Goal: Find contact information: Find contact information

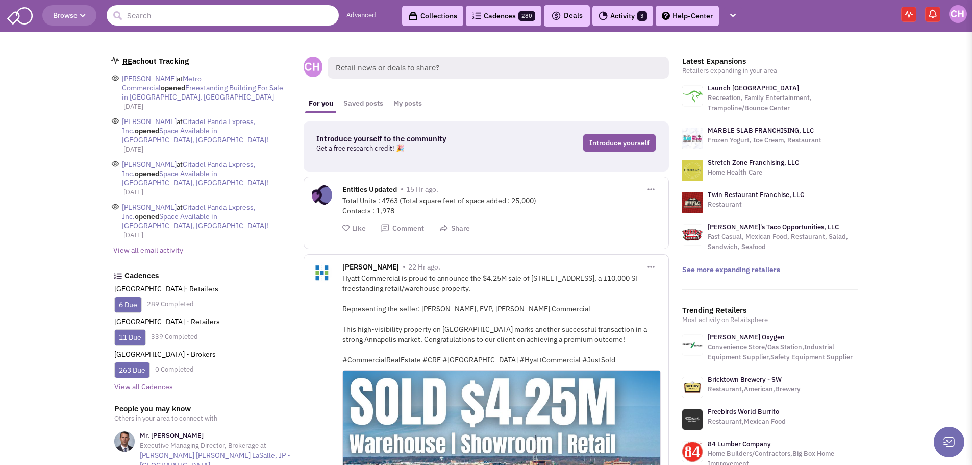
click at [175, 13] on input "text" at bounding box center [223, 15] width 232 height 20
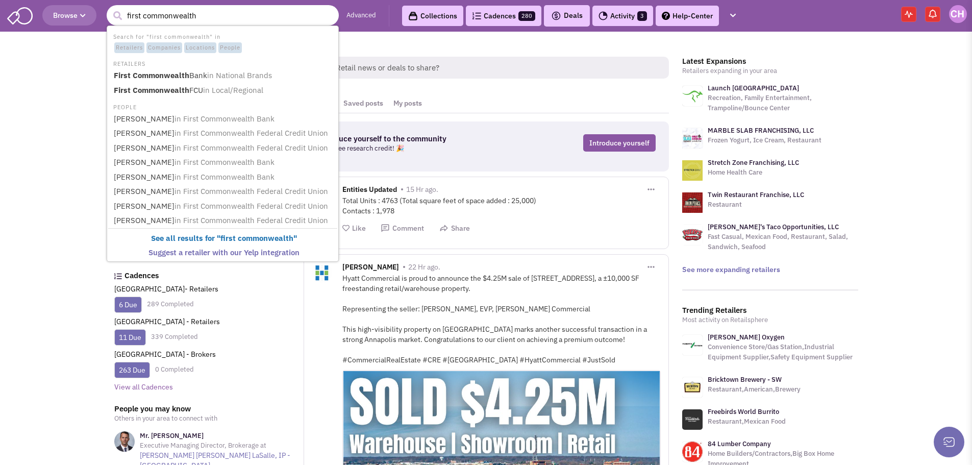
type input "First Commonwealth Bank"
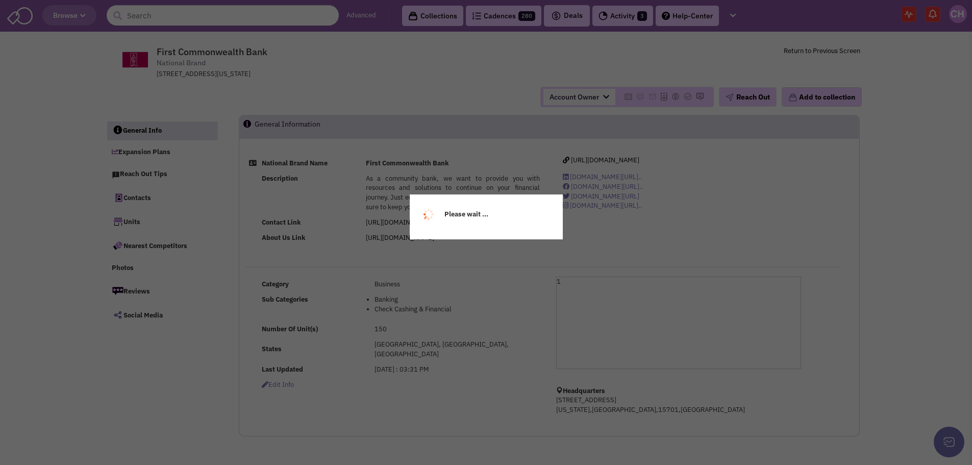
select select
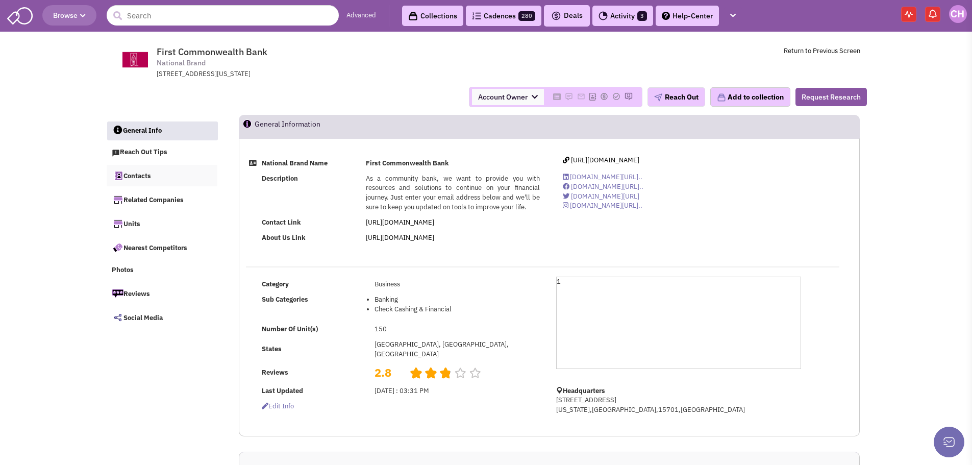
click at [139, 178] on link "Contacts" at bounding box center [162, 175] width 111 height 21
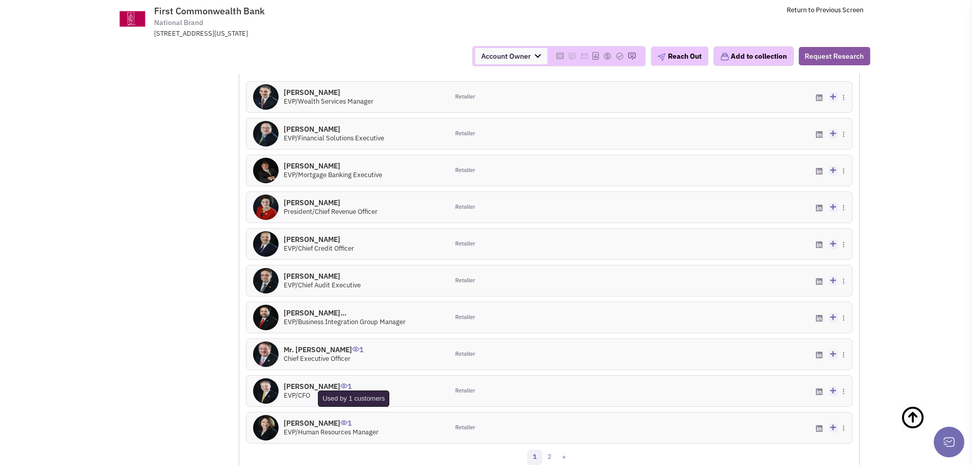
scroll to position [628, 0]
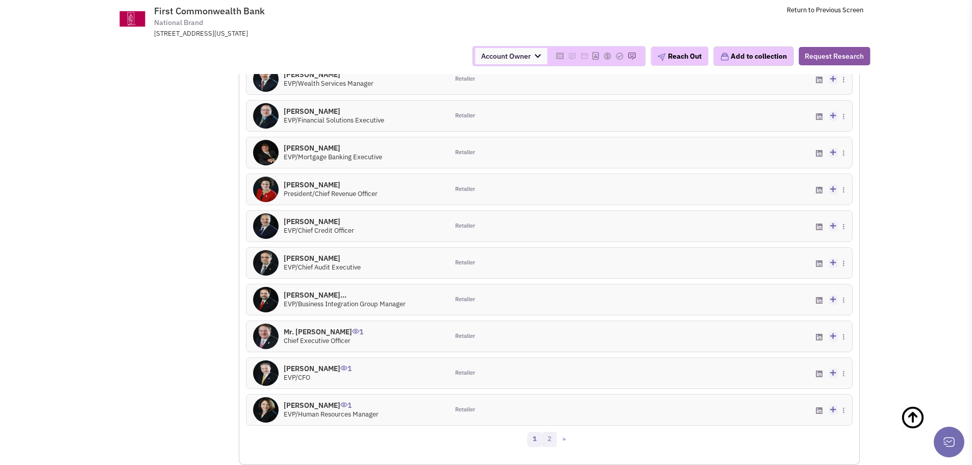
click at [550, 444] on link "2" at bounding box center [549, 439] width 15 height 15
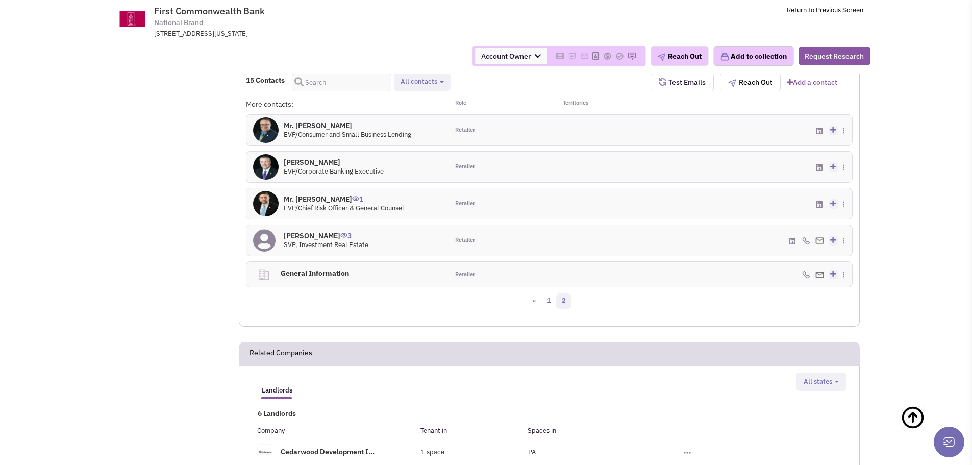
scroll to position [526, 0]
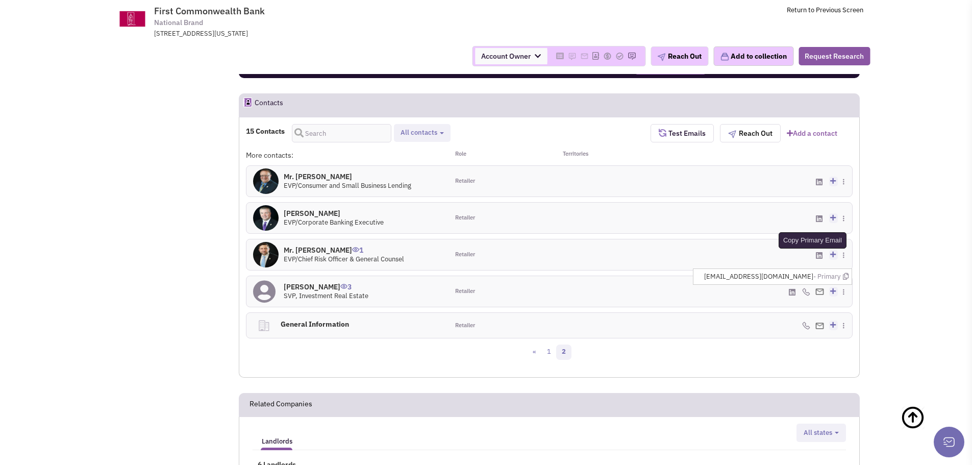
click at [848, 274] on icon at bounding box center [846, 276] width 6 height 7
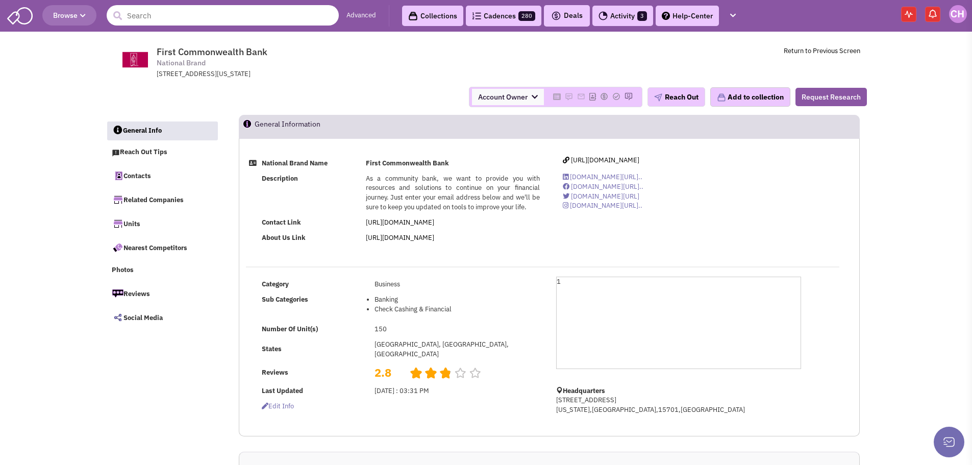
click at [151, 16] on input "text" at bounding box center [223, 15] width 232 height 20
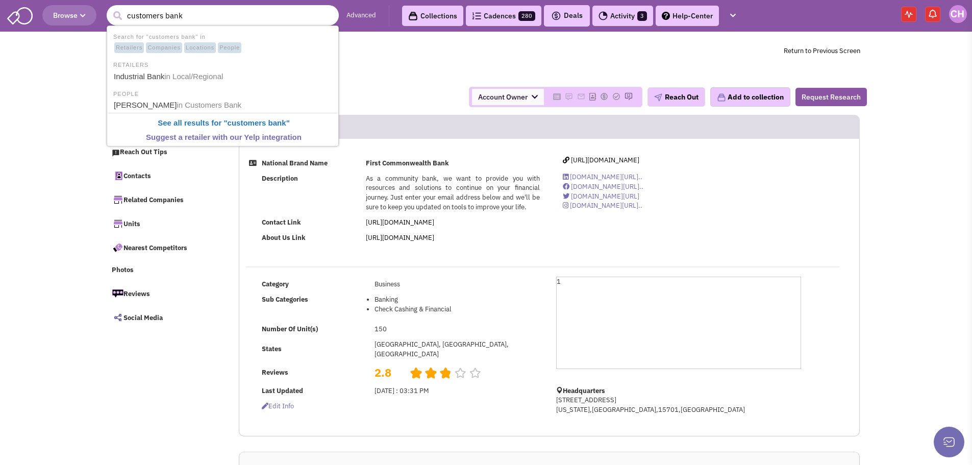
type input "Industrial Bank"
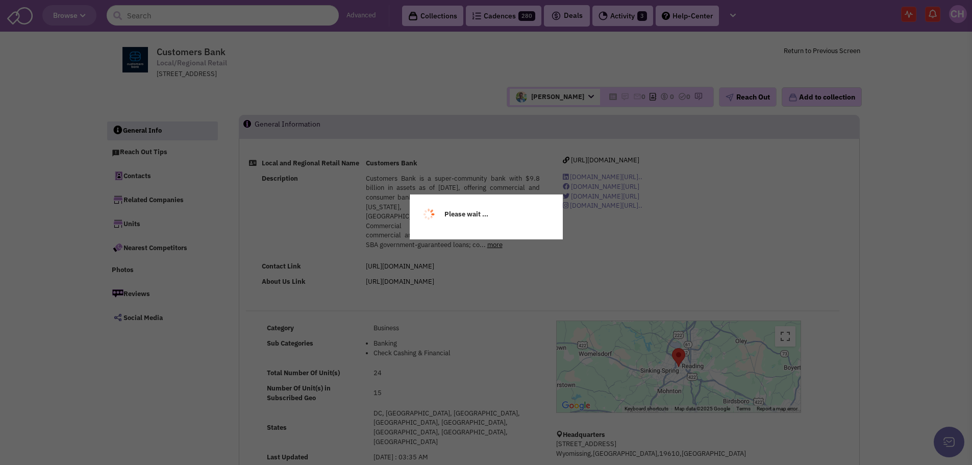
select select
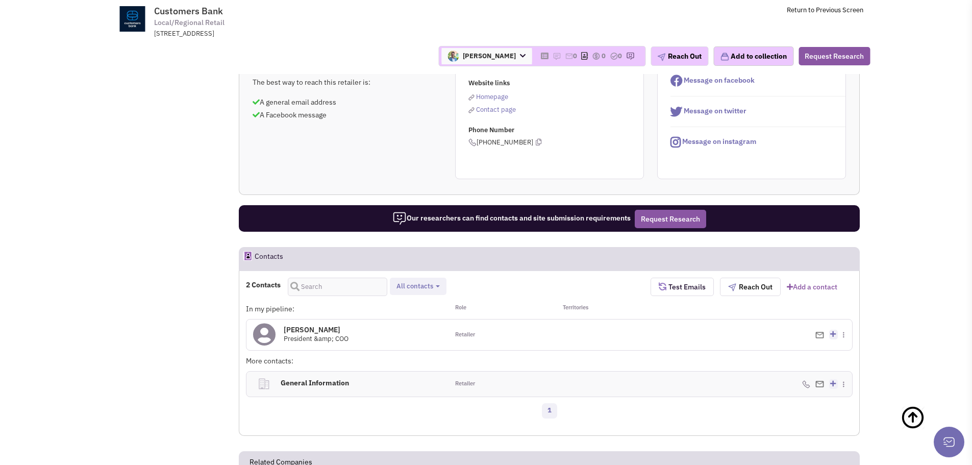
scroll to position [510, 0]
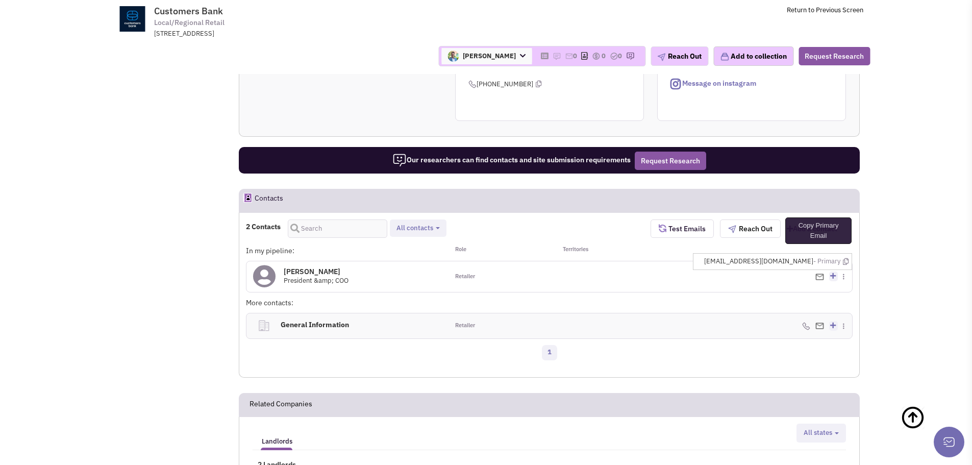
click at [845, 258] on icon at bounding box center [846, 261] width 6 height 7
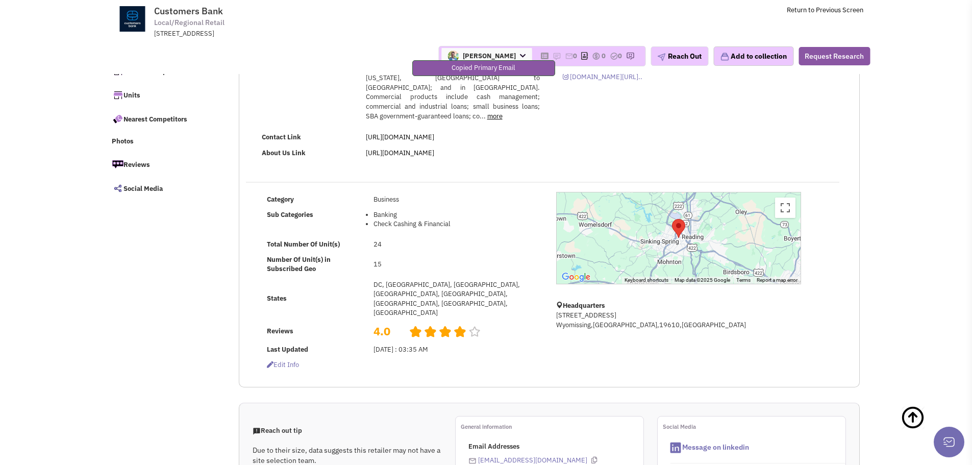
scroll to position [0, 0]
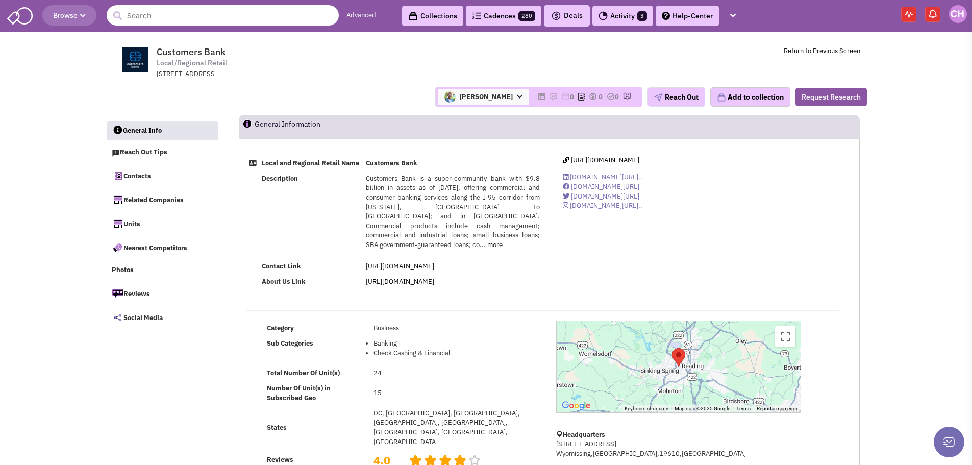
click at [144, 19] on input "text" at bounding box center [223, 15] width 232 height 20
click at [155, 14] on input "qnb corp" at bounding box center [223, 15] width 232 height 20
type input "qnb bank"
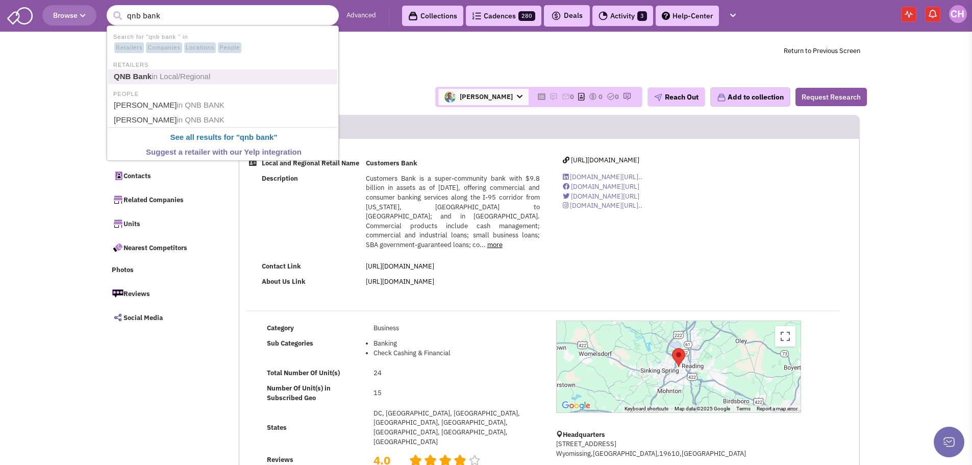
click at [179, 81] on link "QNB Bank in Local/Regional" at bounding box center [224, 77] width 226 height 14
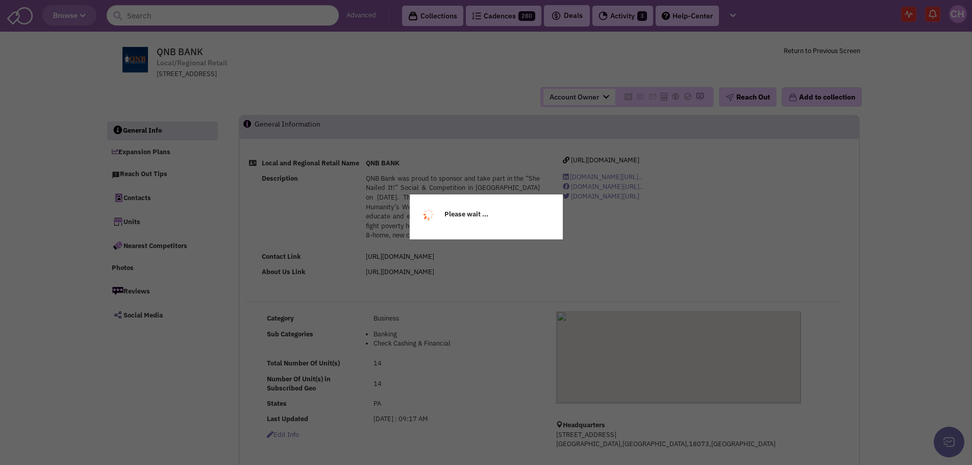
select select
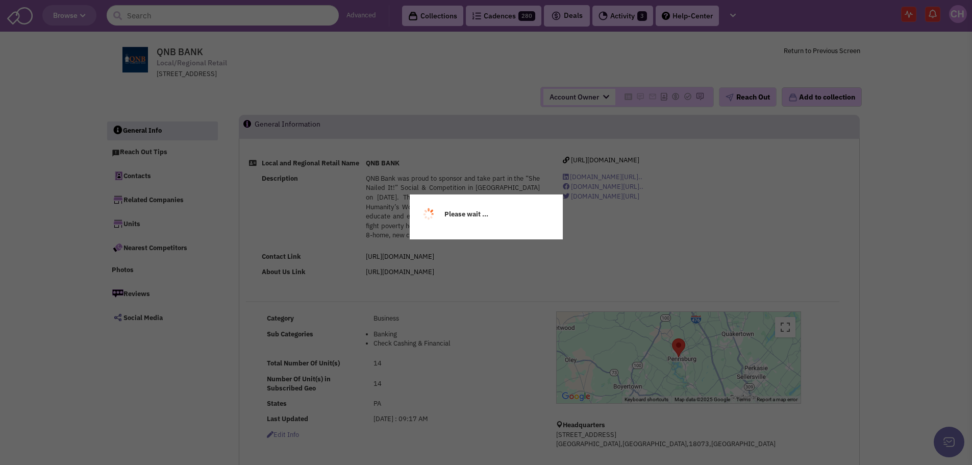
select select
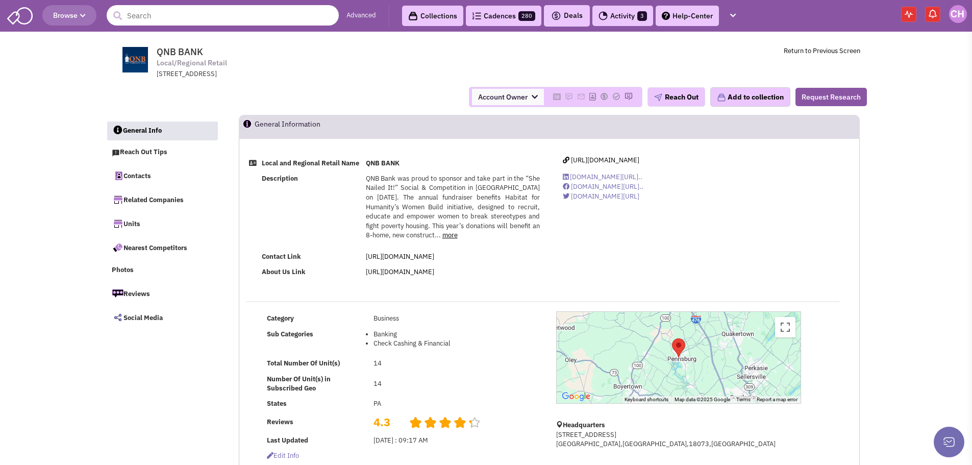
click at [160, 21] on input "text" at bounding box center [223, 15] width 232 height 20
click at [203, 23] on input "dnb financial" at bounding box center [223, 15] width 232 height 20
drag, startPoint x: 227, startPoint y: 7, endPoint x: 180, endPoint y: 18, distance: 48.7
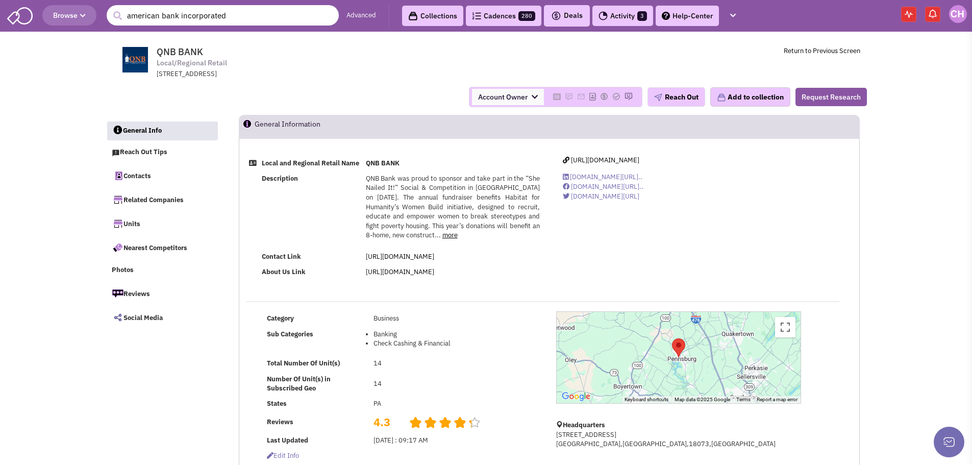
click at [180, 18] on input "american bank incorporated" at bounding box center [223, 15] width 232 height 20
type input "american bank"
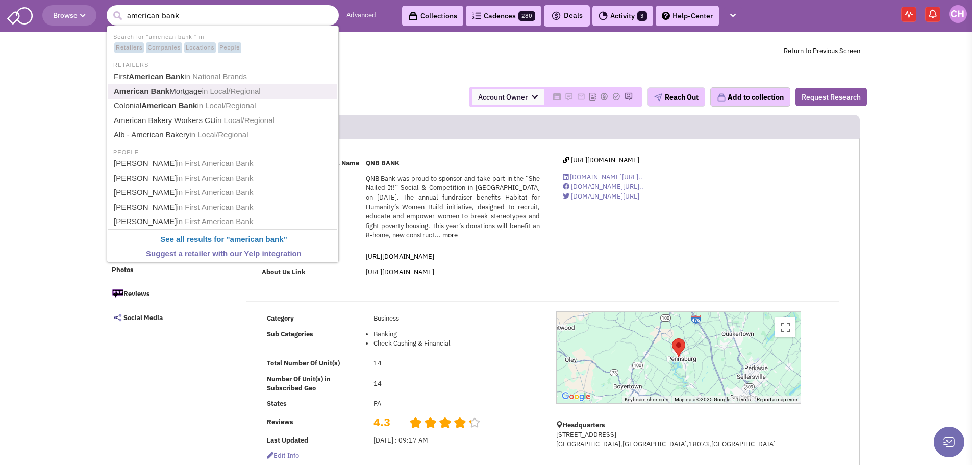
click at [212, 87] on span "in Local/Regional" at bounding box center [231, 91] width 59 height 9
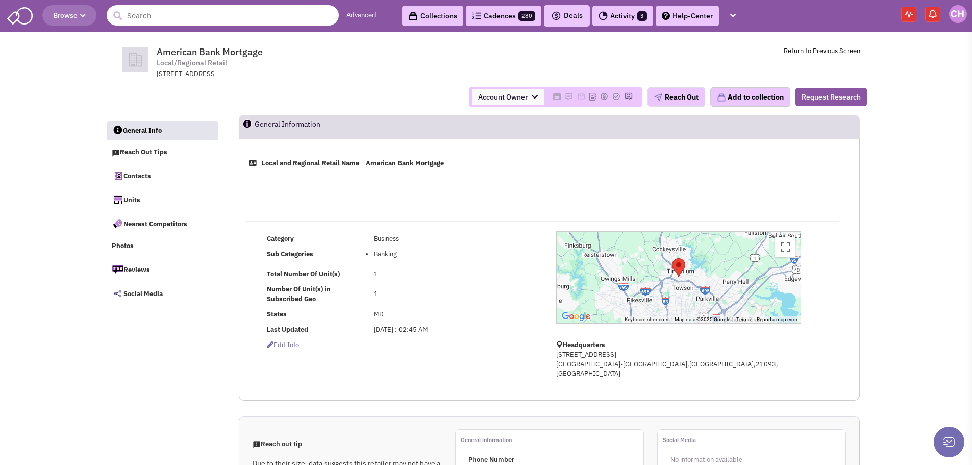
click at [174, 21] on input "text" at bounding box center [223, 15] width 232 height 20
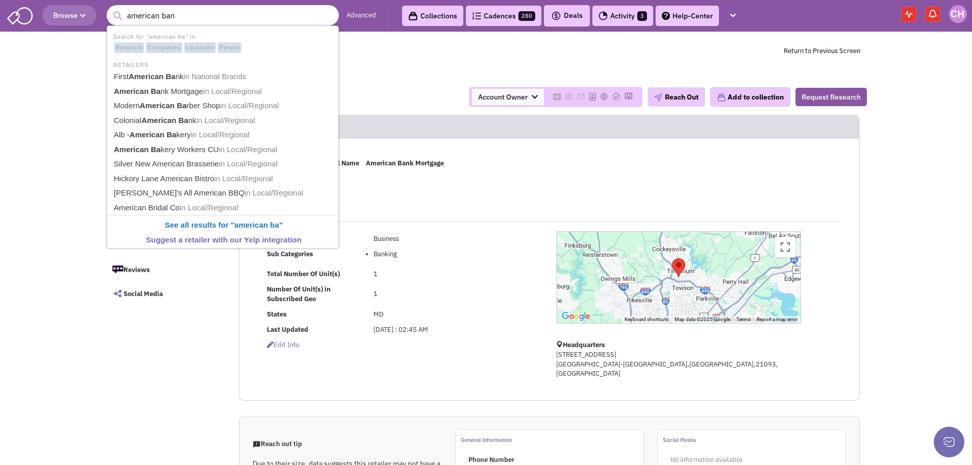
type input "american bank"
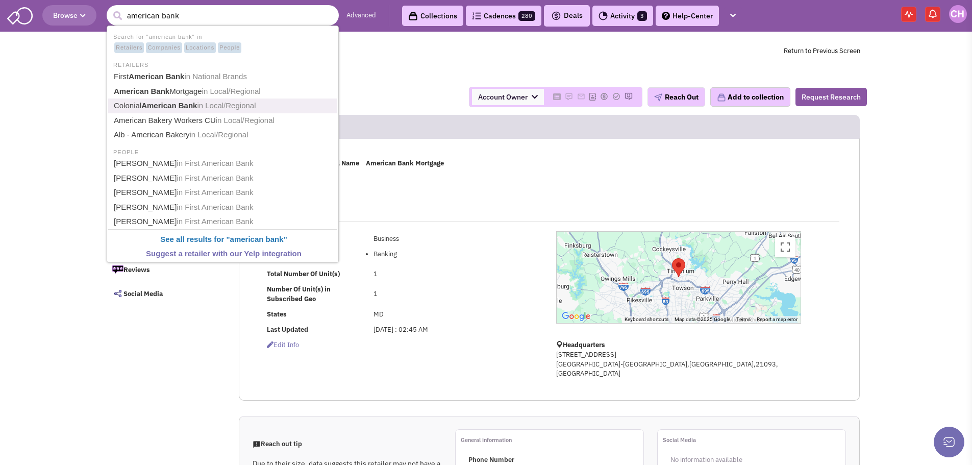
click at [263, 108] on link "Colonial American Bank in Local/Regional" at bounding box center [224, 106] width 226 height 14
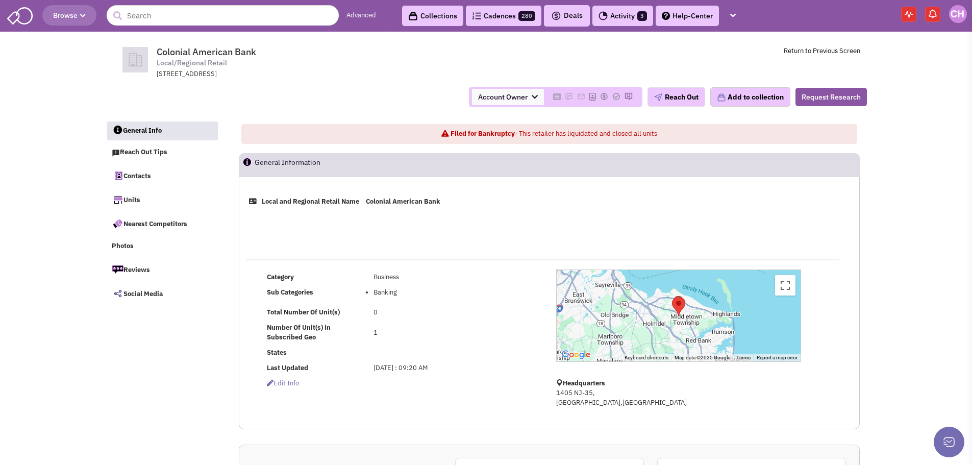
click at [307, 3] on header "Browse Advanced Collections Cadences 280 Deals 3" at bounding box center [486, 16] width 972 height 32
click at [299, 15] on input "text" at bounding box center [223, 15] width 232 height 20
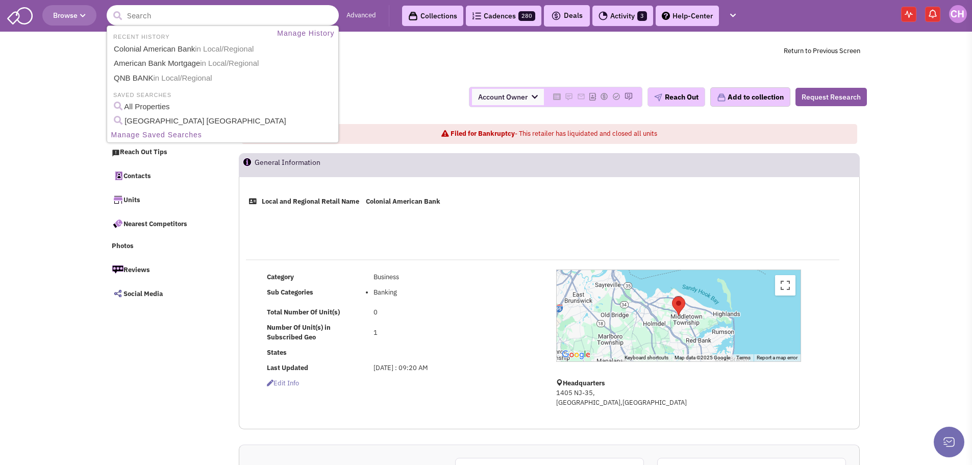
click at [276, 22] on input "text" at bounding box center [223, 15] width 232 height 20
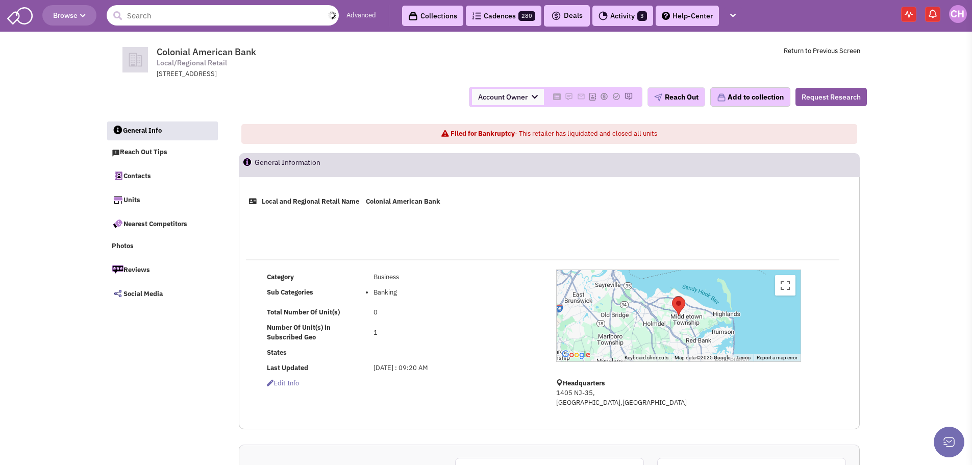
click at [235, 12] on input "text" at bounding box center [223, 15] width 232 height 20
click at [165, 7] on input "the bancorp" at bounding box center [223, 15] width 232 height 20
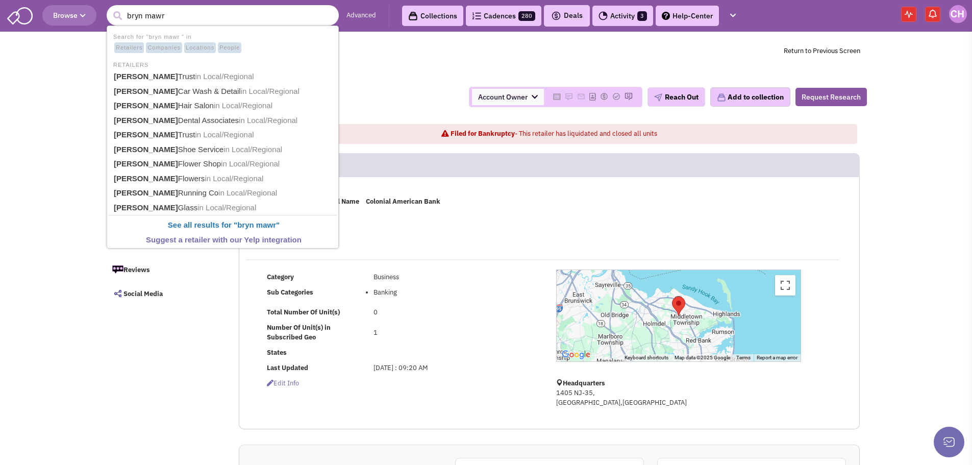
type input "Bryn Mawr Trust"
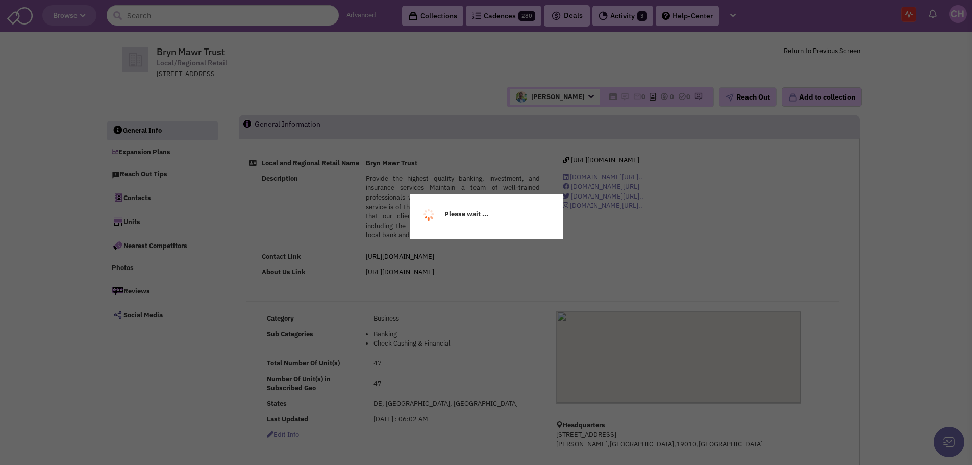
select select
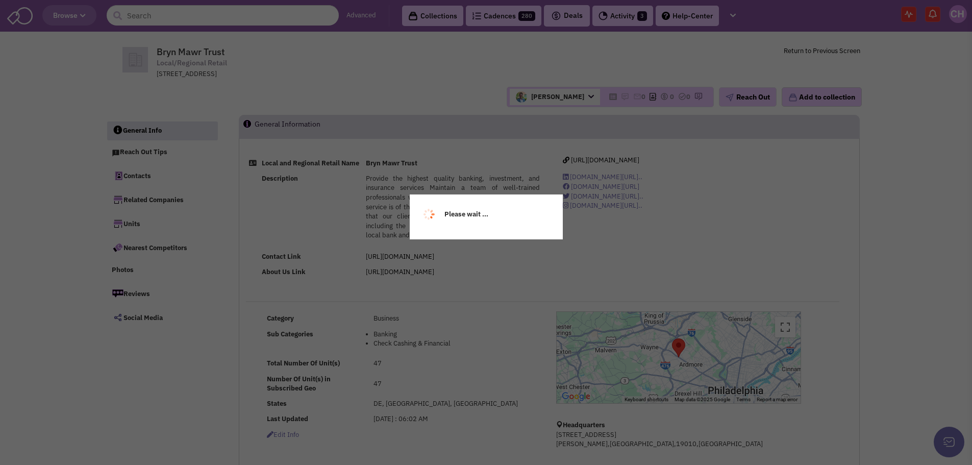
select select
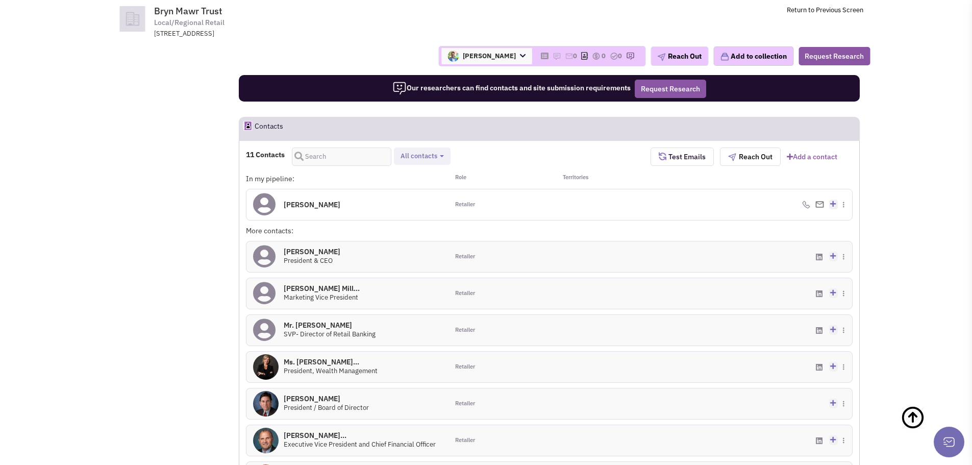
scroll to position [561, 0]
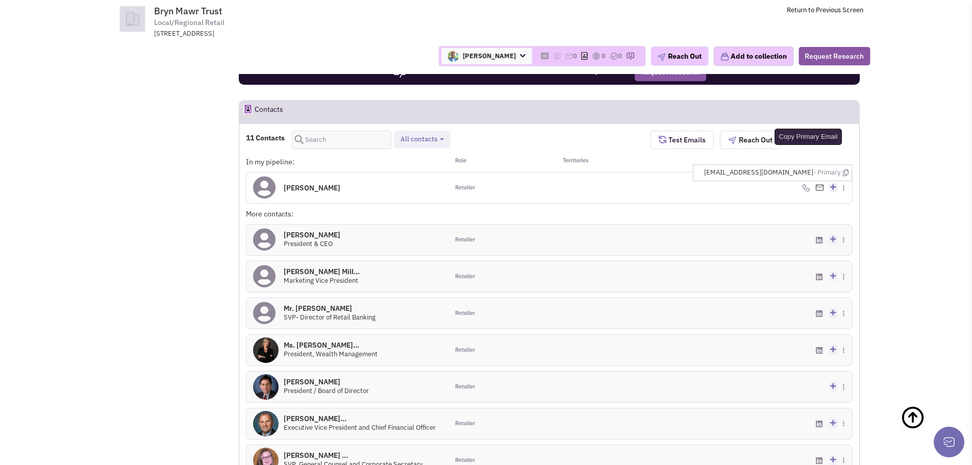
click at [846, 176] on icon at bounding box center [846, 172] width 6 height 7
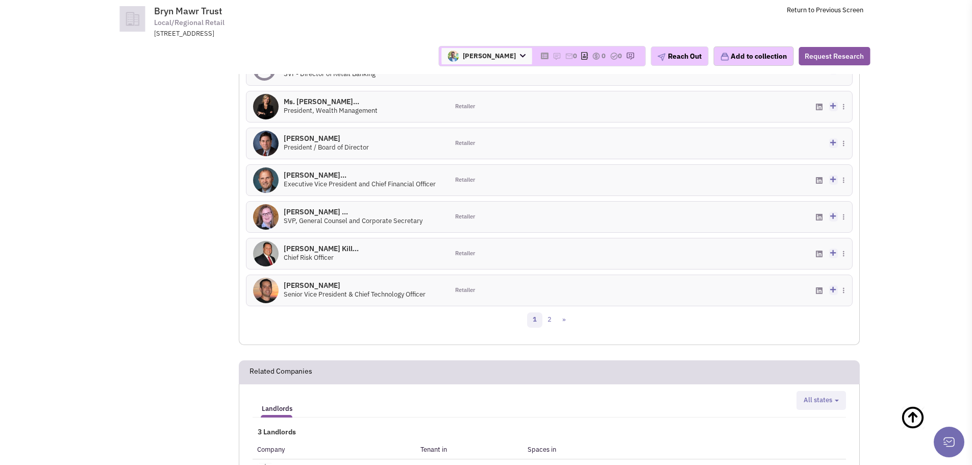
scroll to position [817, 0]
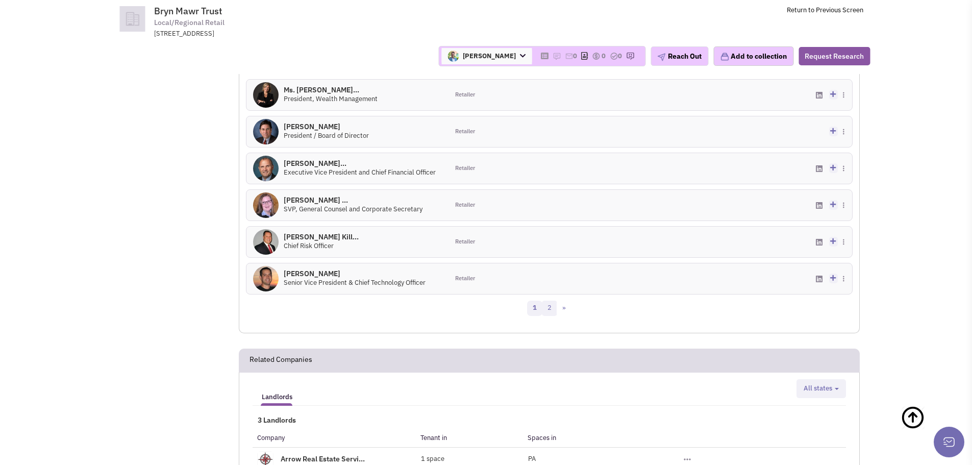
click at [552, 316] on link "2" at bounding box center [549, 308] width 15 height 15
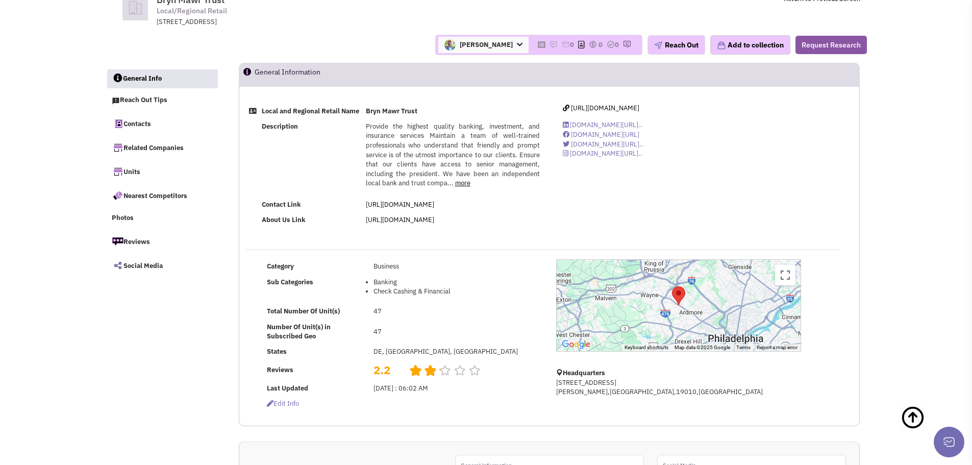
scroll to position [0, 0]
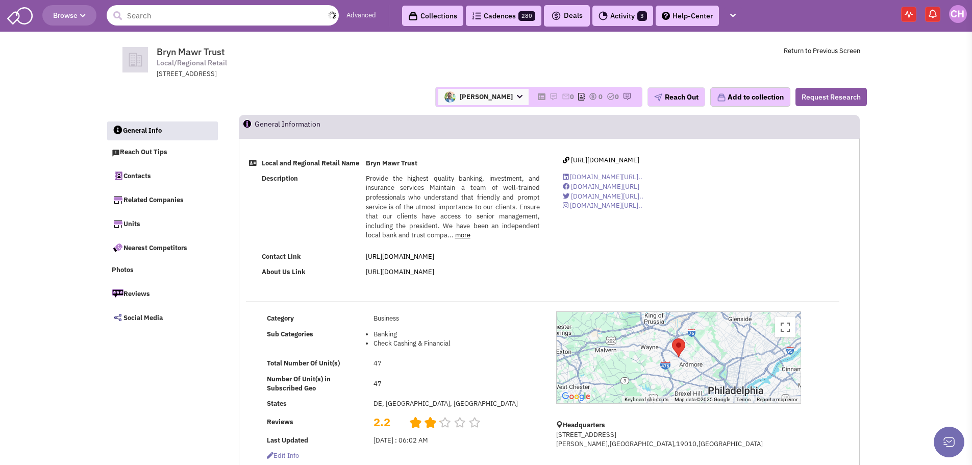
click at [179, 17] on input "text" at bounding box center [223, 15] width 232 height 20
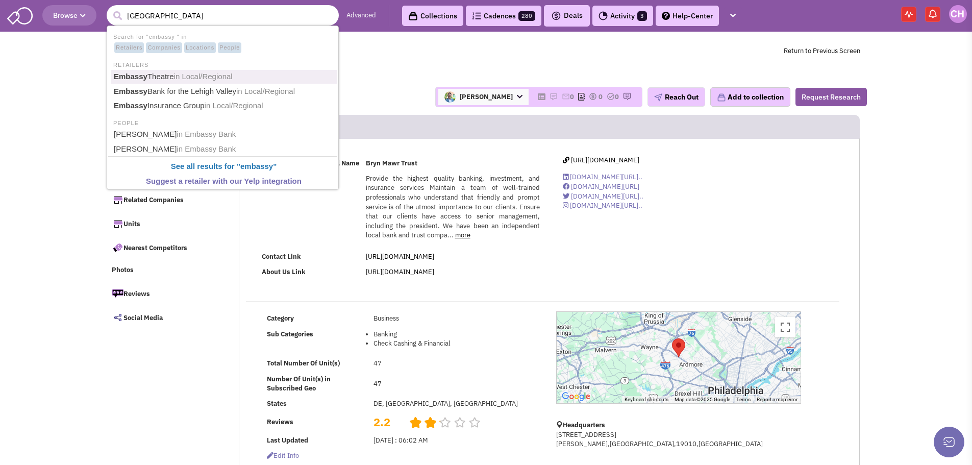
type input "Embassy Bank for the Lehigh Valley"
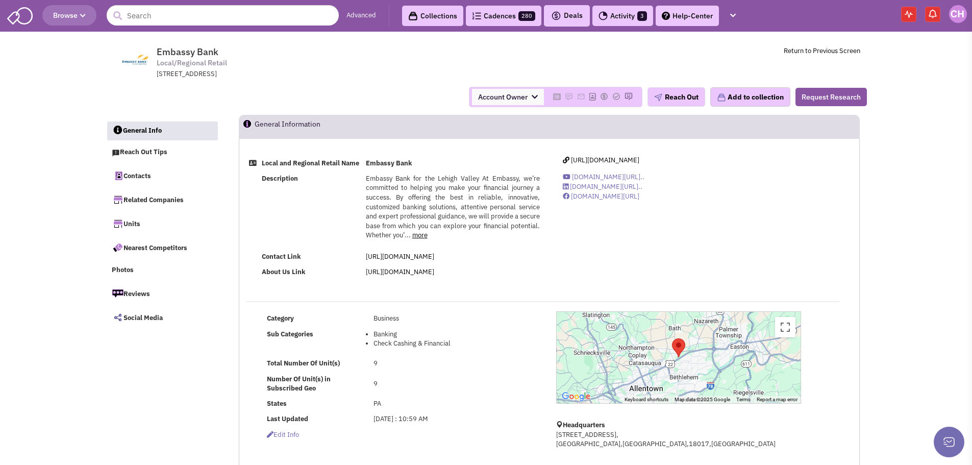
select select
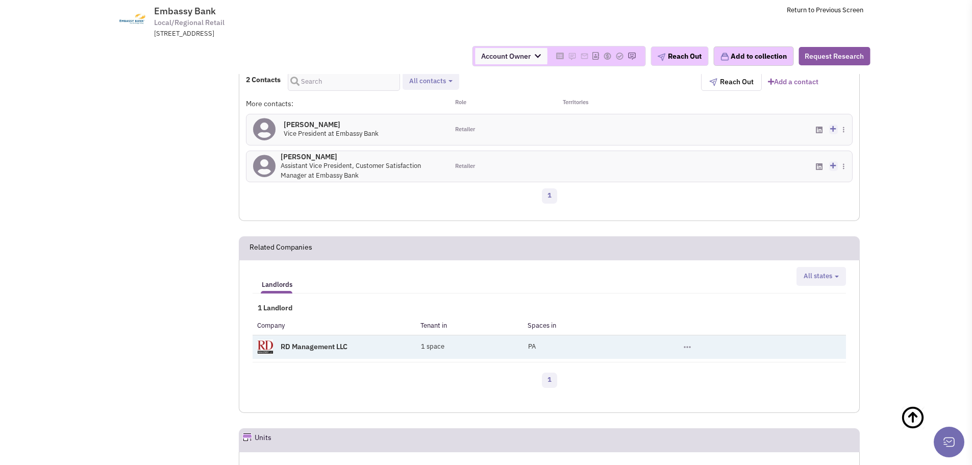
scroll to position [569, 0]
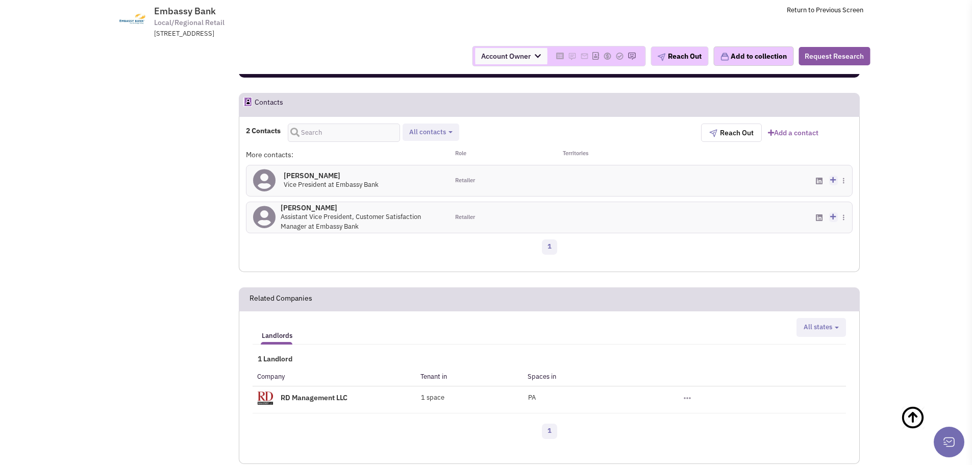
click at [325, 180] on h4 "Mr. Tim Woodbridge 0" at bounding box center [331, 175] width 95 height 9
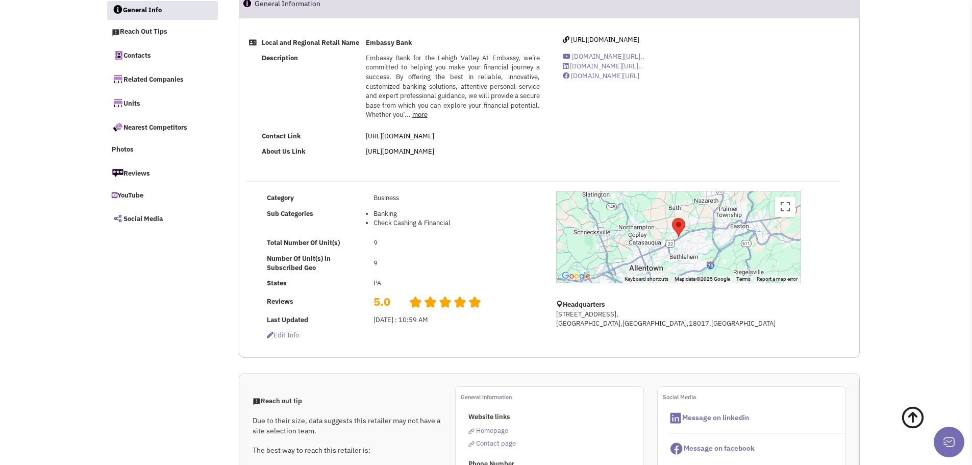
scroll to position [0, 0]
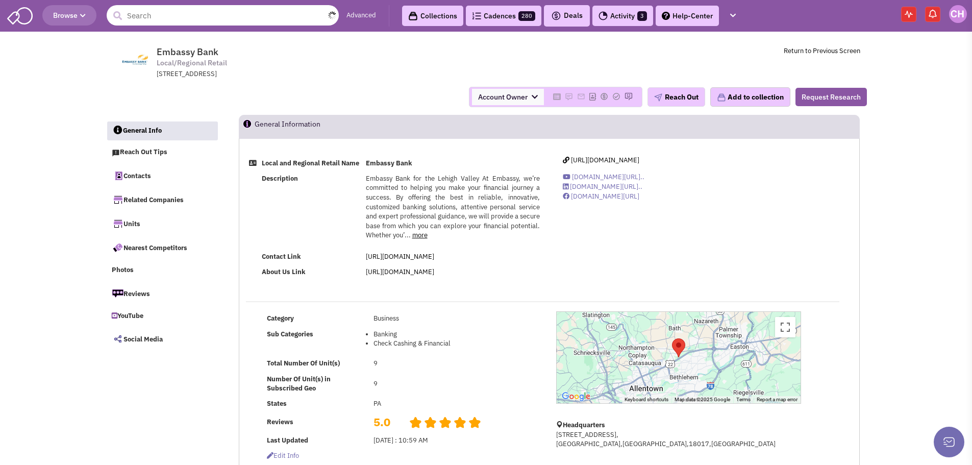
click at [197, 15] on input "text" at bounding box center [223, 15] width 232 height 20
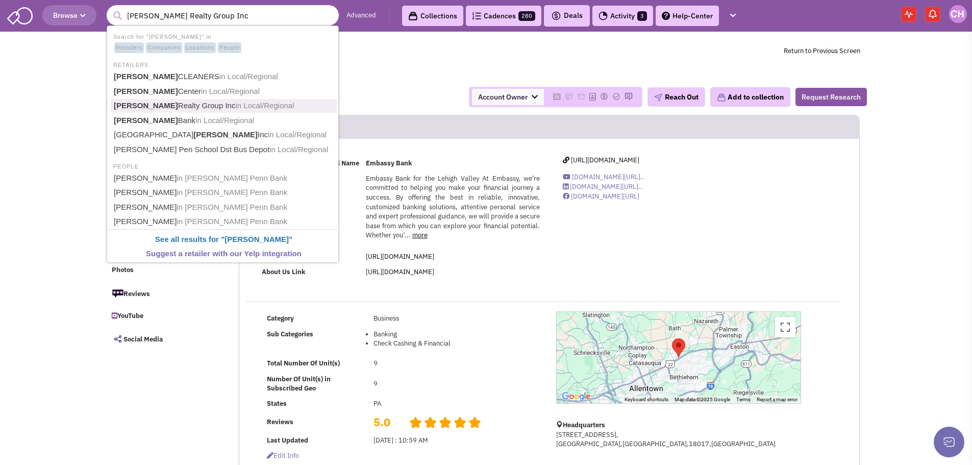
type input "[PERSON_NAME] Bank"
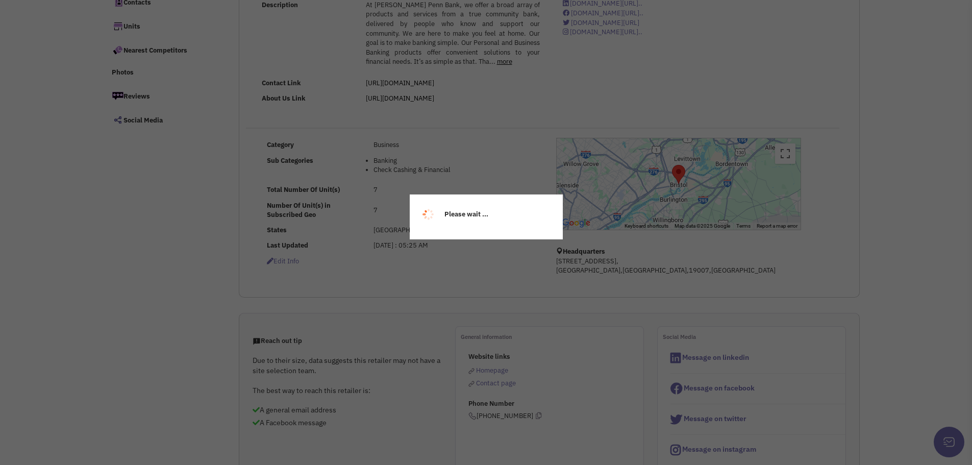
select select
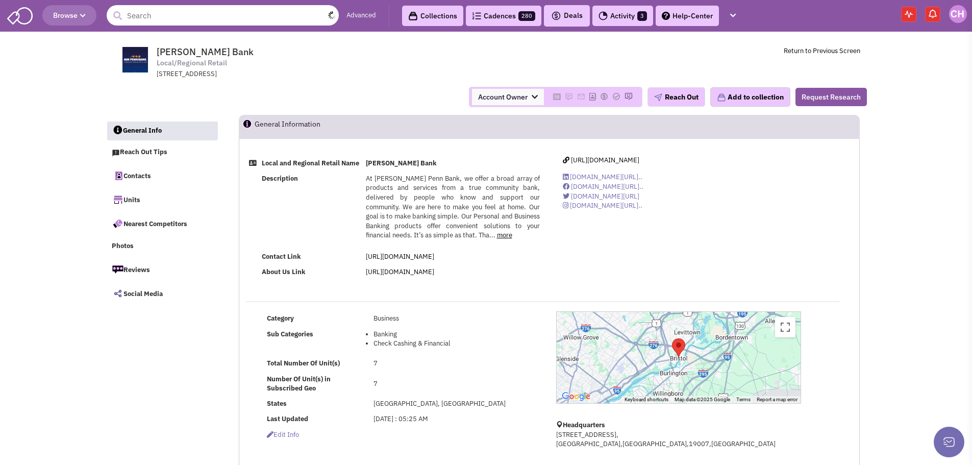
click at [150, 12] on input "text" at bounding box center [223, 15] width 232 height 20
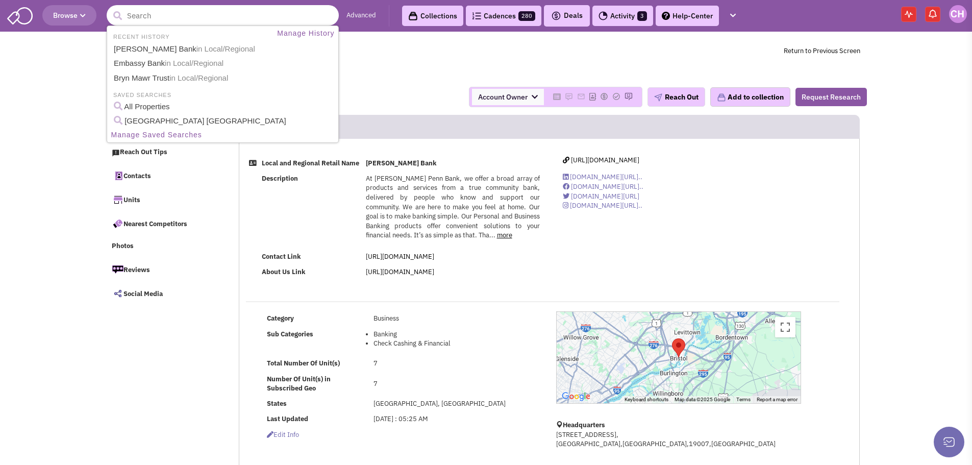
paste input "Quaint Oak Bancorp Inc"
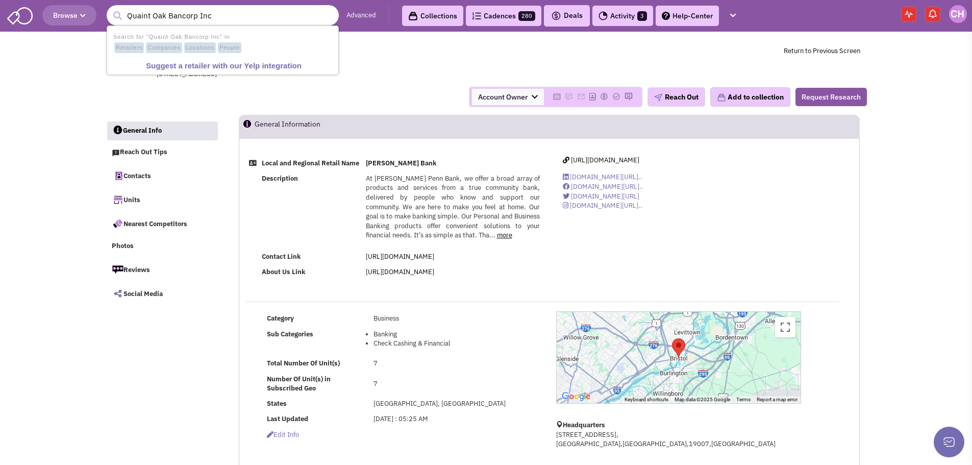
drag, startPoint x: 225, startPoint y: 12, endPoint x: 166, endPoint y: 16, distance: 58.4
click at [166, 16] on input "Quaint Oak Bancorp Inc" at bounding box center [223, 15] width 232 height 20
type input "Quaint Oak"
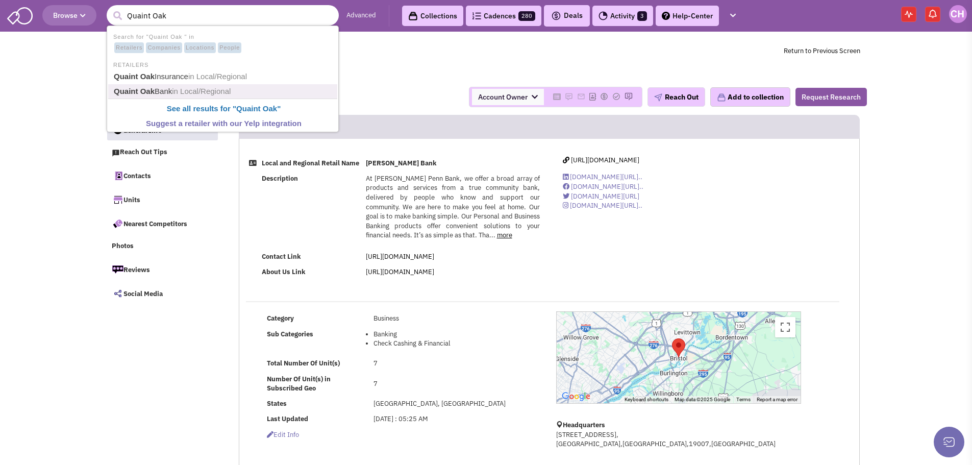
click at [213, 88] on span "in Local/Regional" at bounding box center [201, 91] width 59 height 9
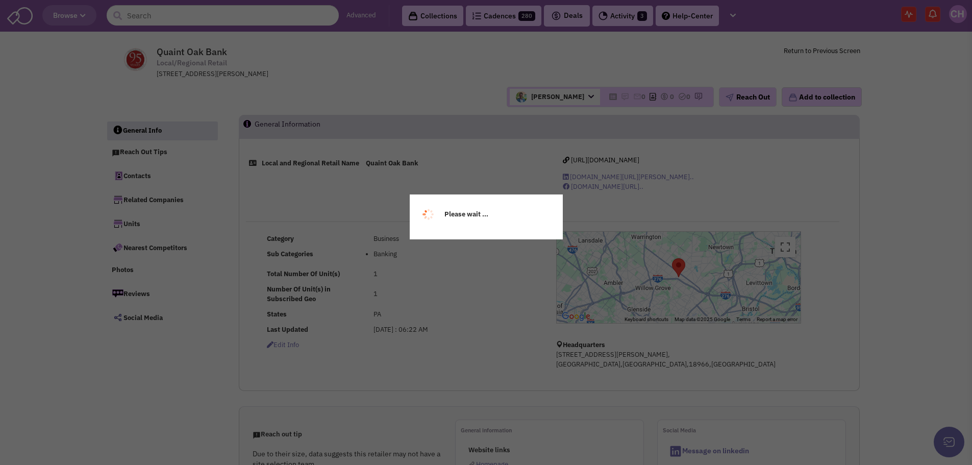
select select
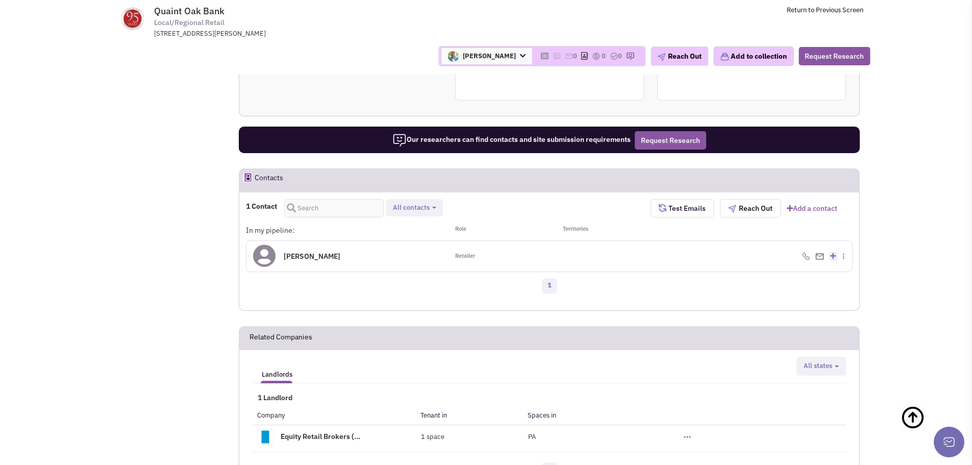
scroll to position [408, 0]
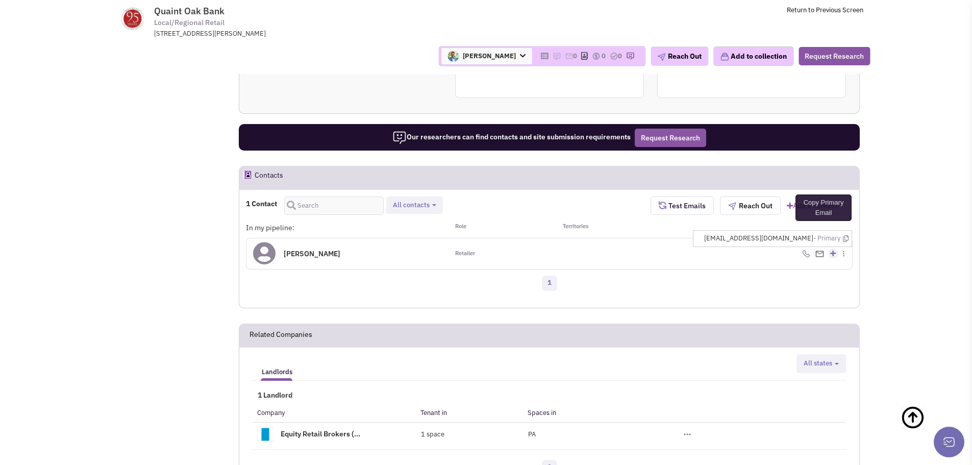
click at [847, 241] on icon at bounding box center [846, 238] width 6 height 7
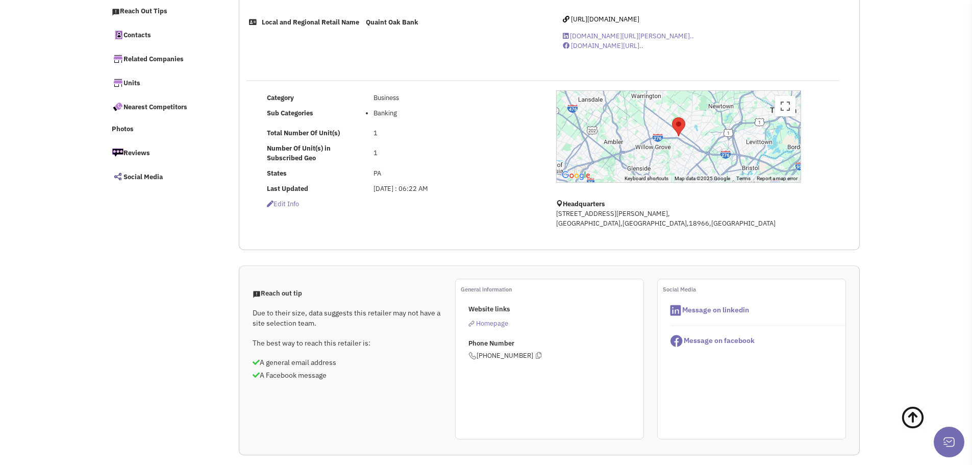
scroll to position [0, 0]
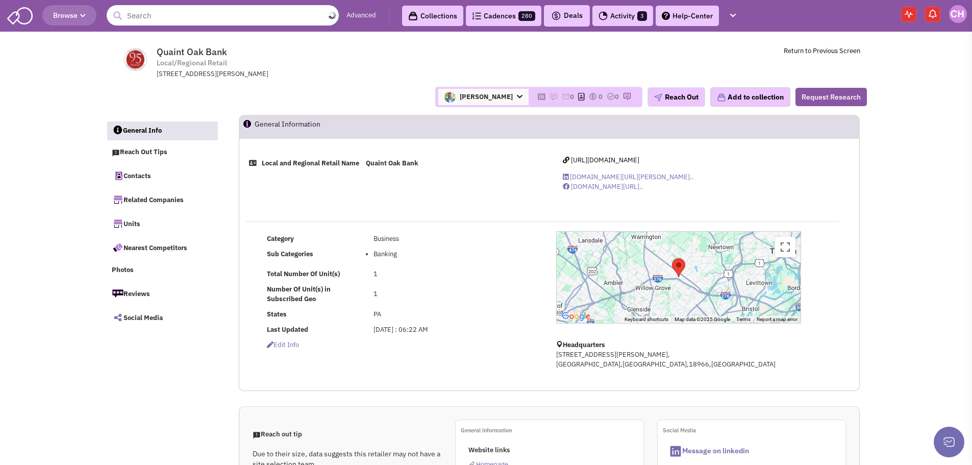
click at [214, 16] on input "text" at bounding box center [223, 15] width 232 height 20
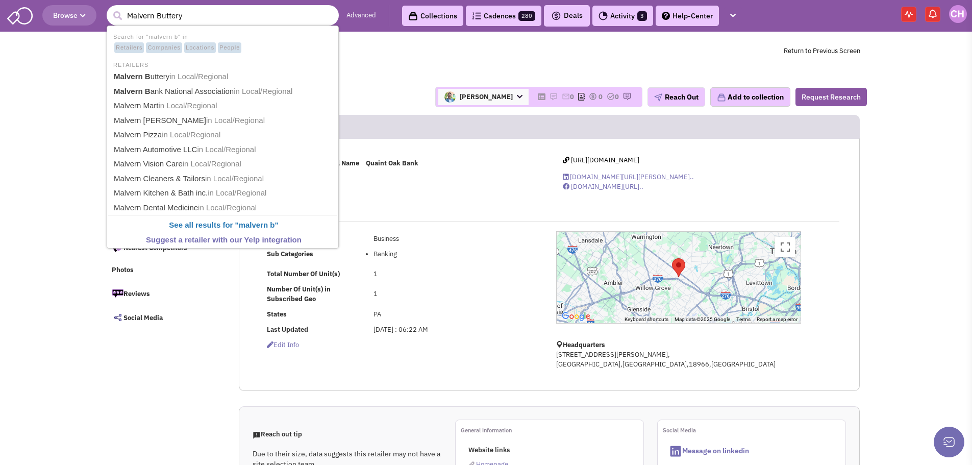
type input "Malvern Bank National Association"
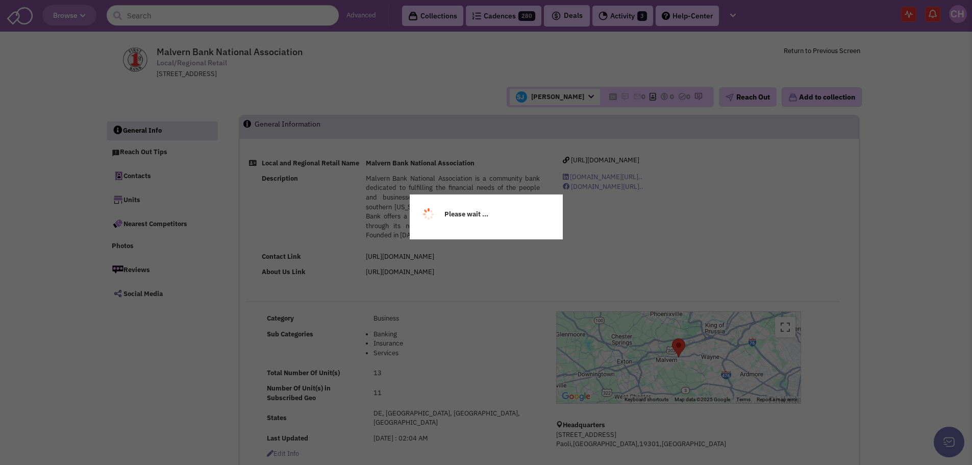
select select
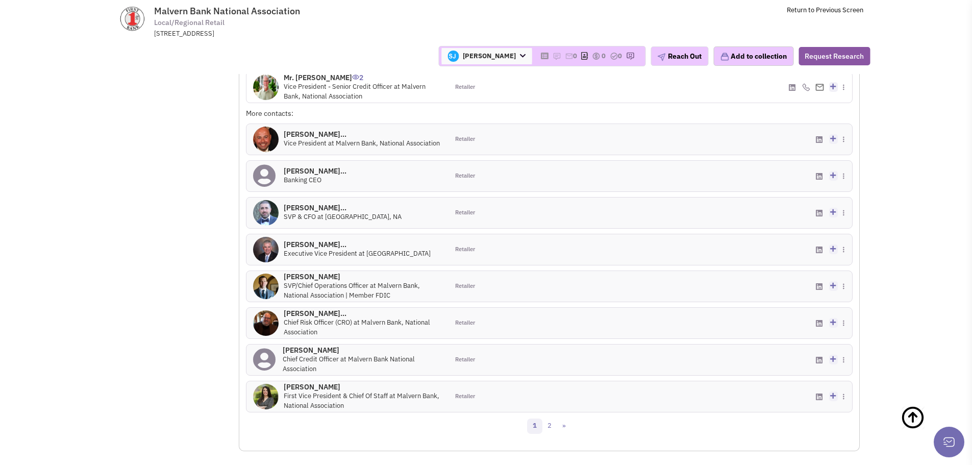
scroll to position [612, 0]
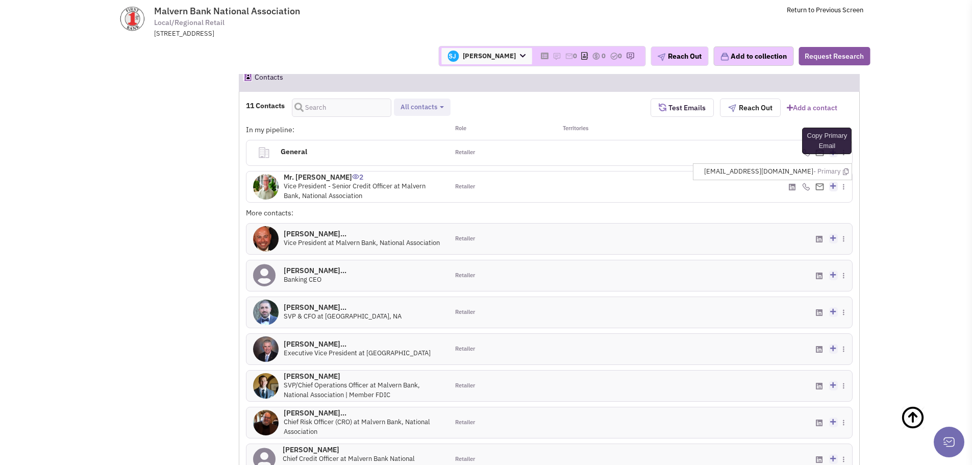
click at [845, 174] on icon at bounding box center [846, 171] width 6 height 7
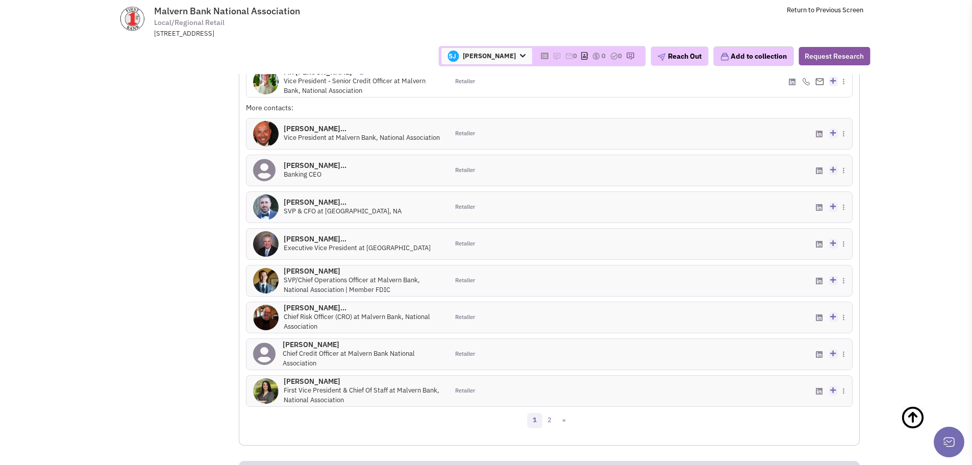
scroll to position [817, 0]
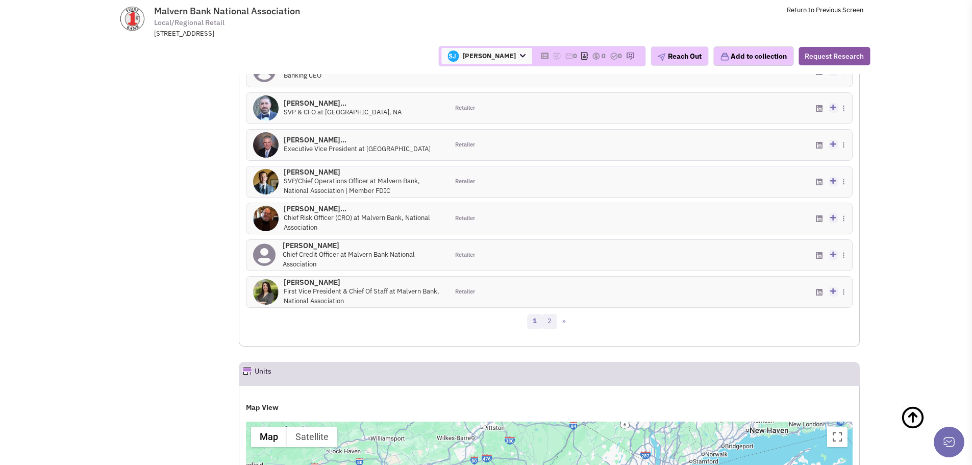
click at [547, 316] on link "2" at bounding box center [549, 321] width 15 height 15
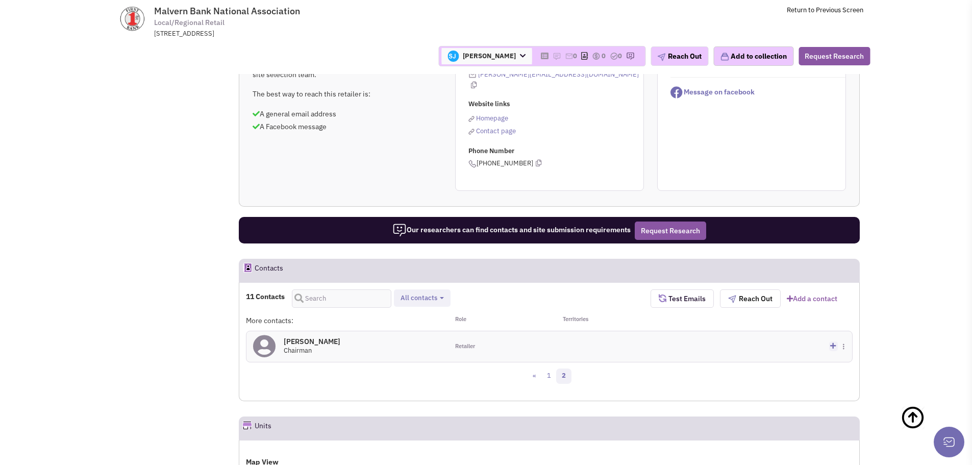
scroll to position [0, 0]
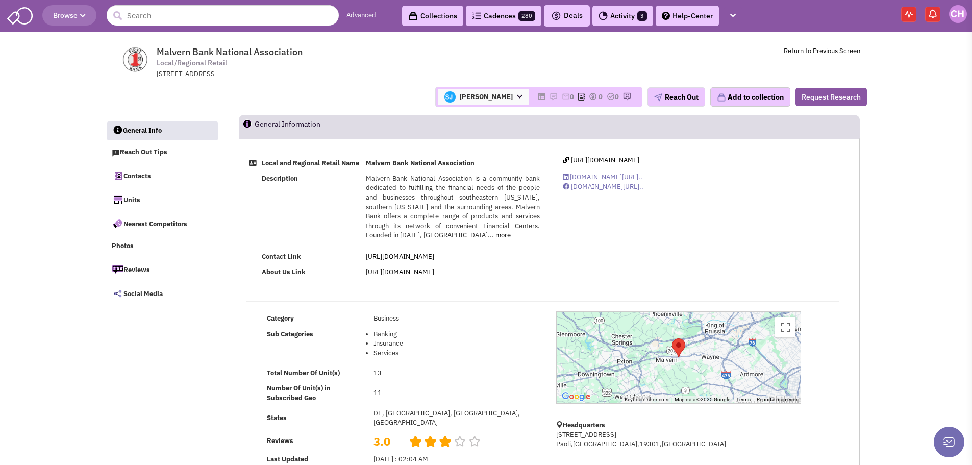
drag, startPoint x: 118, startPoint y: 12, endPoint x: 580, endPoint y: 41, distance: 462.3
click at [118, 12] on icon "submit" at bounding box center [117, 15] width 9 height 9
click at [235, 14] on input "text" at bounding box center [223, 15] width 232 height 20
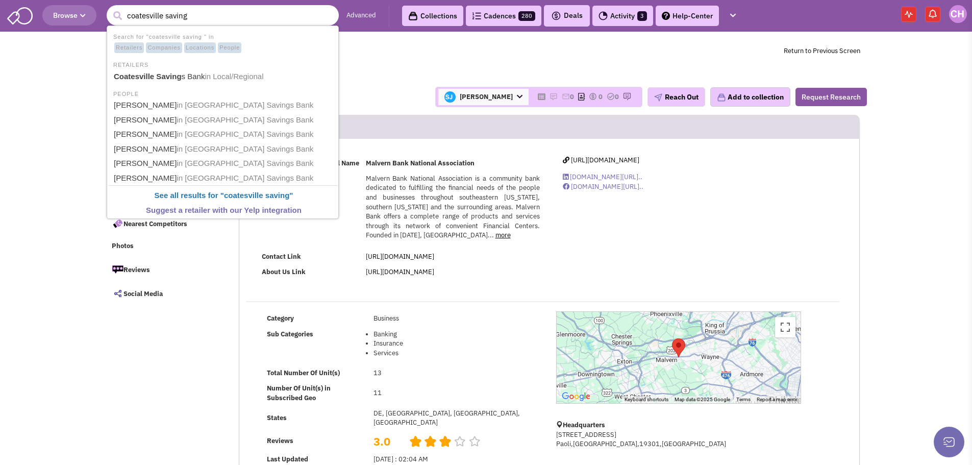
type input "Coatesville Savings Bank"
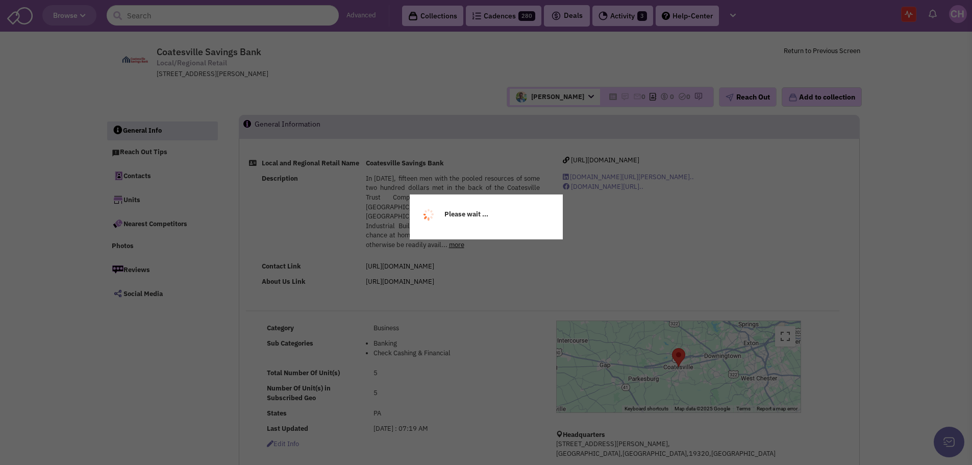
select select
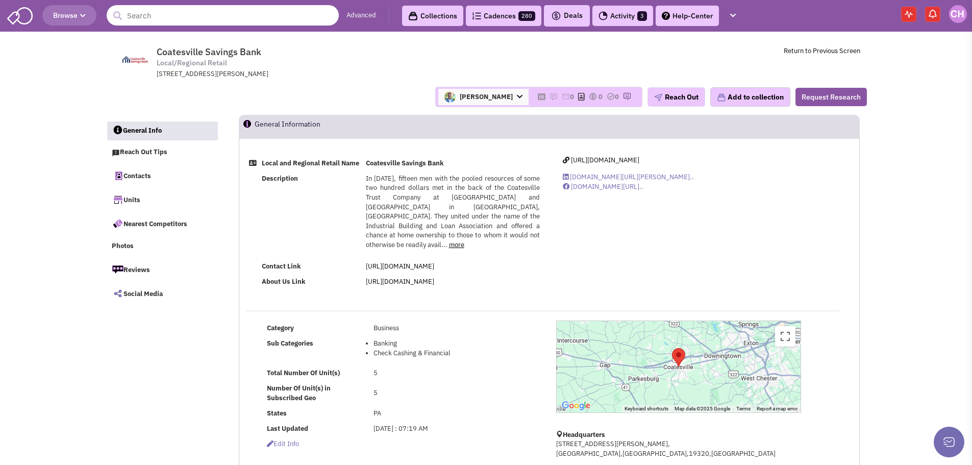
click at [174, 21] on input "text" at bounding box center [223, 15] width 232 height 20
click at [222, 22] on input "text" at bounding box center [223, 15] width 232 height 20
click at [159, 14] on input "franklin min" at bounding box center [223, 15] width 232 height 20
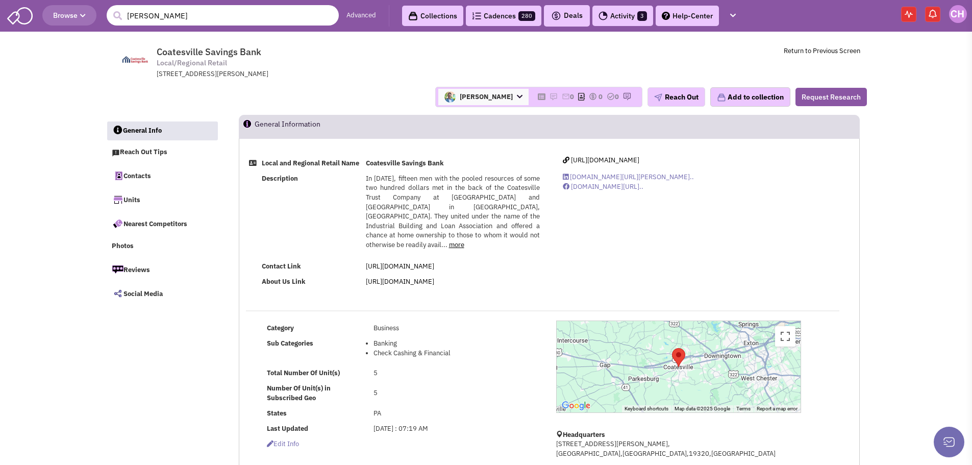
click at [159, 14] on input "franklin min" at bounding box center [223, 15] width 232 height 20
click at [190, 22] on input "meridian bank" at bounding box center [223, 15] width 232 height 20
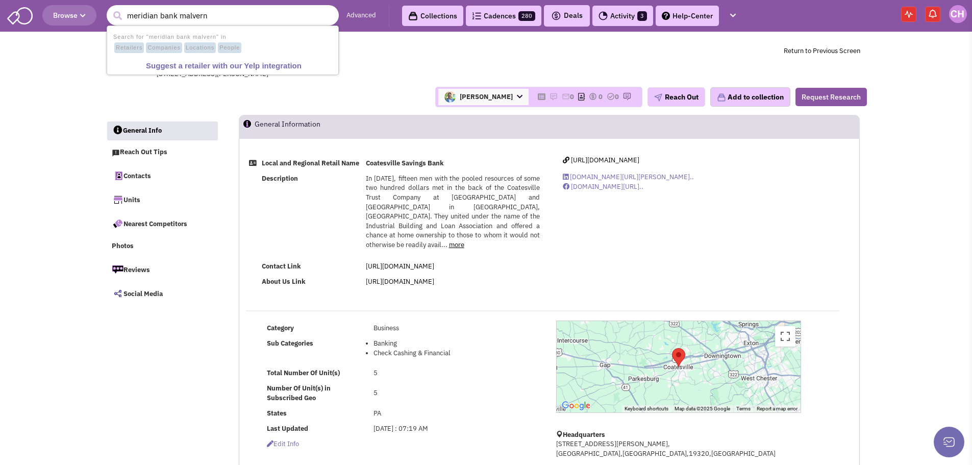
type input "meridian bank malvern"
click at [110, 8] on button "submit" at bounding box center [117, 15] width 15 height 15
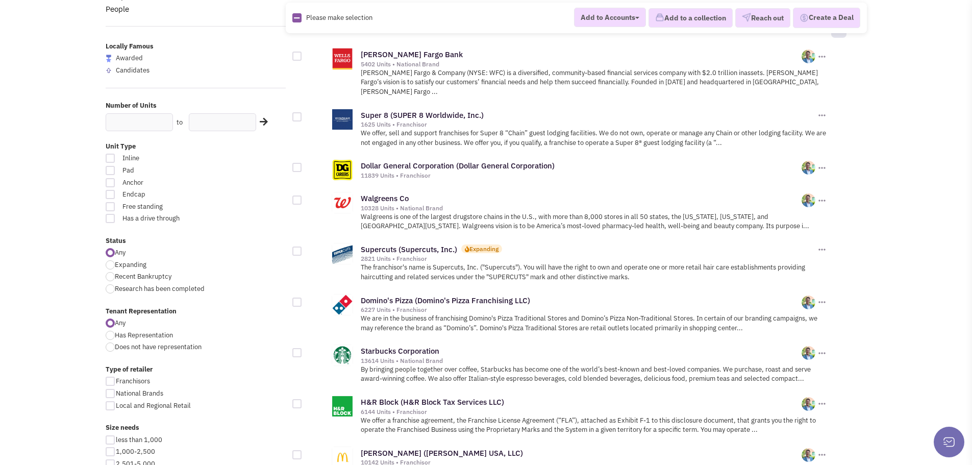
scroll to position [102, 0]
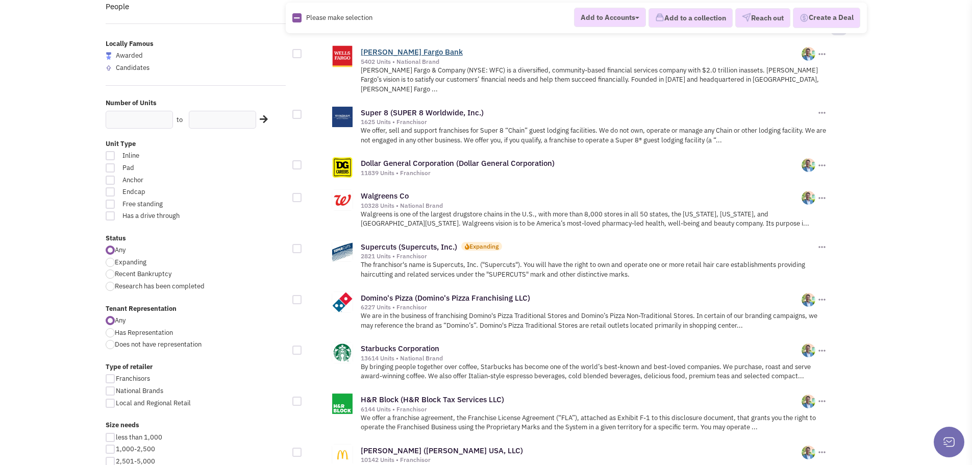
click at [413, 51] on link "[PERSON_NAME] Fargo Bank" at bounding box center [412, 52] width 102 height 10
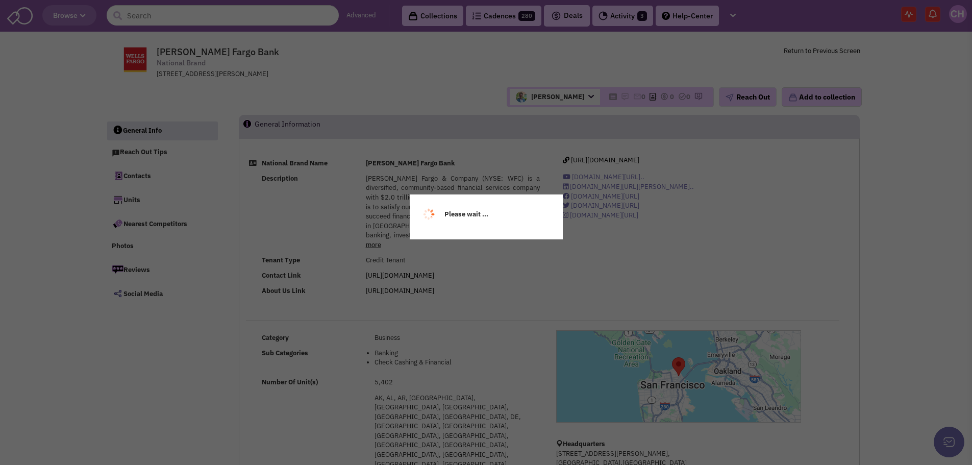
select select
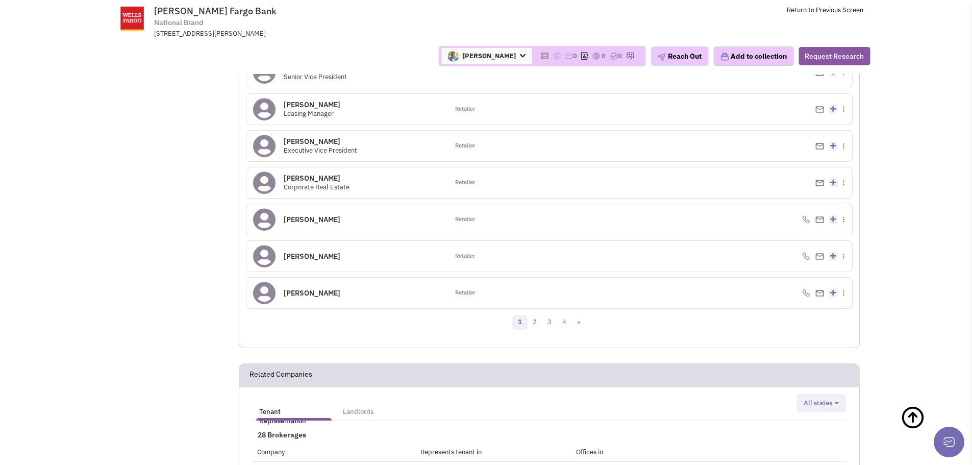
scroll to position [1021, 0]
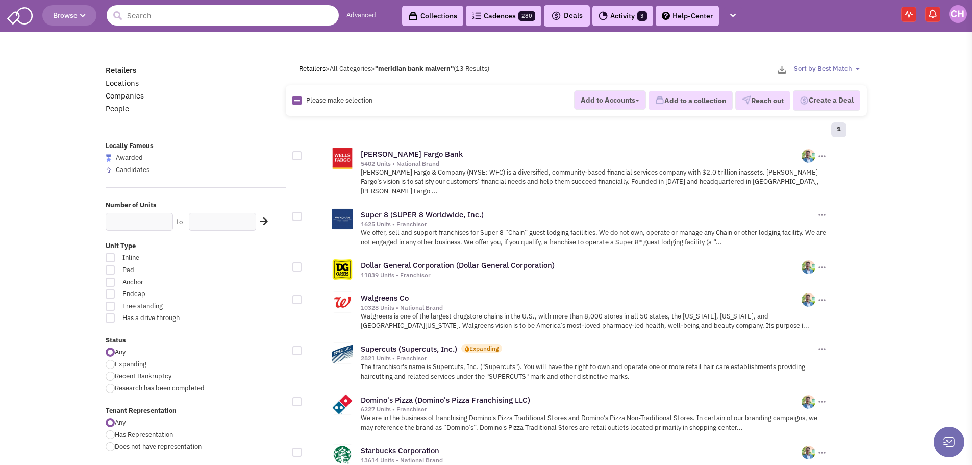
click at [194, 10] on input "text" at bounding box center [223, 15] width 232 height 20
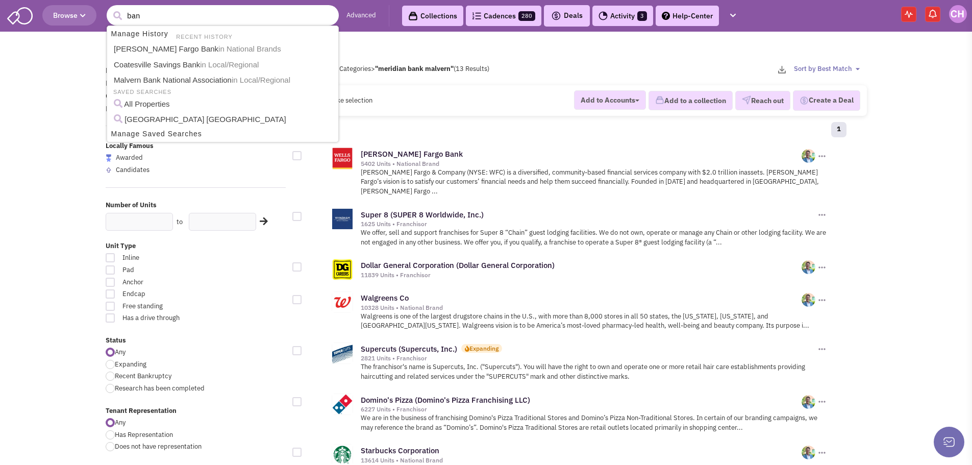
type input "bank"
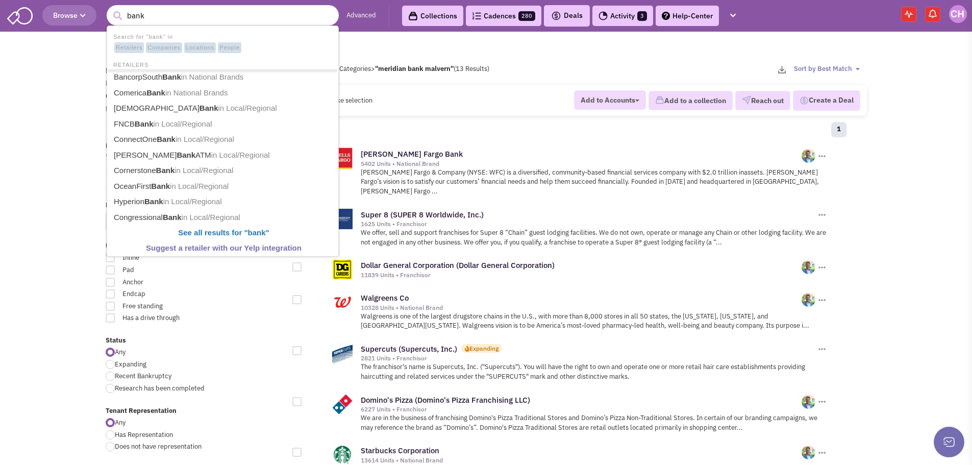
click at [174, 50] on span "Companies" at bounding box center [164, 47] width 36 height 11
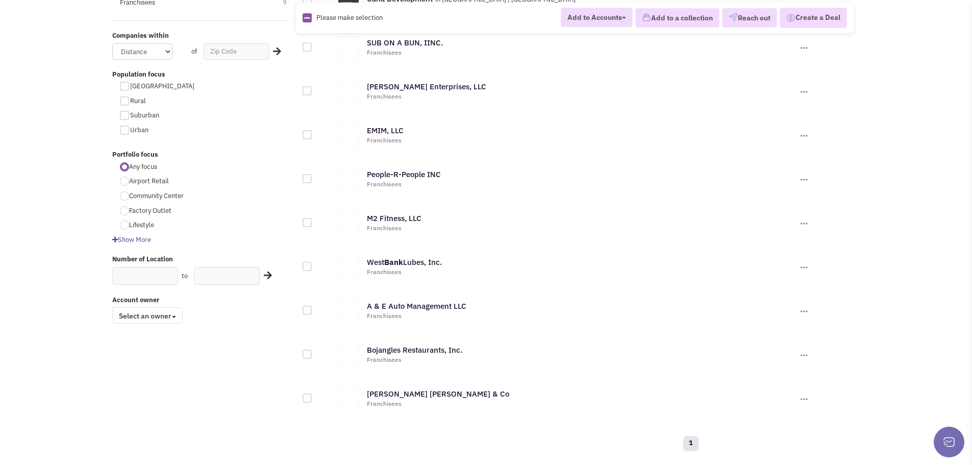
scroll to position [204, 0]
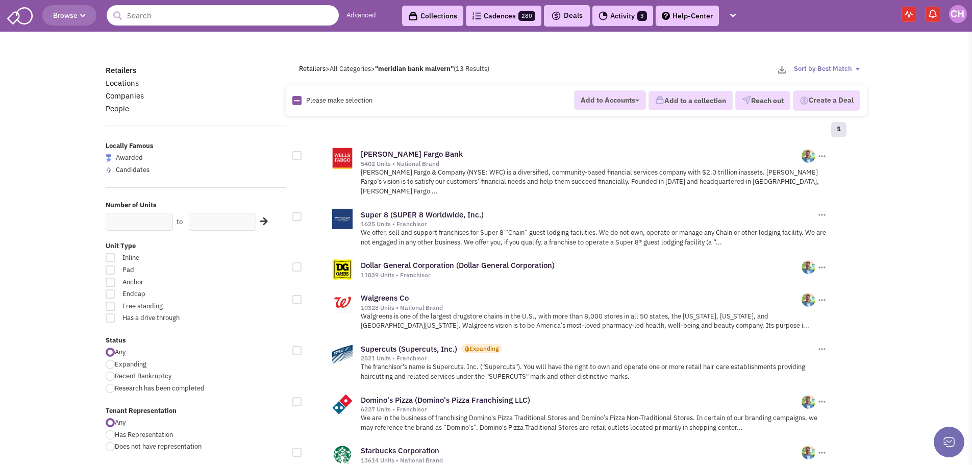
click at [168, 16] on input "text" at bounding box center [223, 15] width 232 height 20
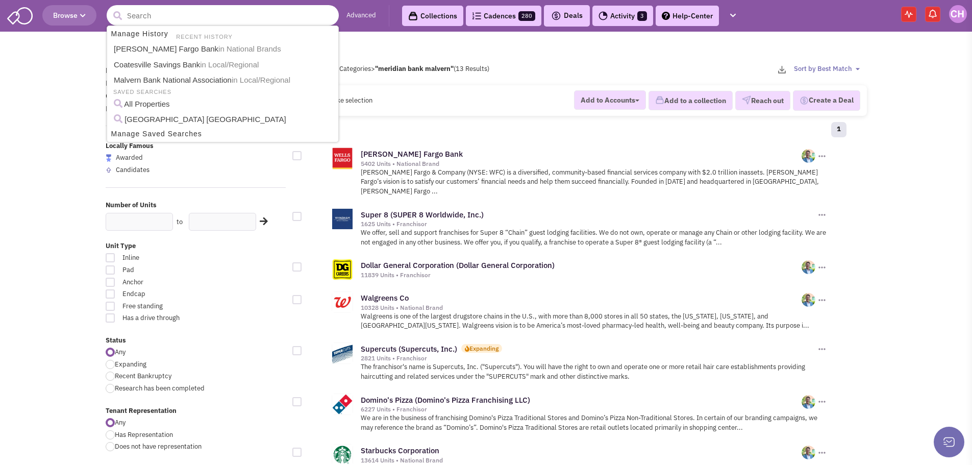
click at [182, 12] on input "text" at bounding box center [223, 15] width 232 height 20
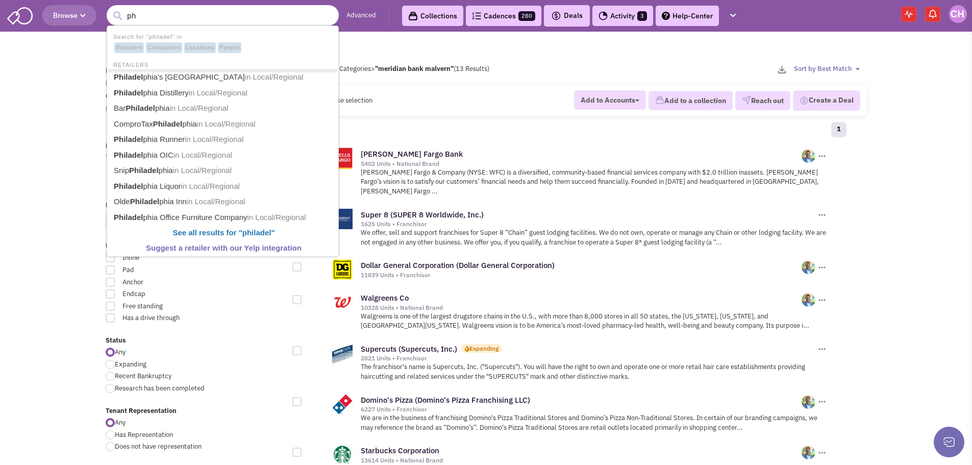
type input "p"
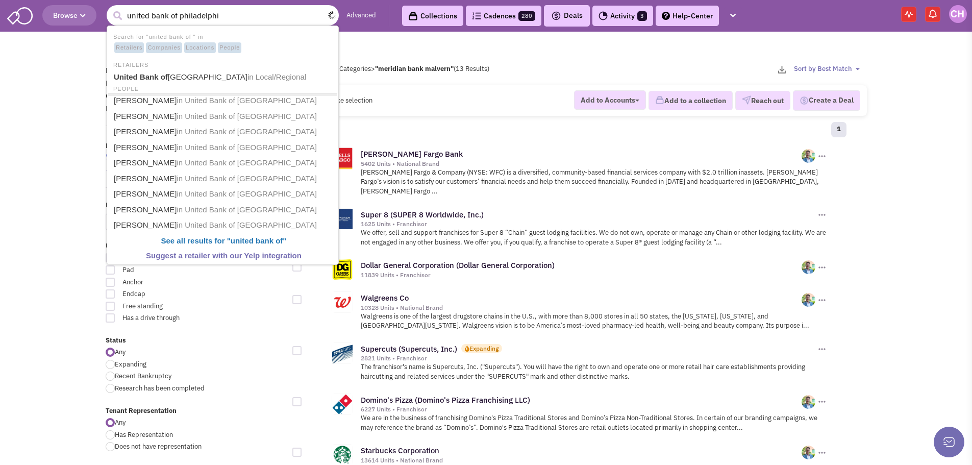
type input "united bank of philadelphia"
click at [213, 71] on link "United Bank of Philadelphia in Local/Regional" at bounding box center [224, 78] width 226 height 16
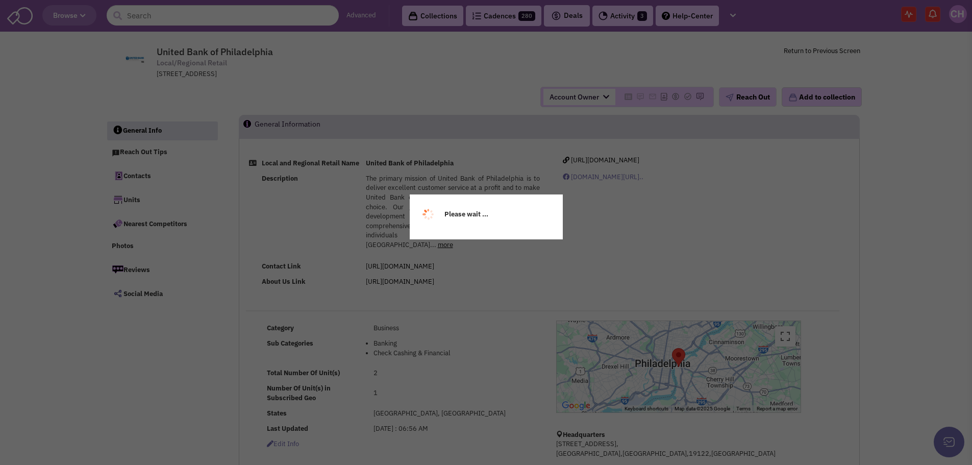
select select
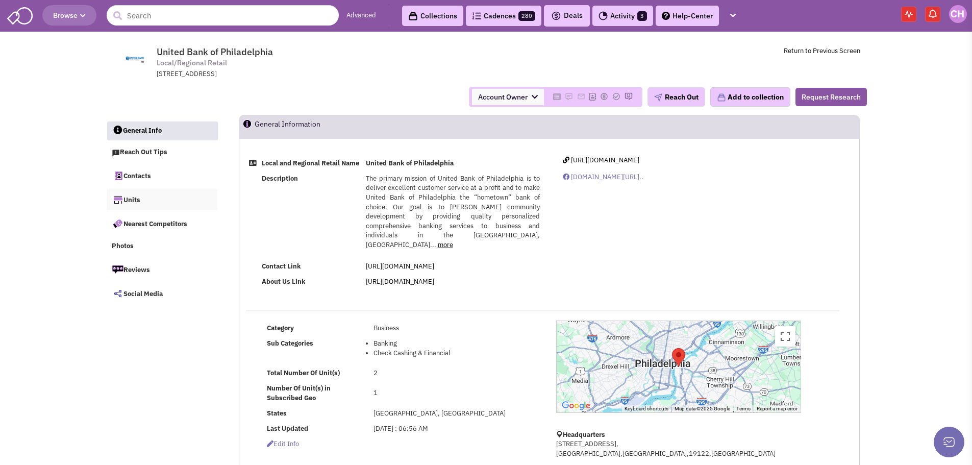
click at [136, 198] on link "Units" at bounding box center [162, 199] width 111 height 21
click at [210, 19] on input "text" at bounding box center [223, 15] width 232 height 20
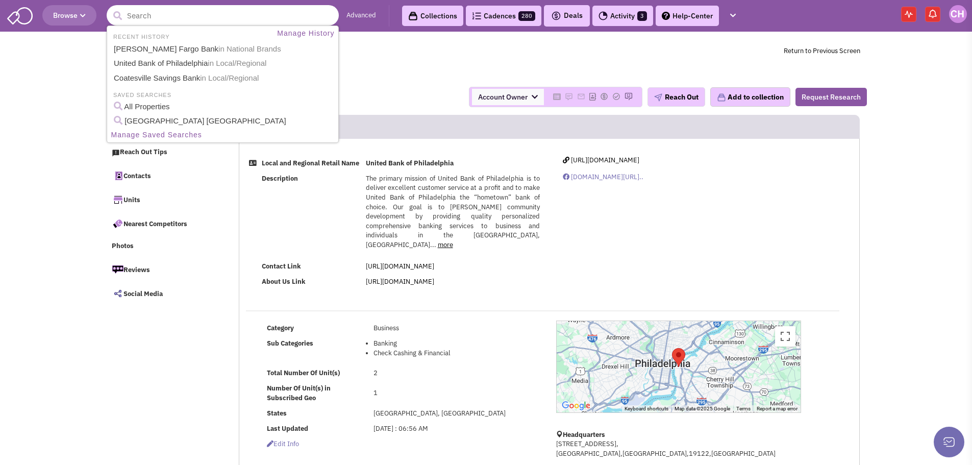
paste input "Dexsta Federal Credit Union"
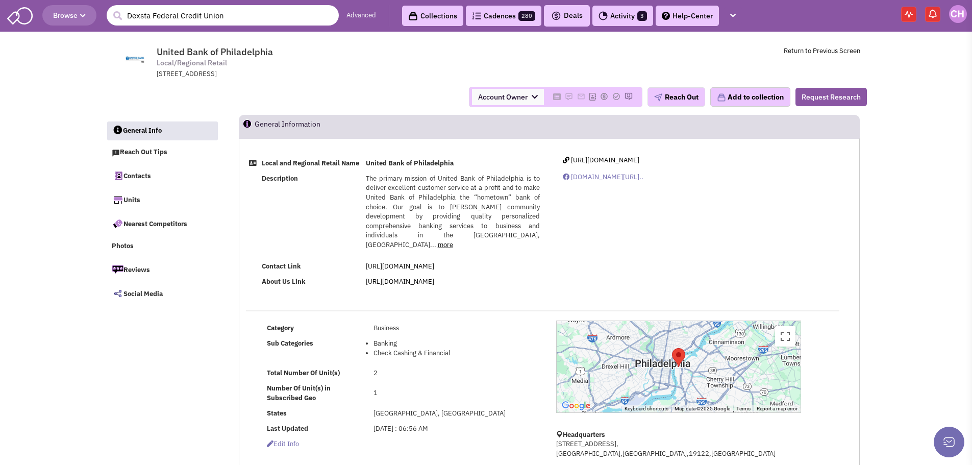
click at [236, 12] on input "Dexsta Federal Credit Union" at bounding box center [223, 15] width 232 height 20
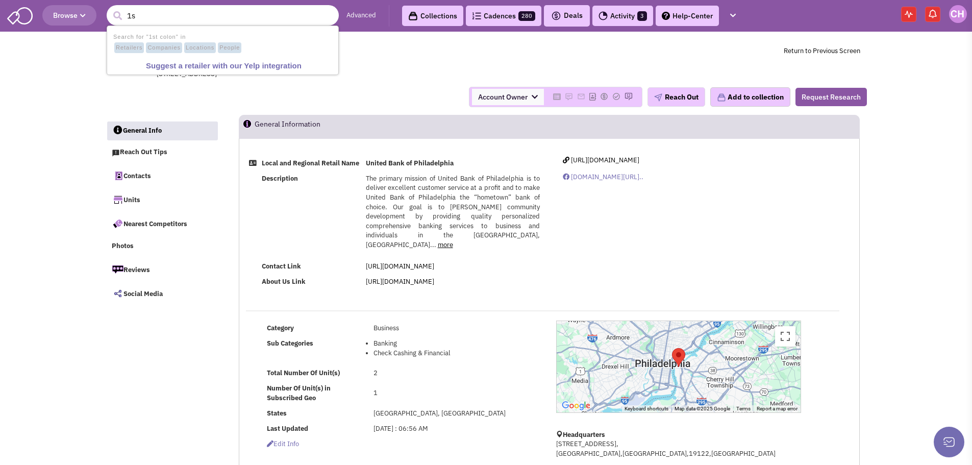
type input "1"
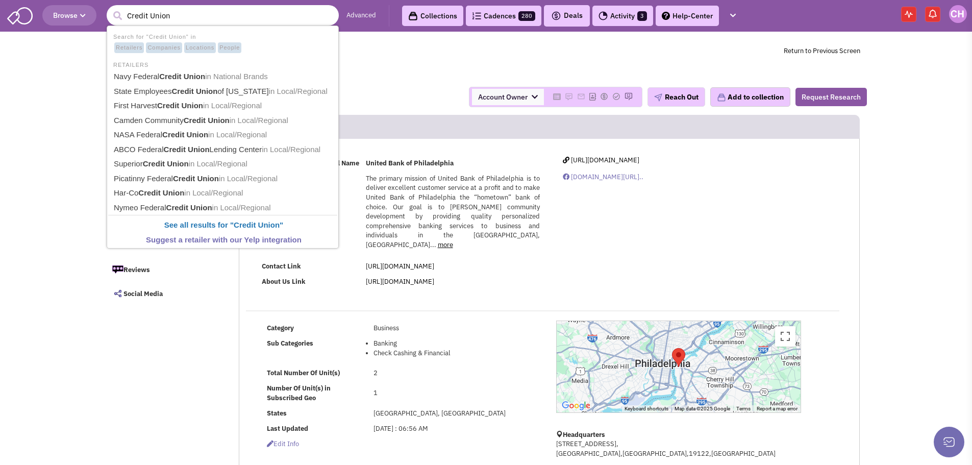
type input "Credit Union"
click at [110, 8] on button "submit" at bounding box center [117, 15] width 15 height 15
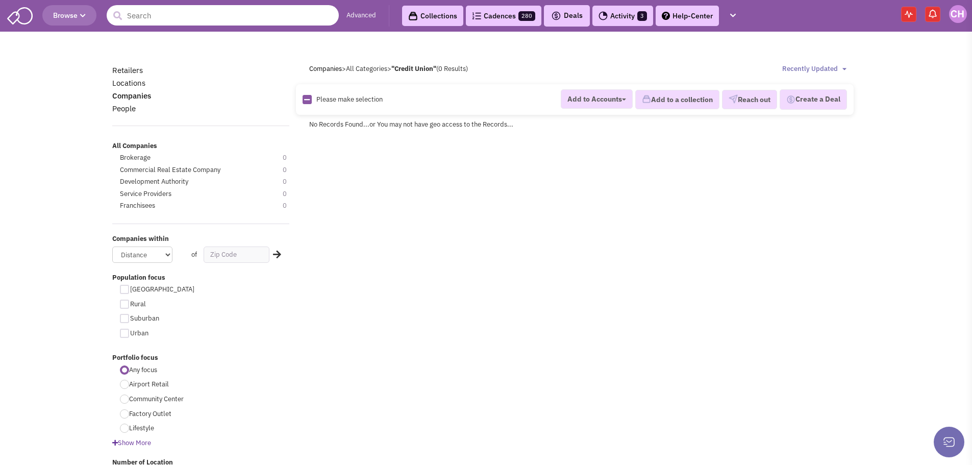
click at [162, 17] on input "text" at bounding box center [223, 15] width 232 height 20
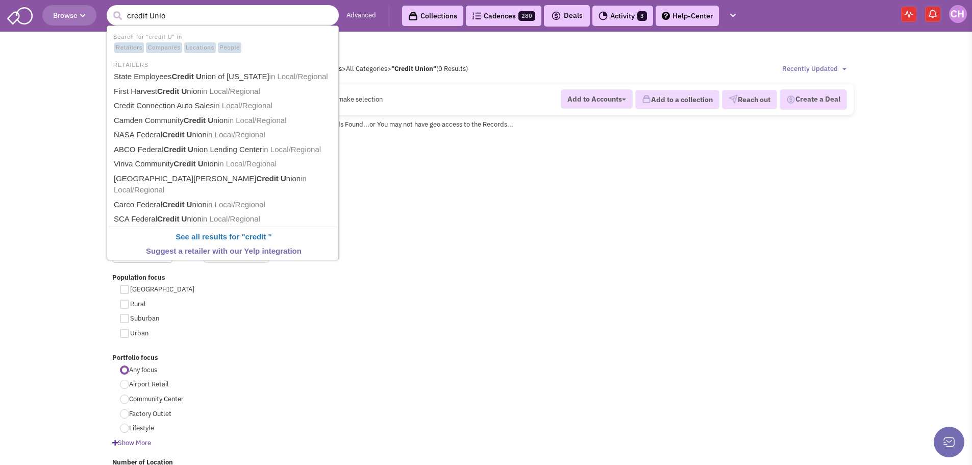
type input "credit Union"
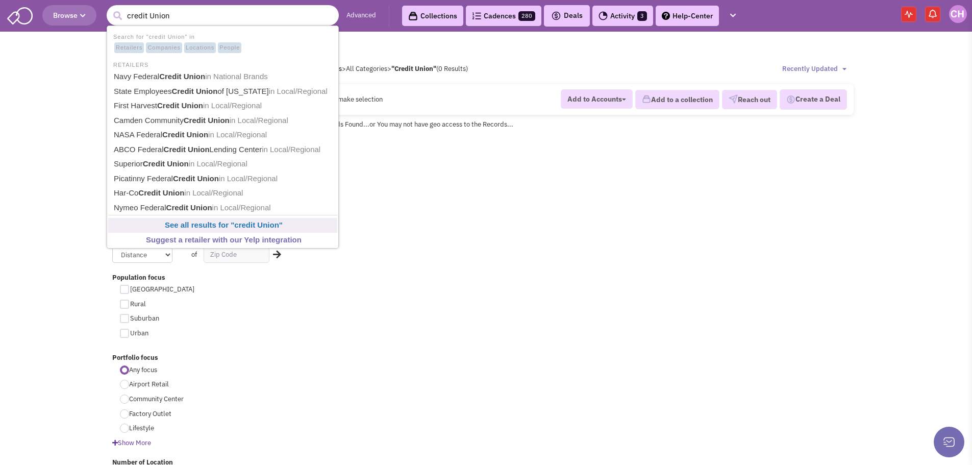
click at [292, 226] on link "See all results for " credit Union "" at bounding box center [224, 225] width 226 height 14
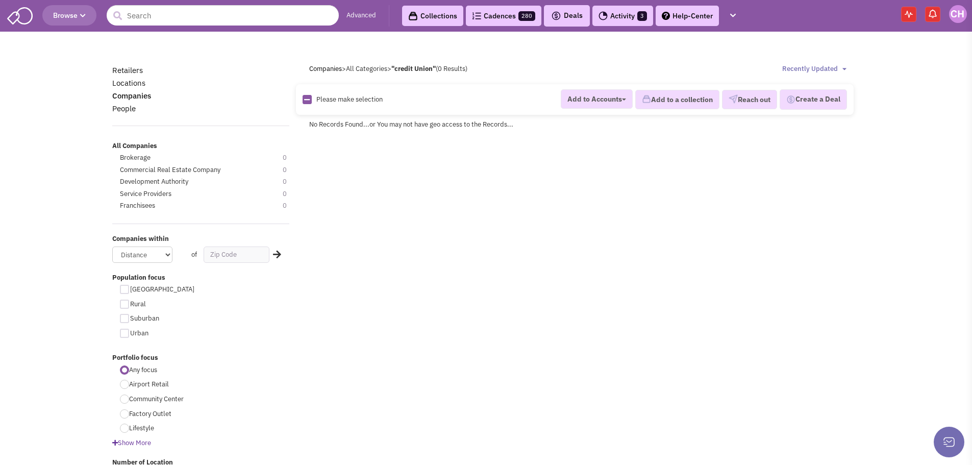
click at [364, 15] on link "Advanced" at bounding box center [362, 16] width 30 height 10
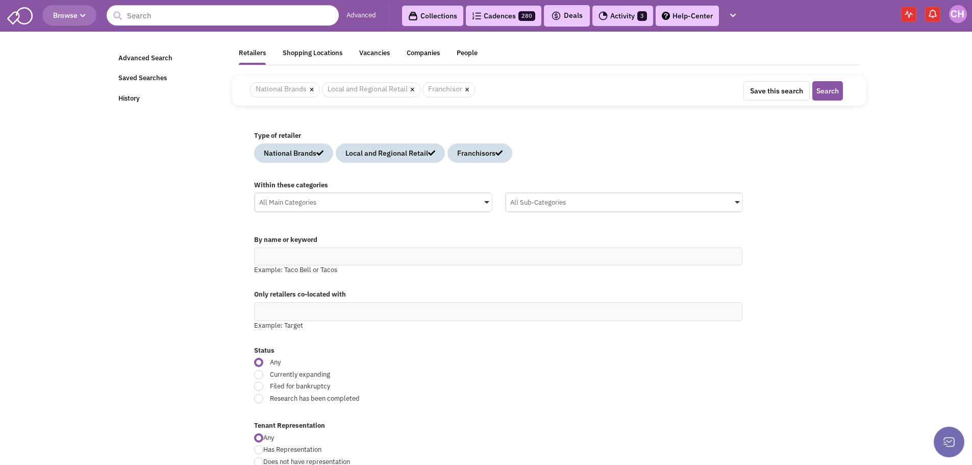
click at [368, 202] on div "All Main Categories" at bounding box center [373, 200] width 237 height 15
click at [0, 0] on input "All Main Categories No results found Main Category Select All Auto Beauty Healt…" at bounding box center [0, 0] width 0 height 0
click at [329, 287] on div "Financial Services" at bounding box center [357, 282] width 163 height 13
click at [329, 230] on input "All Main Categories No results found Main Category Select All Auto Beauty Healt…" at bounding box center [373, 222] width 229 height 15
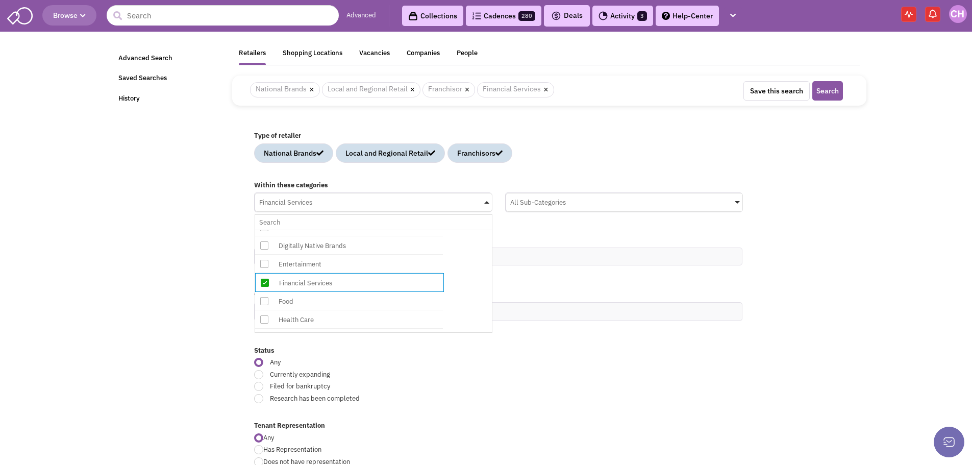
click at [609, 201] on div "All Sub-Categories" at bounding box center [624, 200] width 237 height 15
click at [0, 0] on input "All Sub-Categories No results found Sub Category Select All Billing & Bookkeepi…" at bounding box center [0, 0] width 0 height 0
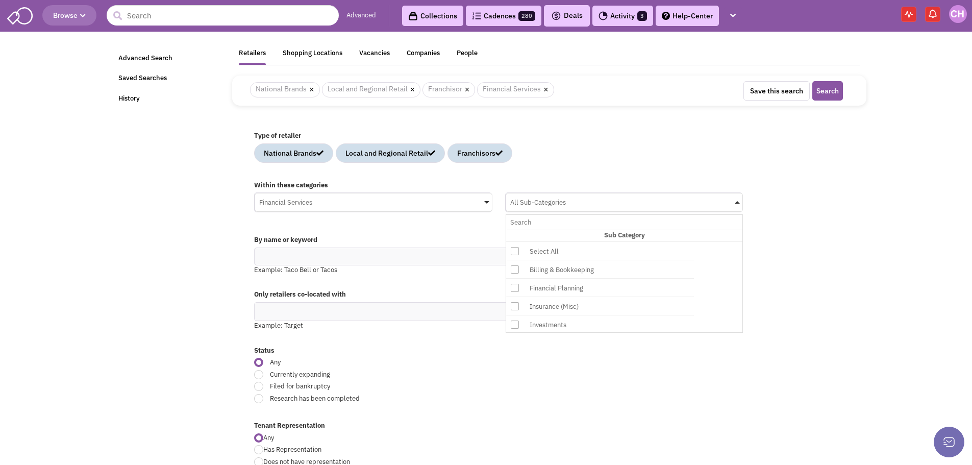
scroll to position [0, 0]
click at [598, 252] on div "Select All" at bounding box center [608, 253] width 163 height 13
click at [598, 230] on input "All Sub-Categories No results found Sub Category Select All Billing & Bookkeepi…" at bounding box center [624, 222] width 229 height 15
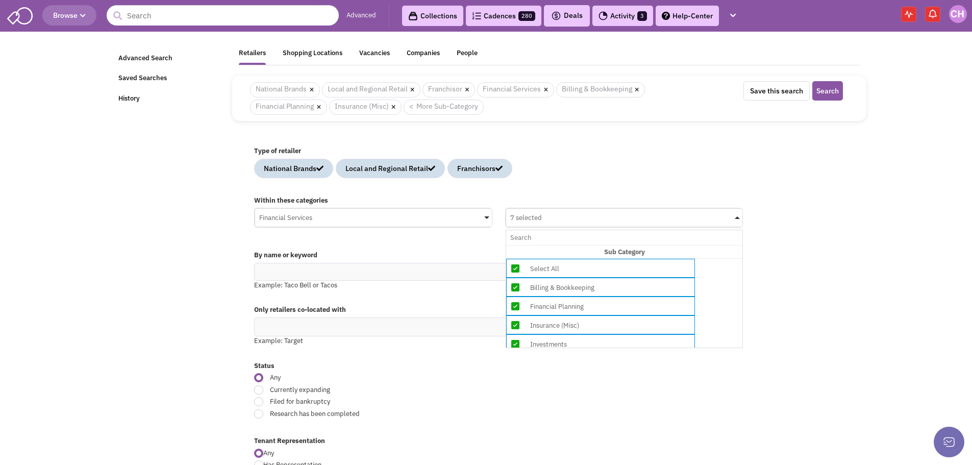
click at [818, 228] on div "Within these categories Financial Services No results found Main Category Selec…" at bounding box center [550, 217] width 604 height 53
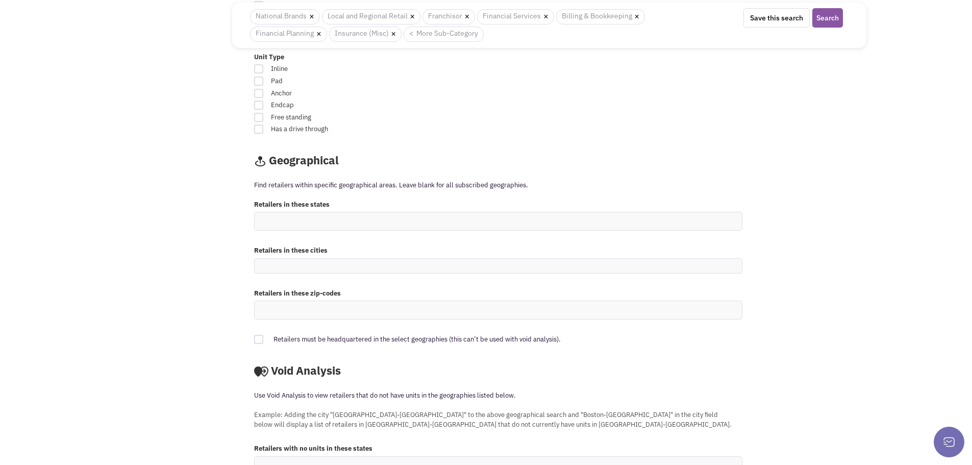
scroll to position [715, 0]
click at [333, 220] on ul at bounding box center [498, 220] width 487 height 18
click at [0, 0] on select at bounding box center [0, 0] width 0 height 0
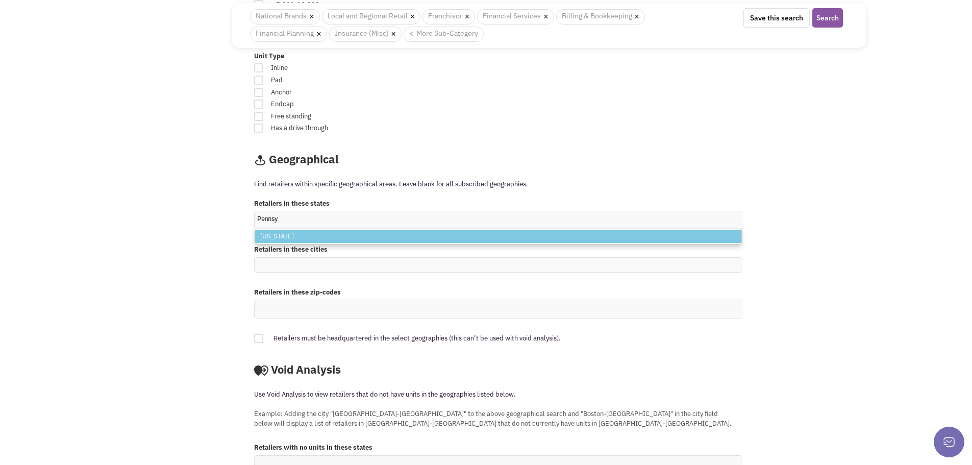
type input "Pennsyl"
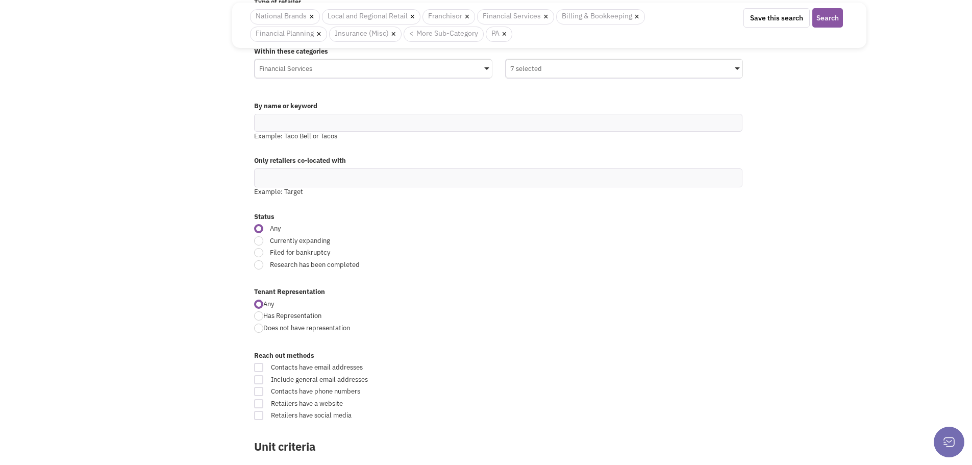
scroll to position [0, 0]
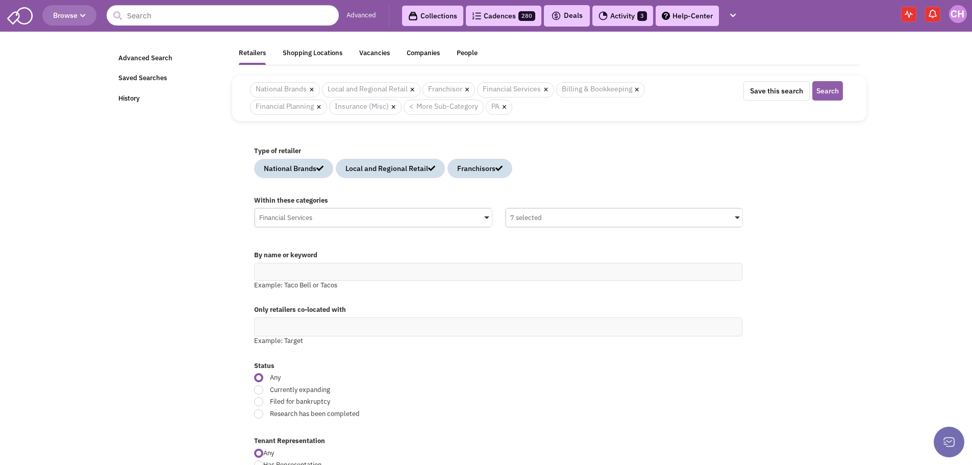
click at [821, 91] on button "Search" at bounding box center [828, 90] width 31 height 19
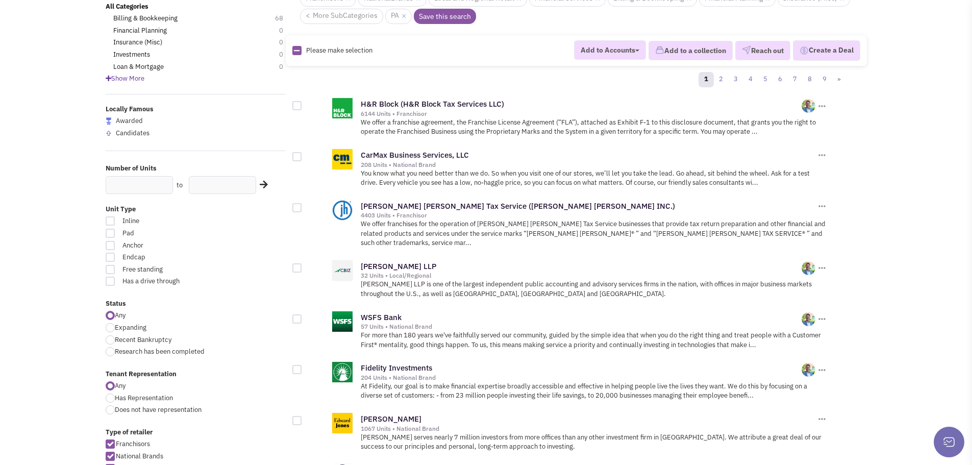
scroll to position [153, 0]
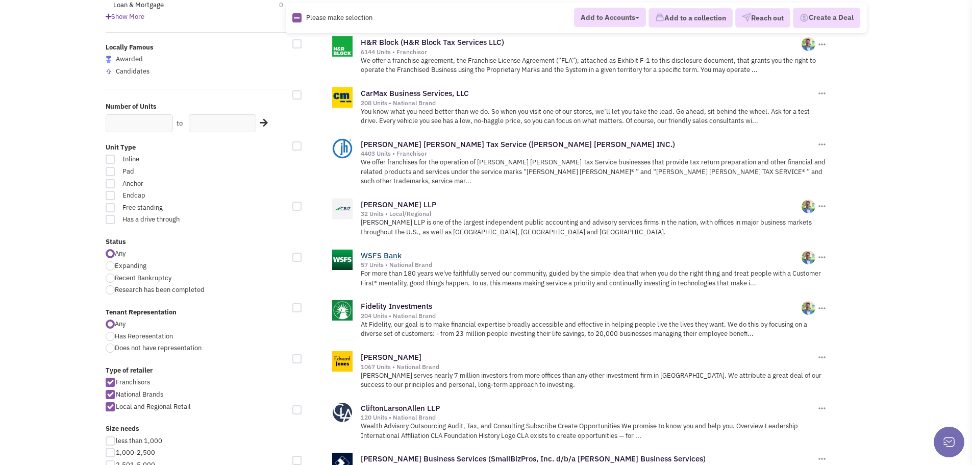
click at [399, 251] on link "WSFS Bank" at bounding box center [381, 256] width 41 height 10
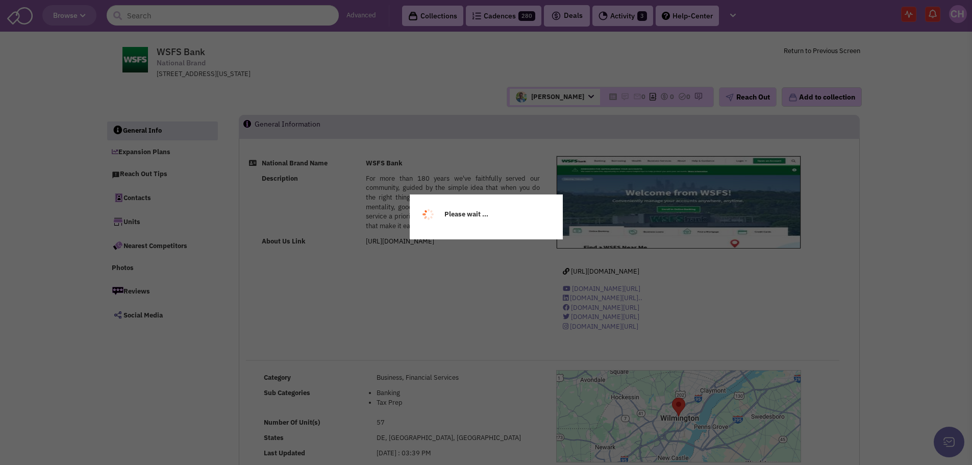
select select
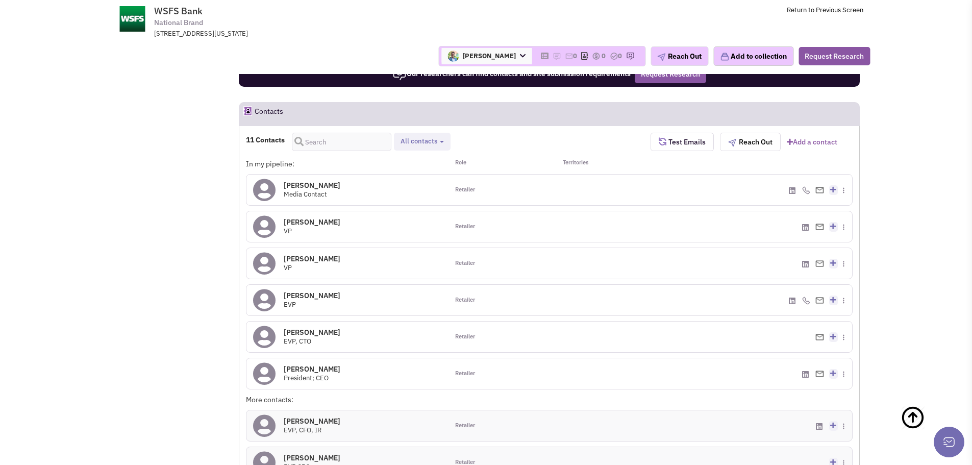
scroll to position [766, 0]
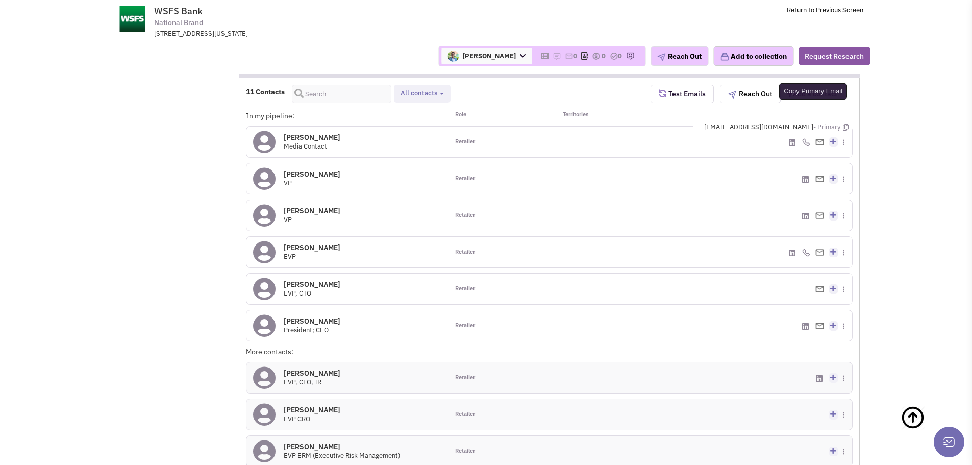
click at [849, 129] on icon at bounding box center [846, 127] width 6 height 7
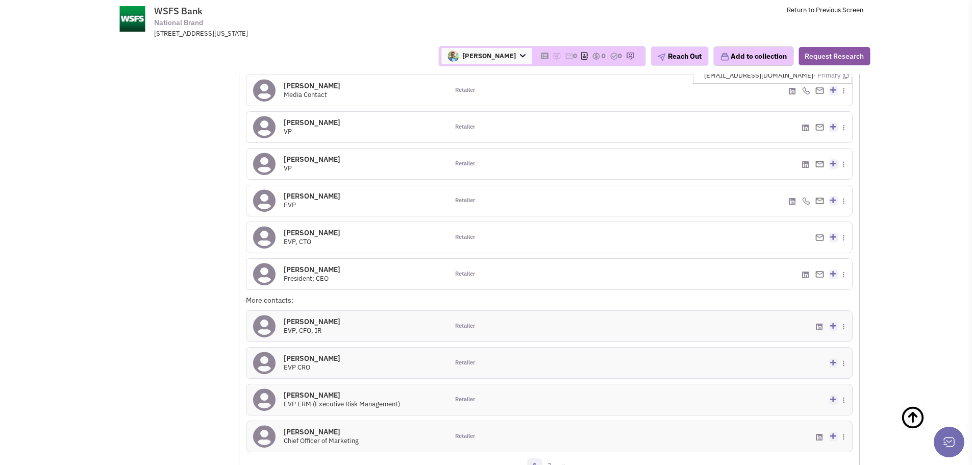
scroll to position [868, 0]
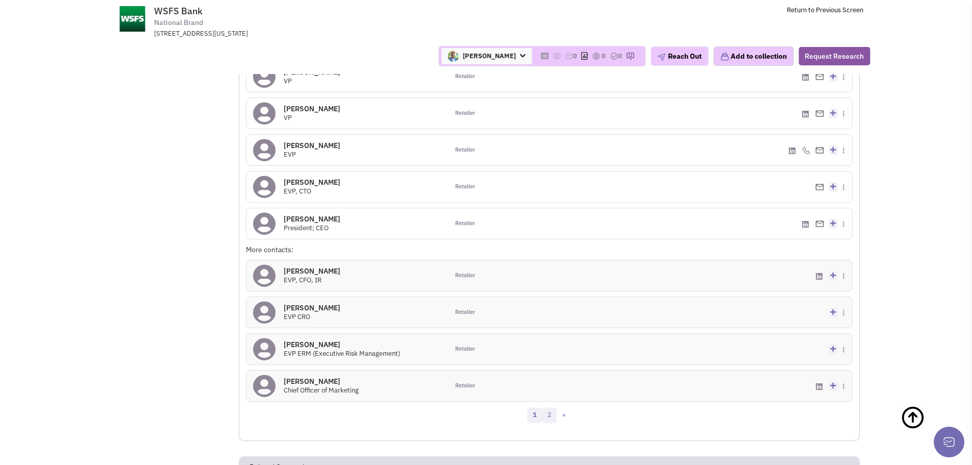
click at [551, 413] on link "2" at bounding box center [549, 415] width 15 height 15
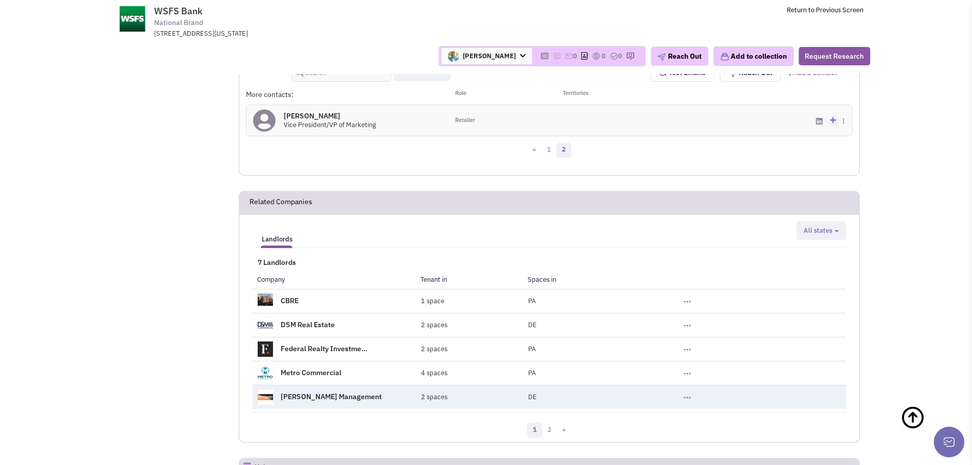
scroll to position [715, 0]
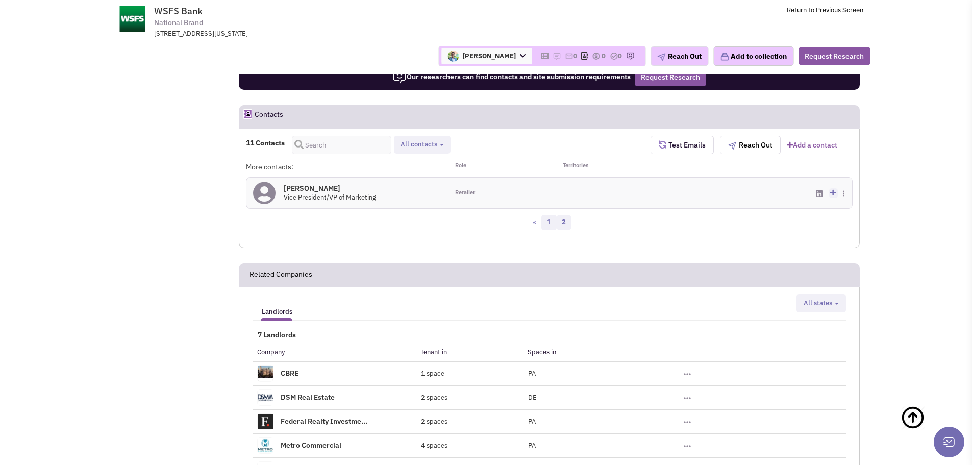
click at [546, 218] on link "1" at bounding box center [549, 222] width 15 height 15
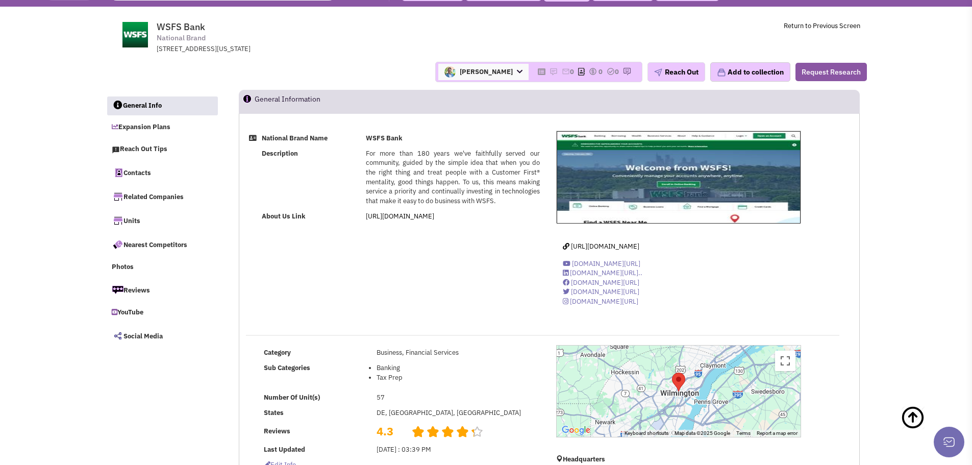
scroll to position [0, 0]
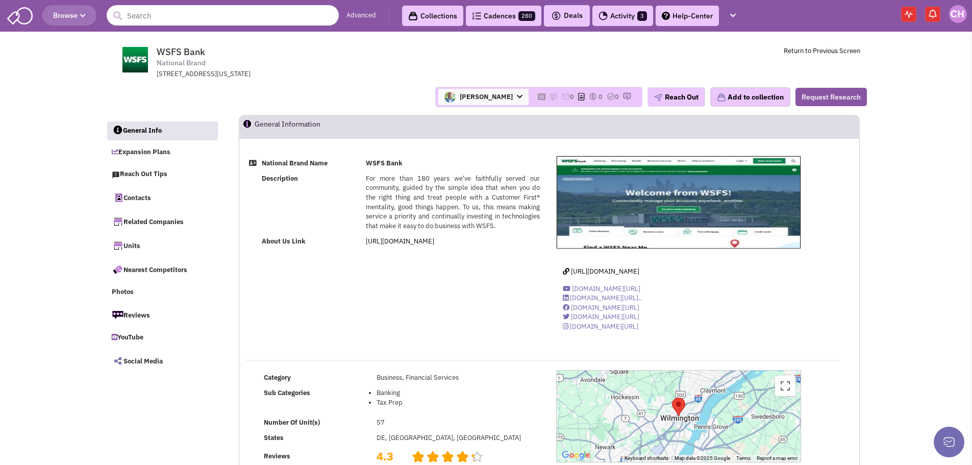
click at [155, 12] on input "text" at bounding box center [223, 15] width 232 height 20
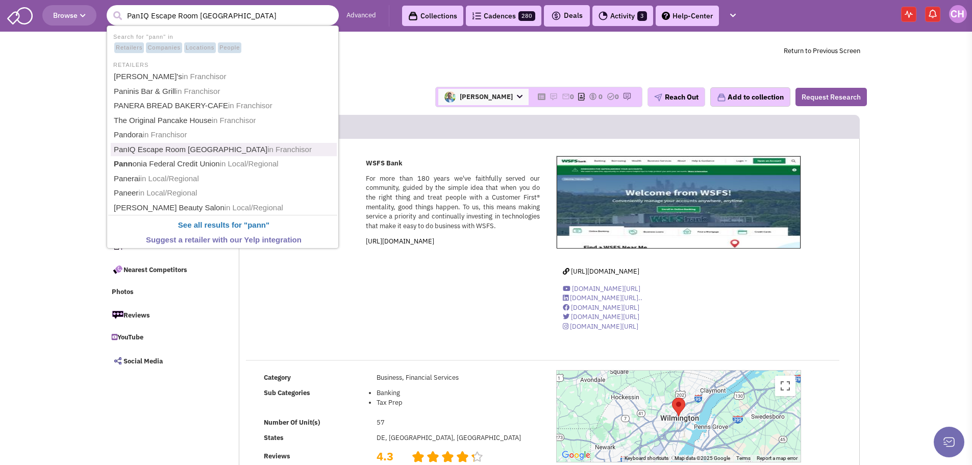
type input "Pannonia Federal Credit Union"
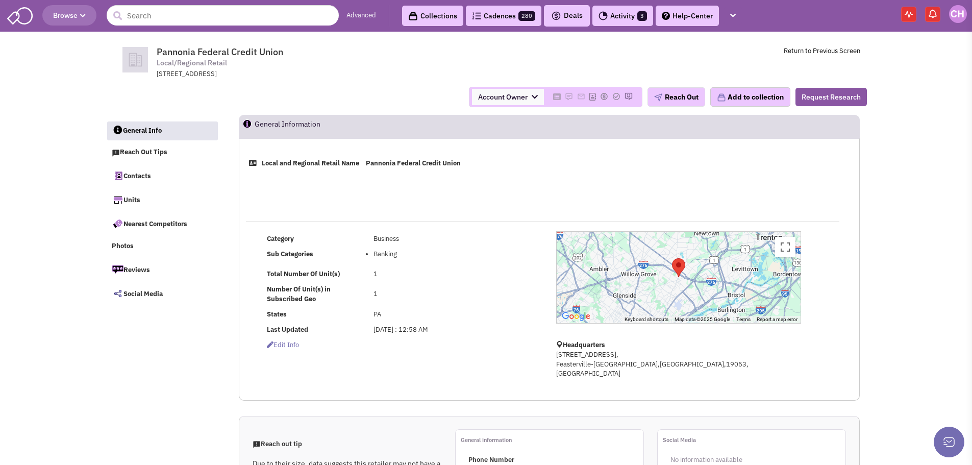
click at [122, 8] on button "submit" at bounding box center [117, 15] width 15 height 15
click at [217, 18] on input "text" at bounding box center [223, 15] width 232 height 20
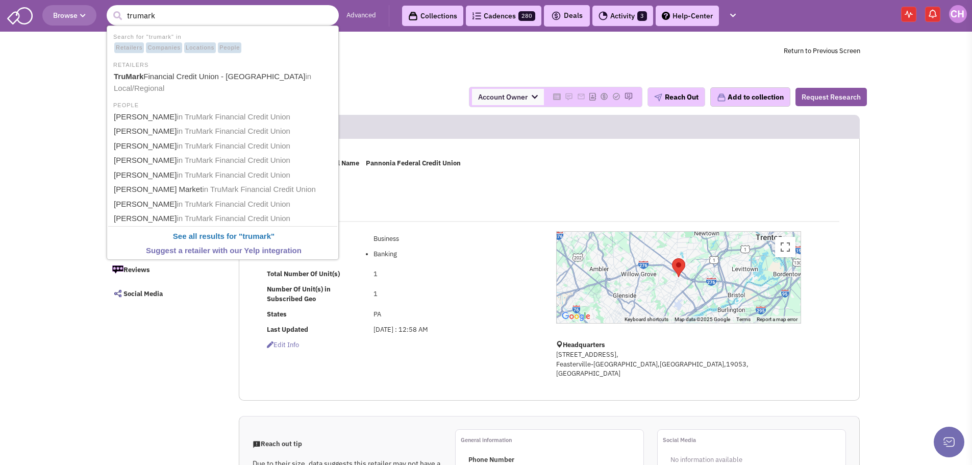
type input "TruMark Financial Credit Union - Phoenixville"
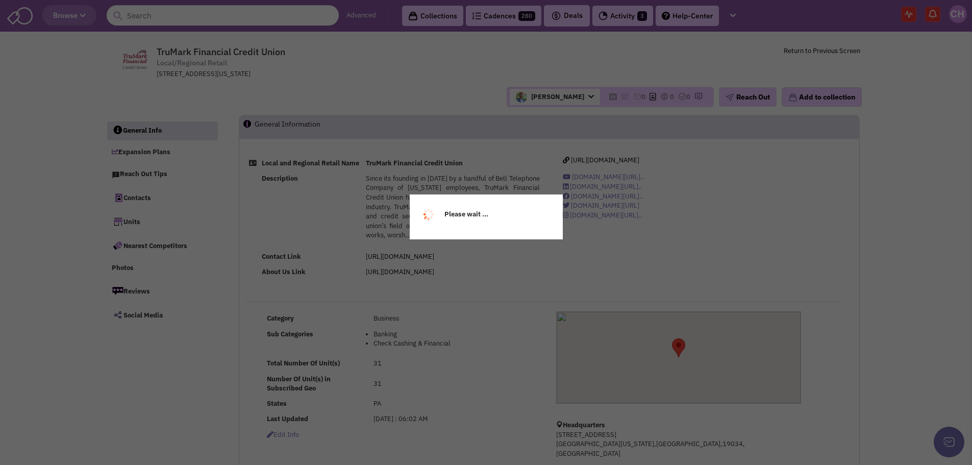
select select
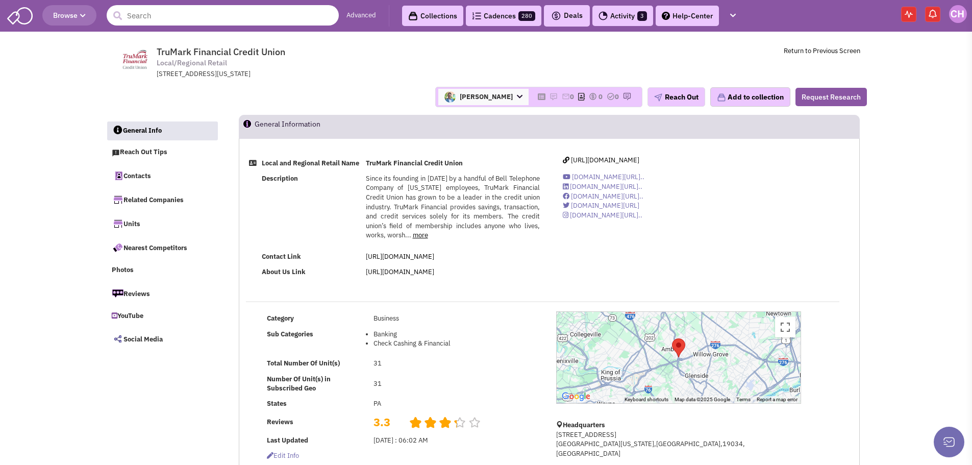
click at [160, 17] on input "text" at bounding box center [223, 15] width 232 height 20
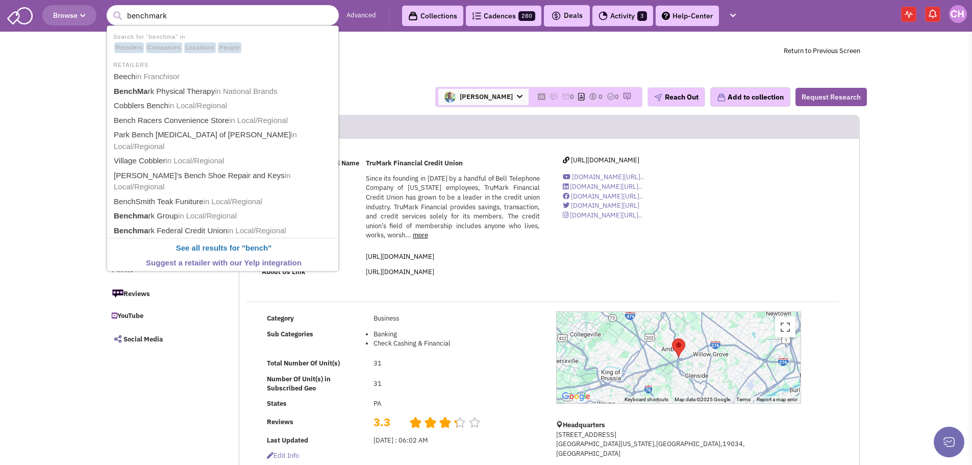
type input "benchmark"
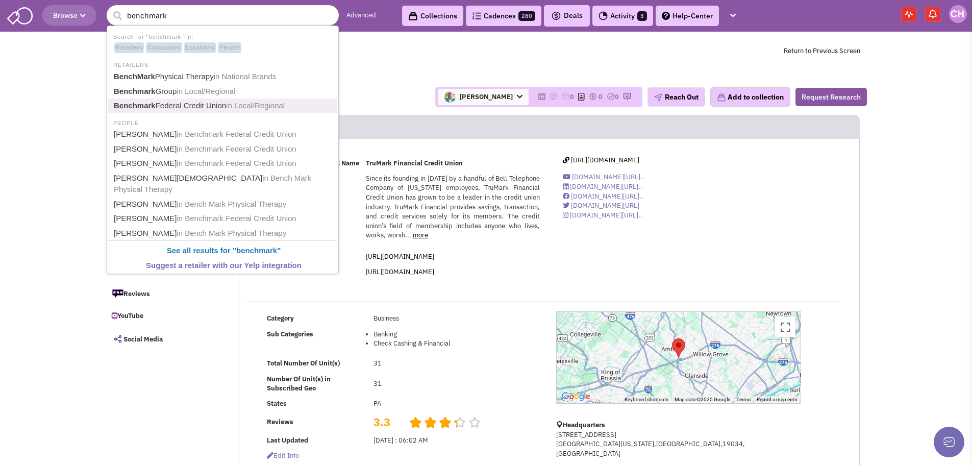
click at [226, 107] on link "Benchmark Federal Credit Union in Local/Regional" at bounding box center [224, 106] width 226 height 14
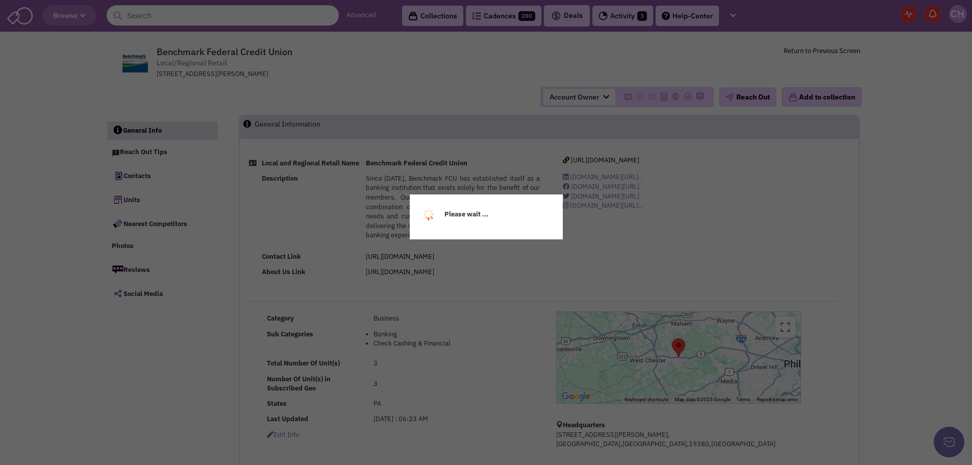
select select
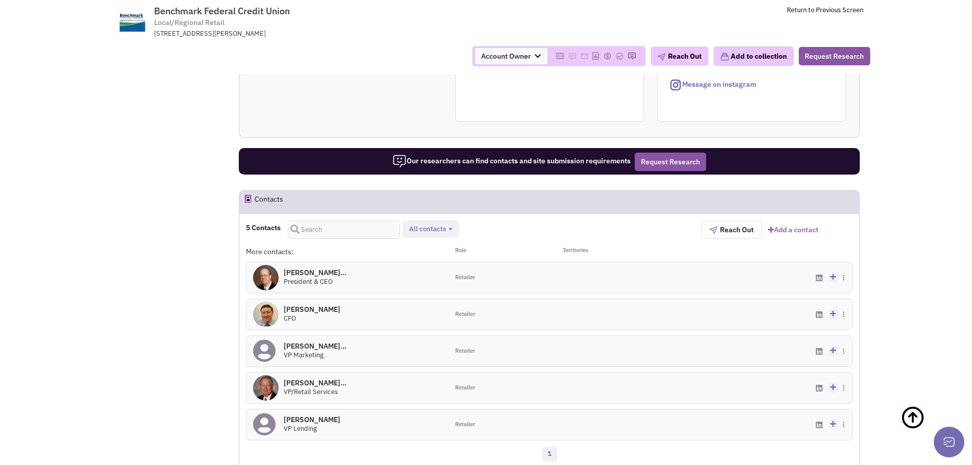
scroll to position [561, 0]
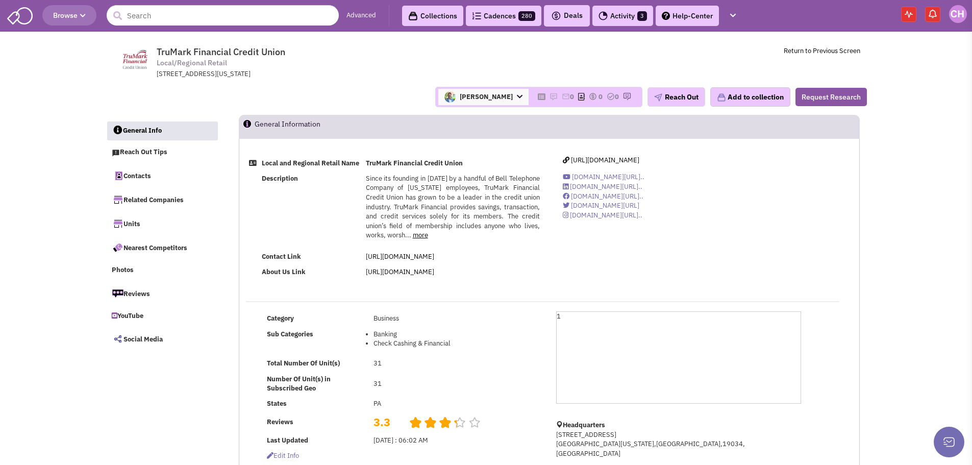
select select
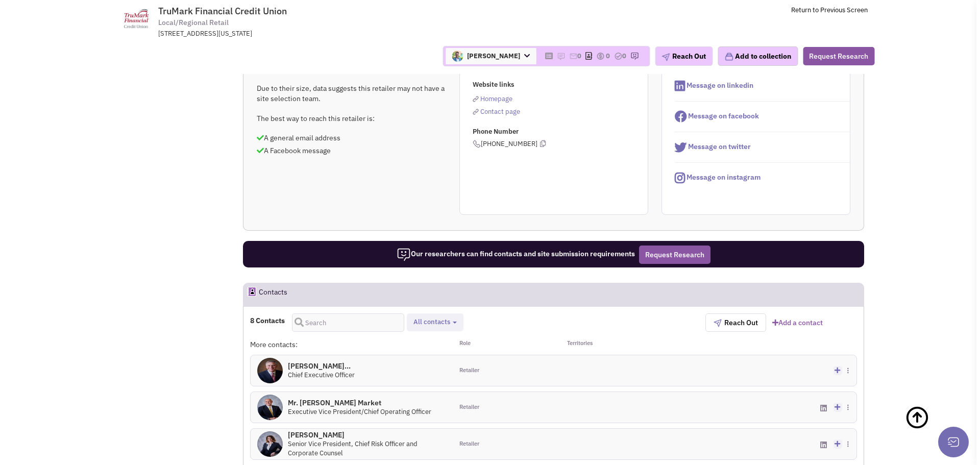
scroll to position [357, 0]
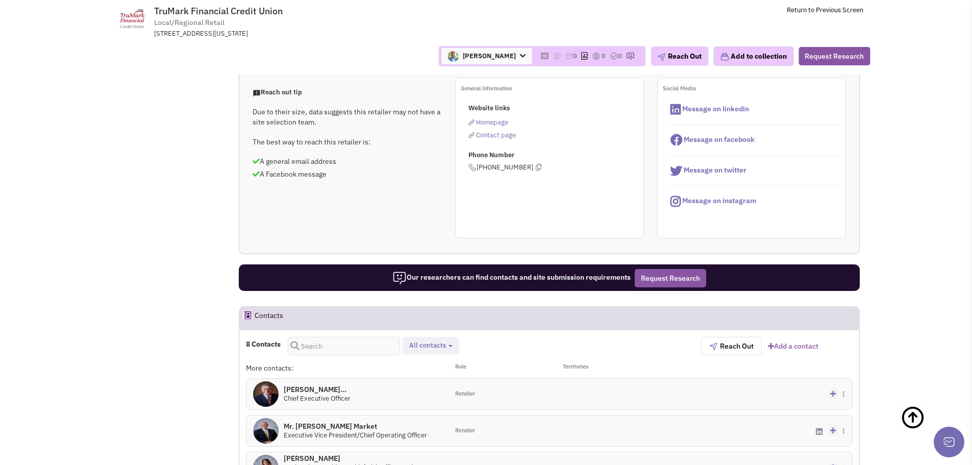
click at [810, 351] on link "Add a contact" at bounding box center [793, 346] width 51 height 10
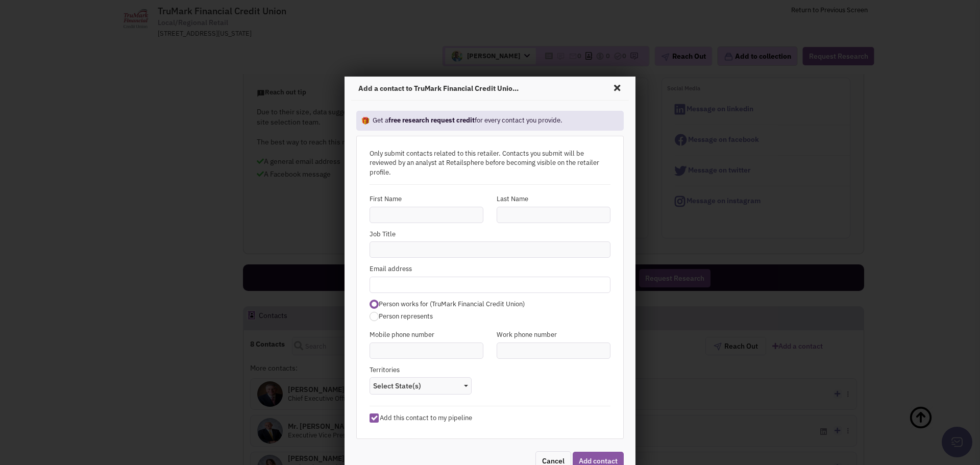
click at [435, 278] on input "text" at bounding box center [490, 285] width 241 height 16
paste input "Good Afternoon, I wanted to reach out to make you aware of a former Citizens Ba…"
type input "Good Afternoon, I wanted to reach out to make you aware of a former Citizens Ba…"
click at [468, 282] on input "Good Afternoon, I wanted to reach out to make you aware of a former Citizens Ba…" at bounding box center [490, 285] width 241 height 16
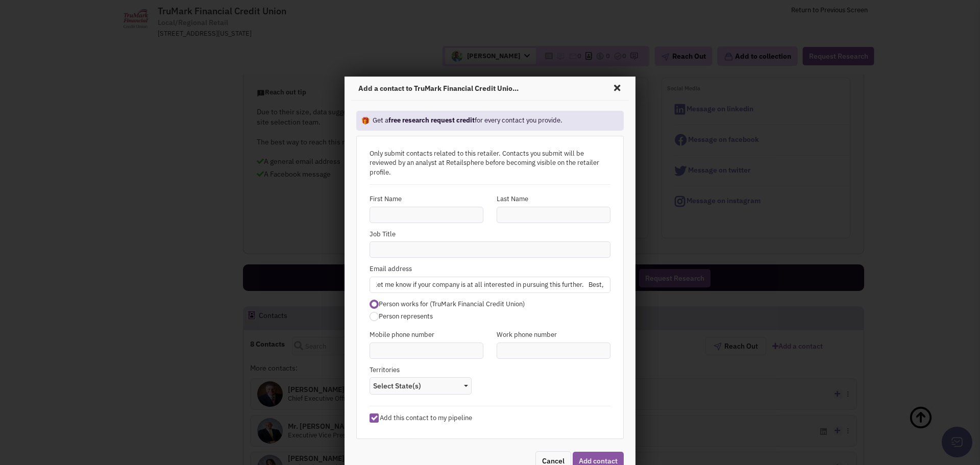
click at [468, 282] on input "Good Afternoon, I wanted to reach out to make you aware of a former Citizens Ba…" at bounding box center [490, 285] width 241 height 16
click at [466, 283] on input "text" at bounding box center [490, 285] width 241 height 16
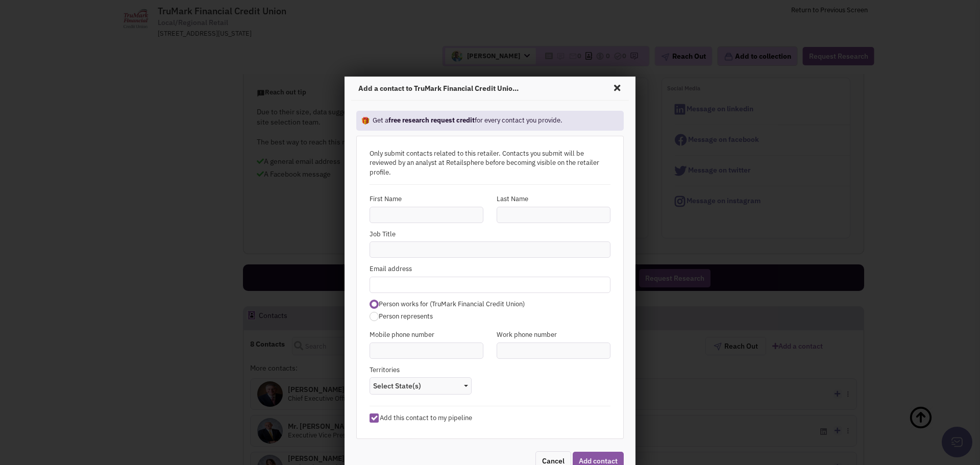
click at [469, 288] on input "text" at bounding box center [490, 285] width 241 height 16
click at [406, 283] on input "text" at bounding box center [490, 285] width 241 height 16
paste input "dbrewin@trumark.org"
type input "dbrewin@trumark.org"
click at [420, 217] on input "text" at bounding box center [427, 215] width 114 height 16
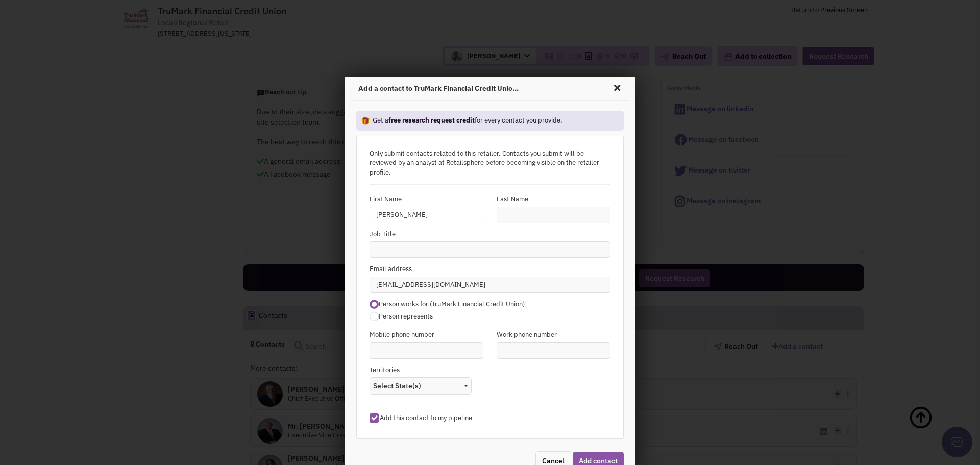
click at [394, 217] on input "Colin" at bounding box center [427, 215] width 114 height 16
type input "Daniel"
type input "Brewin"
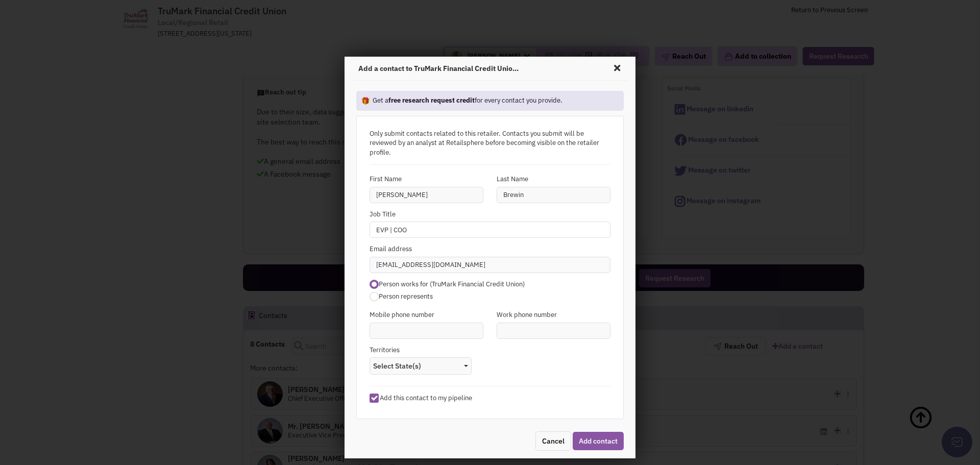
scroll to position [38, 0]
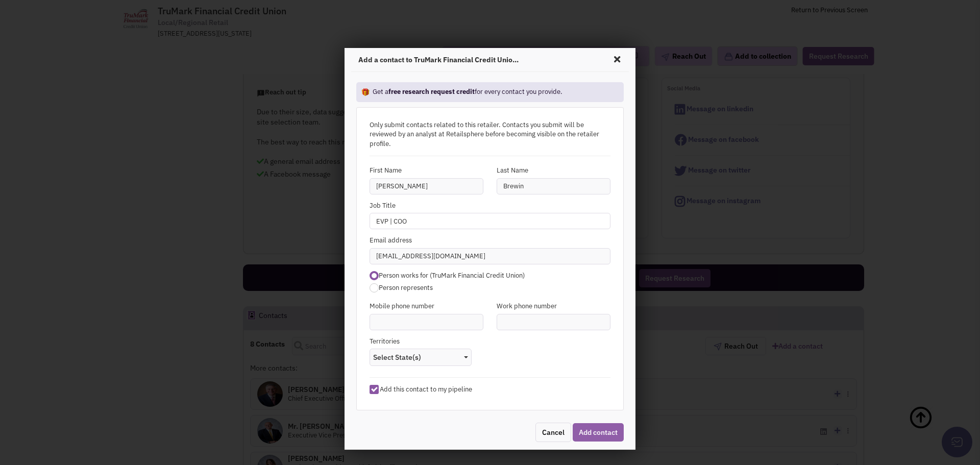
type input "EVP | COO"
click at [587, 430] on button "Add contact" at bounding box center [598, 432] width 51 height 18
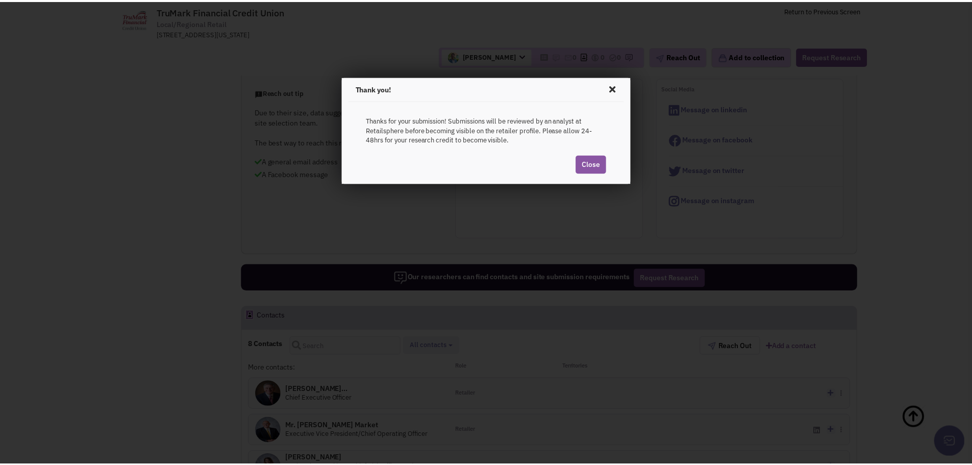
scroll to position [0, 0]
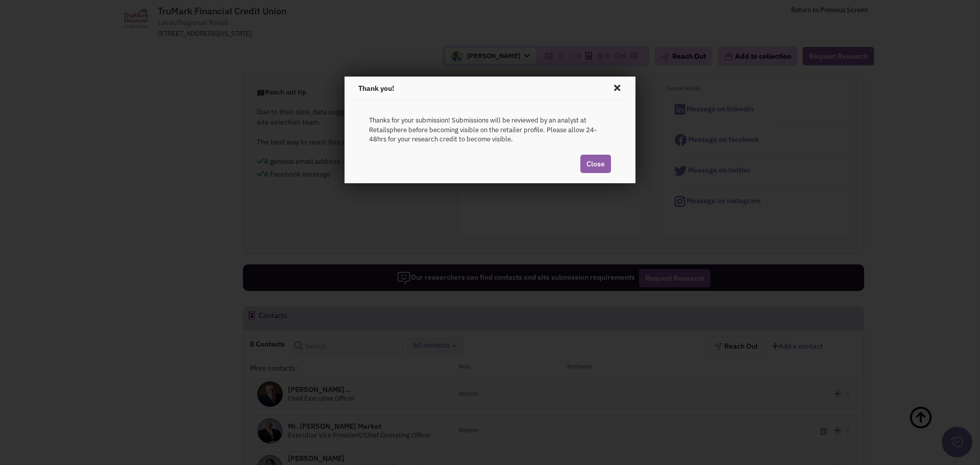
click at [601, 170] on link "Close" at bounding box center [595, 164] width 31 height 18
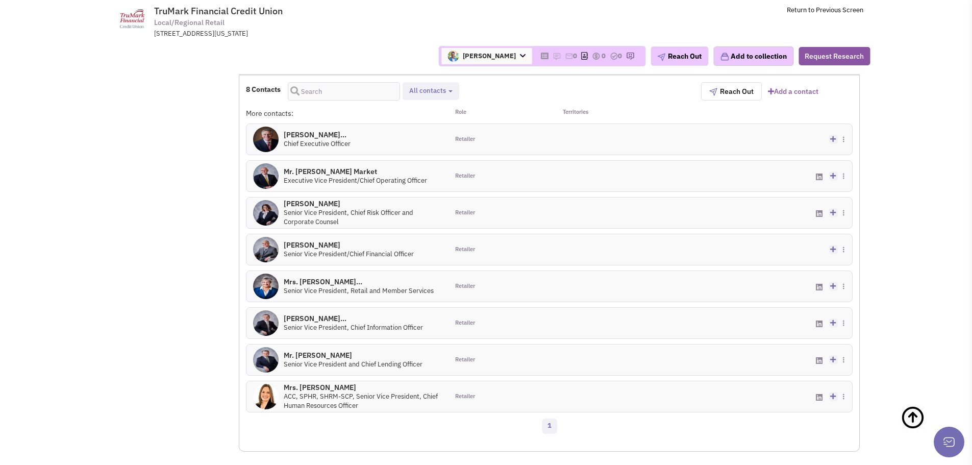
scroll to position [612, 0]
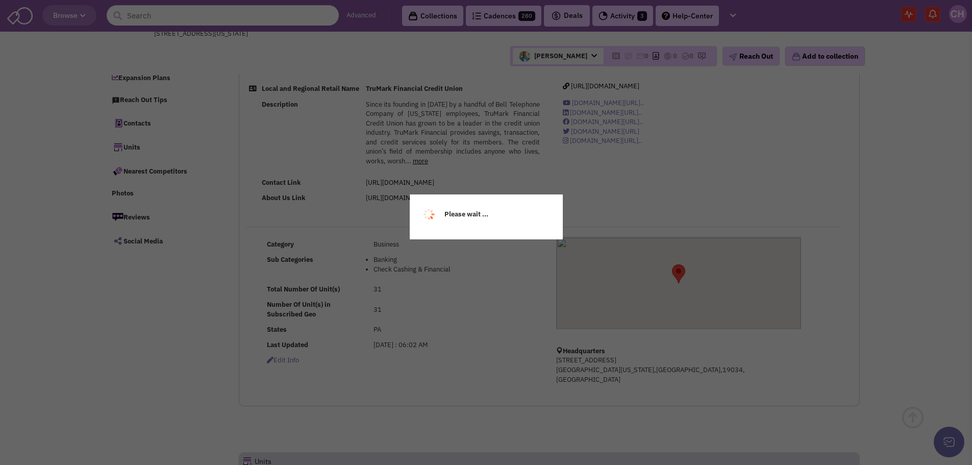
scroll to position [73, 0]
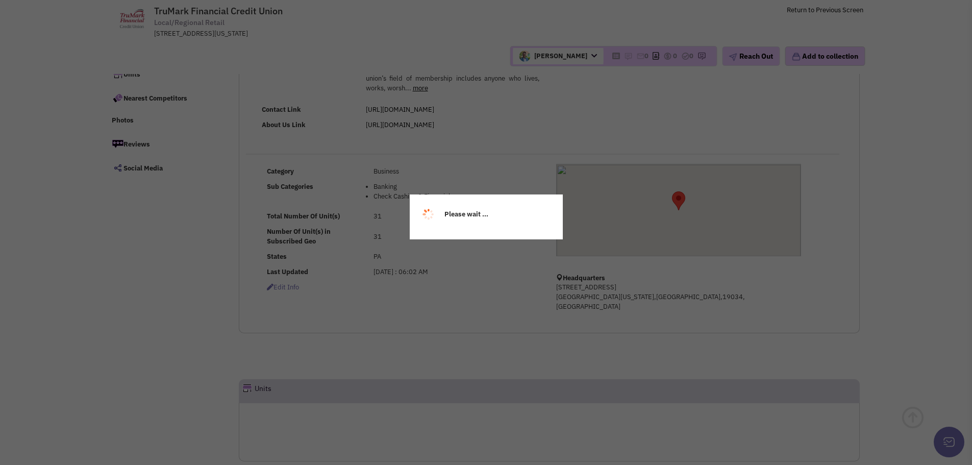
select select
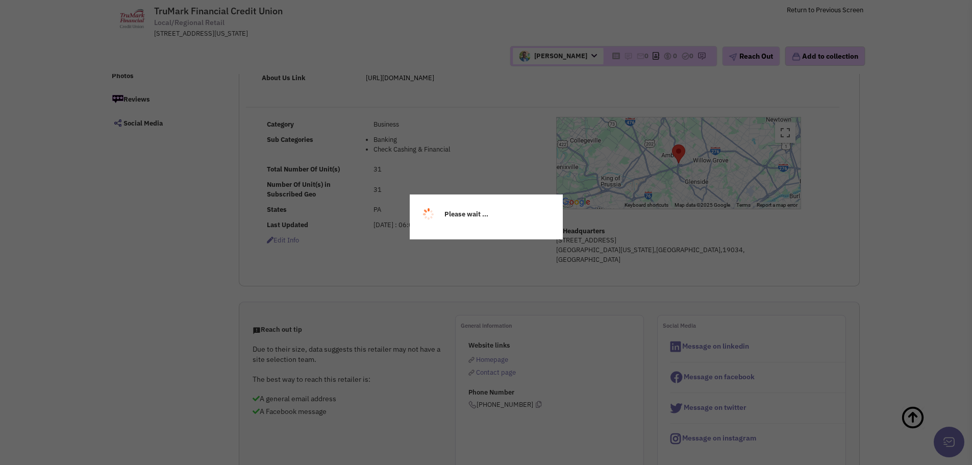
select select
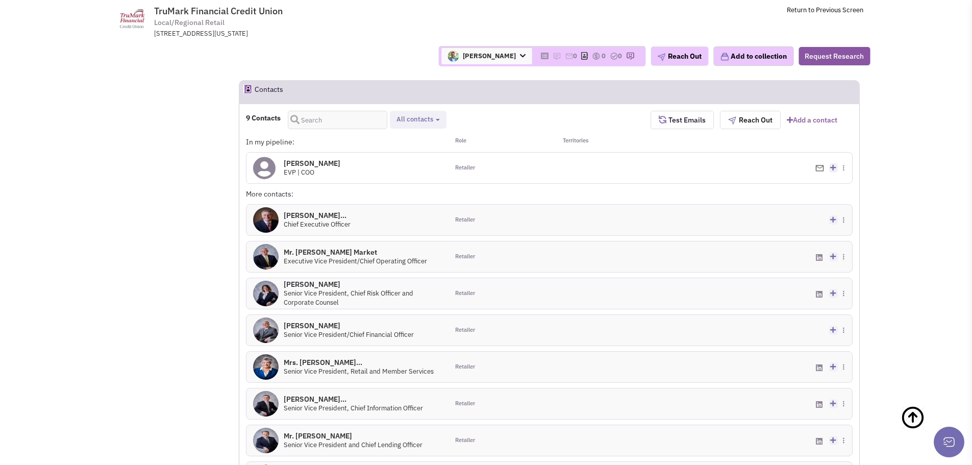
scroll to position [0, 0]
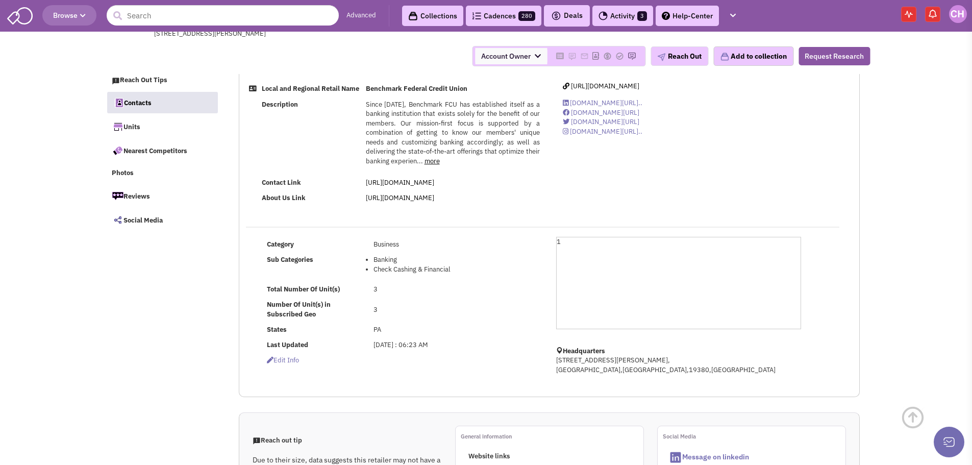
select select
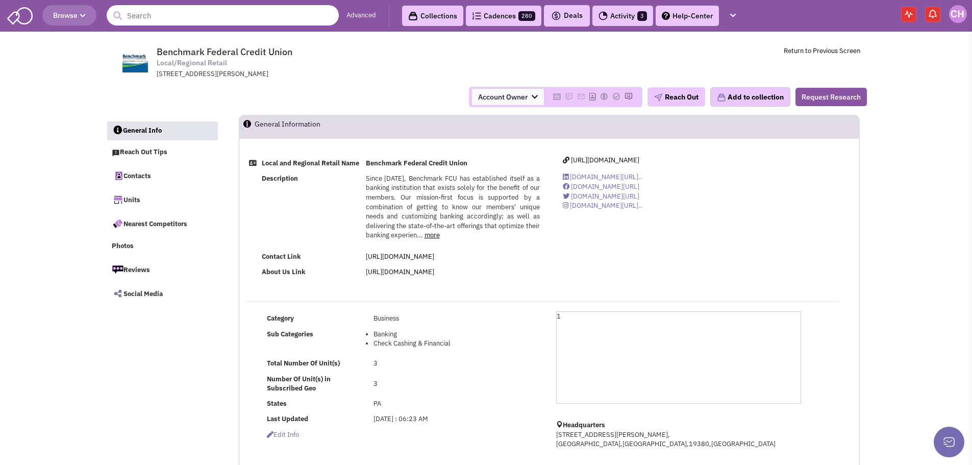
click at [185, 19] on input "text" at bounding box center [223, 15] width 232 height 20
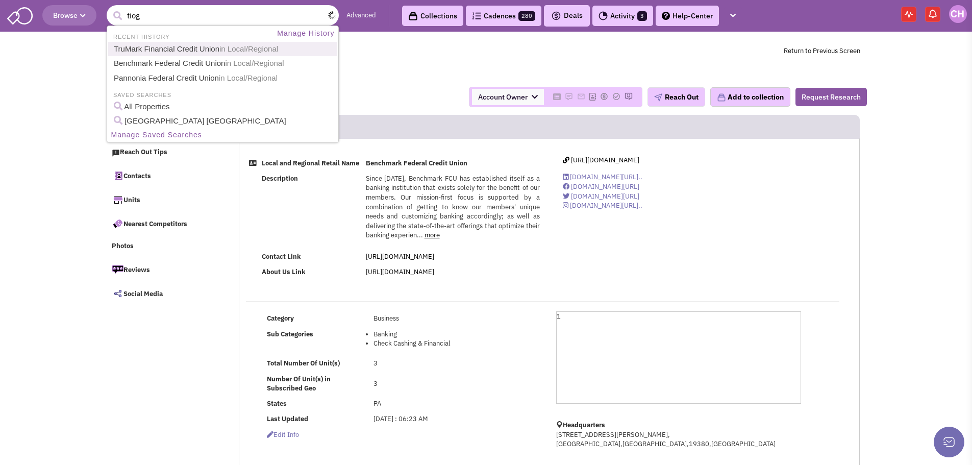
type input "tioga"
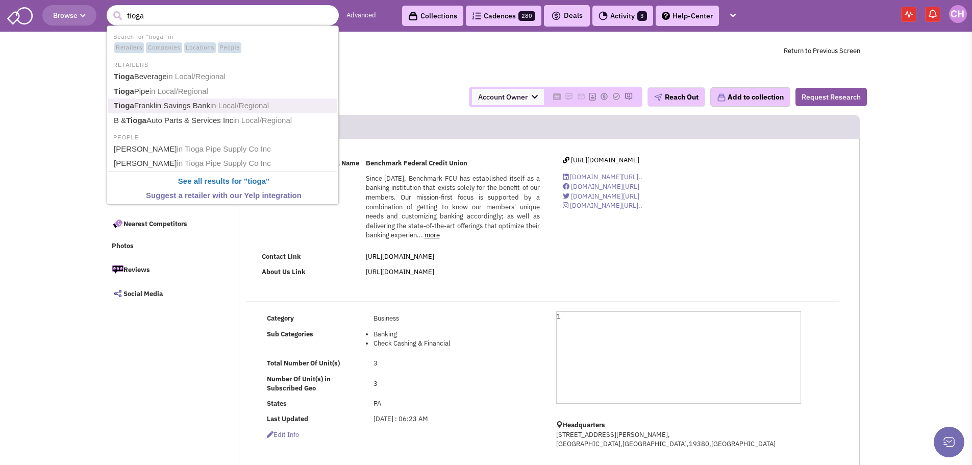
click at [232, 105] on span "in Local/Regional" at bounding box center [239, 105] width 59 height 9
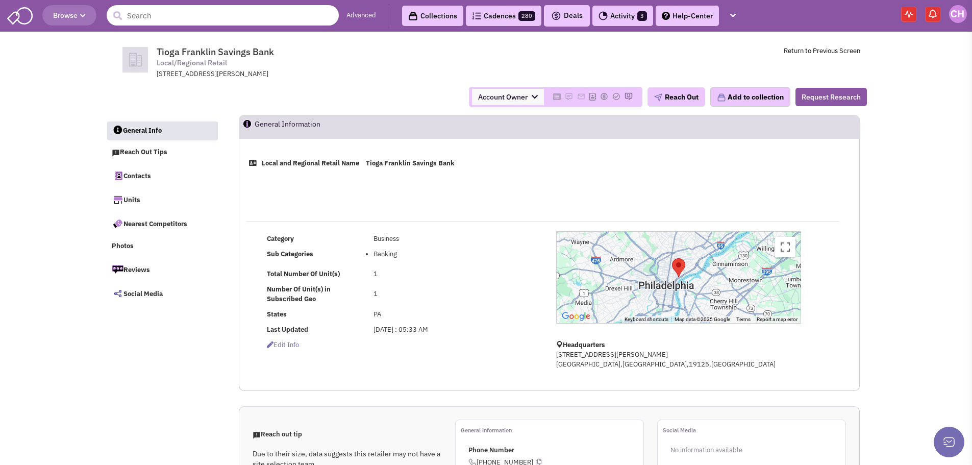
click at [229, 21] on input "text" at bounding box center [223, 15] width 232 height 20
click at [153, 20] on input "[GEOGRAPHIC_DATA]" at bounding box center [223, 15] width 232 height 20
click at [153, 20] on input "lv east" at bounding box center [223, 15] width 232 height 20
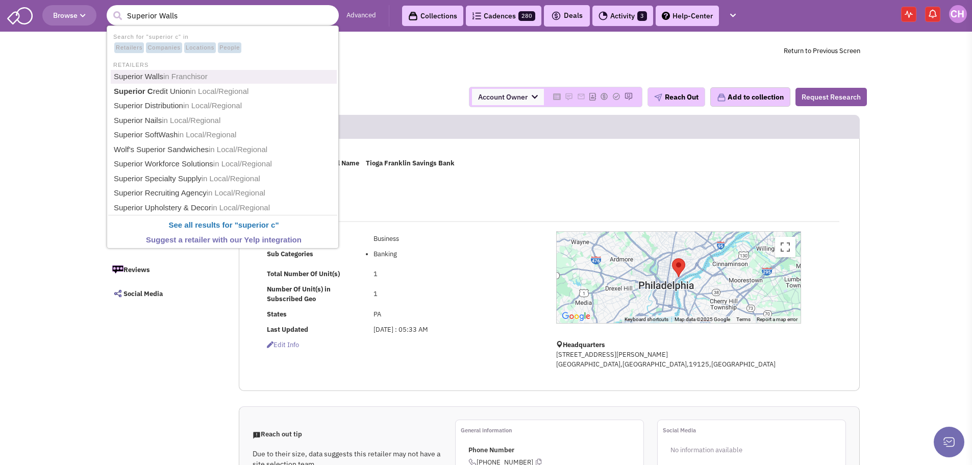
type input "Superior Credit Union"
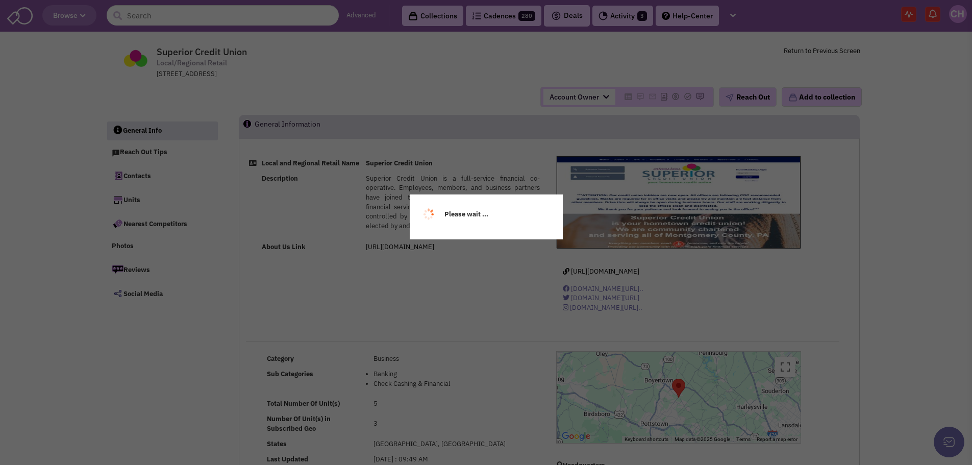
select select
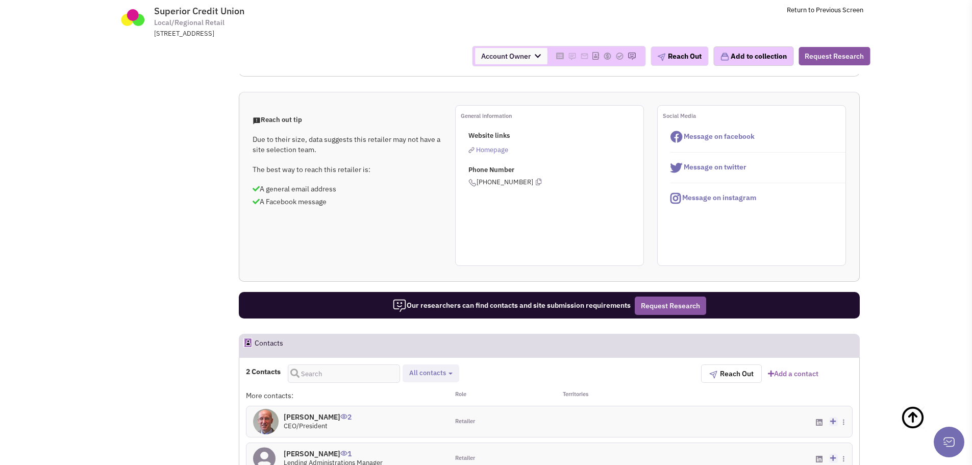
scroll to position [408, 0]
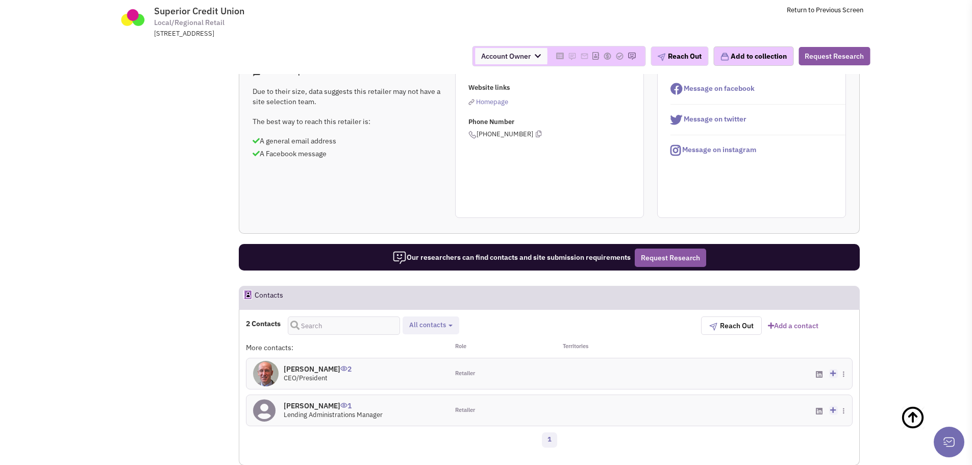
click at [805, 330] on link "Add a contact" at bounding box center [793, 326] width 51 height 10
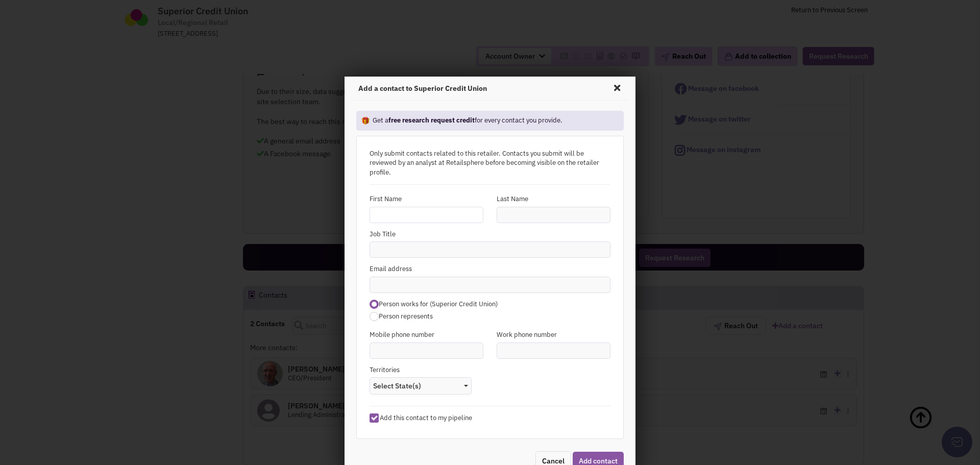
click at [428, 215] on input "text" at bounding box center [427, 215] width 114 height 16
type input "Kimberly"
type input "Miller"
type input "CEO"
paste input "miller@superiorcu.com"
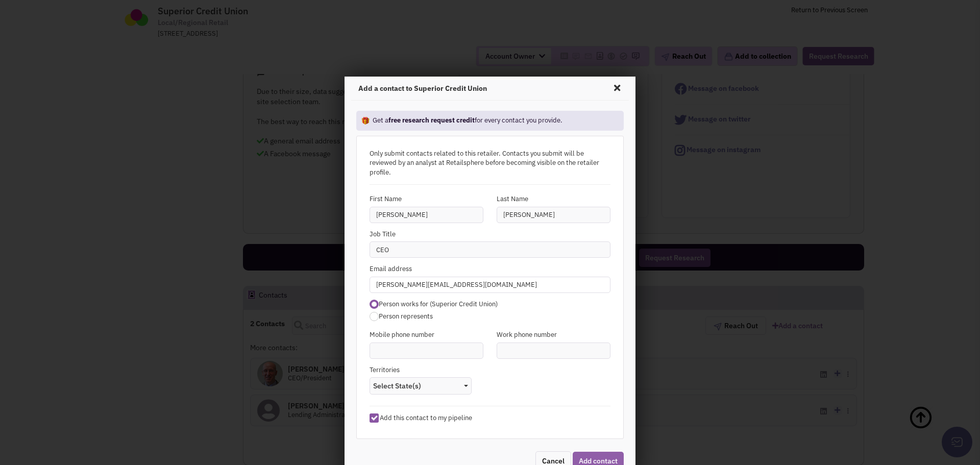
type input "miller@superiorcu.com"
click at [577, 452] on button "Add contact" at bounding box center [598, 461] width 51 height 18
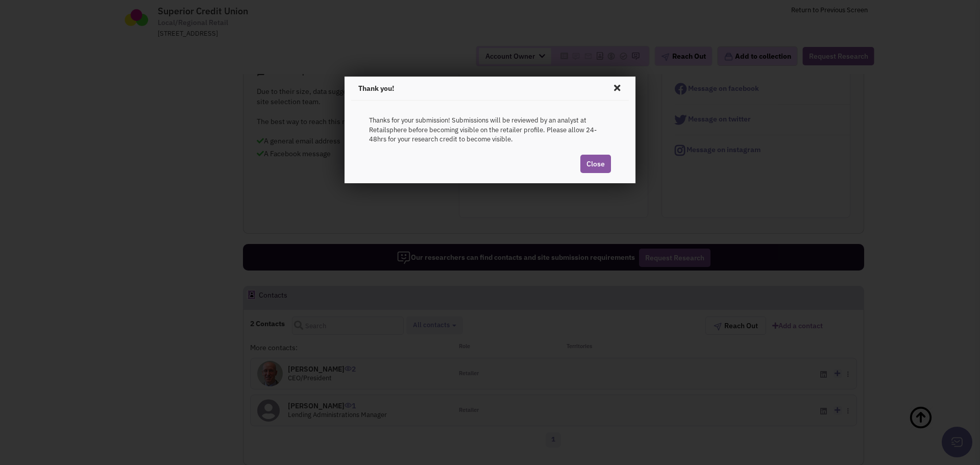
click at [599, 153] on div "Close" at bounding box center [490, 163] width 242 height 39
click at [599, 162] on link "Close" at bounding box center [595, 164] width 31 height 18
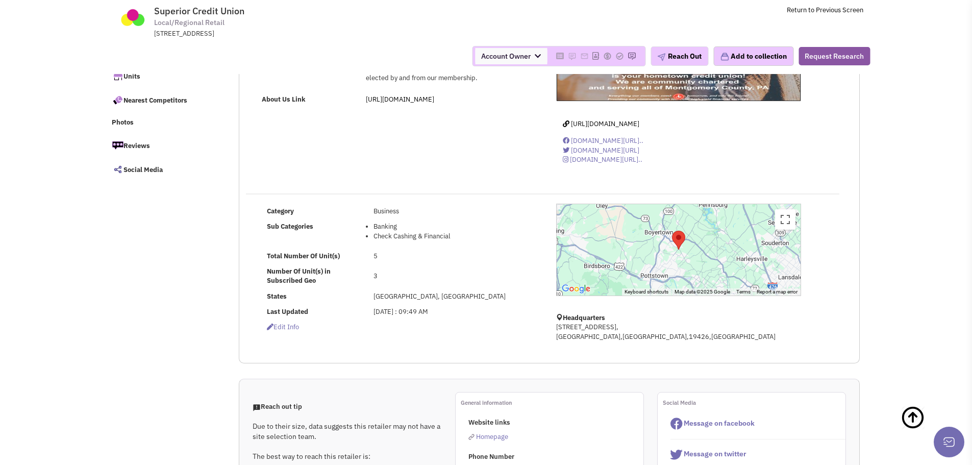
scroll to position [0, 0]
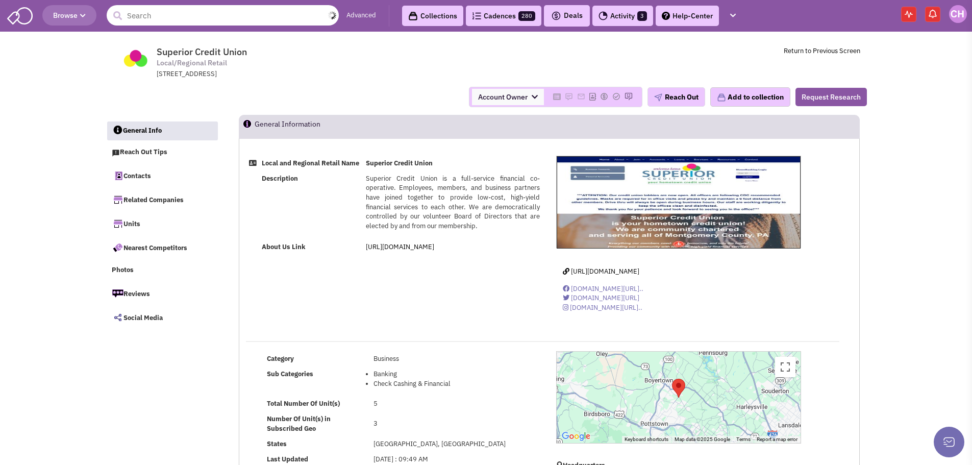
click at [135, 14] on input "text" at bounding box center [223, 15] width 232 height 20
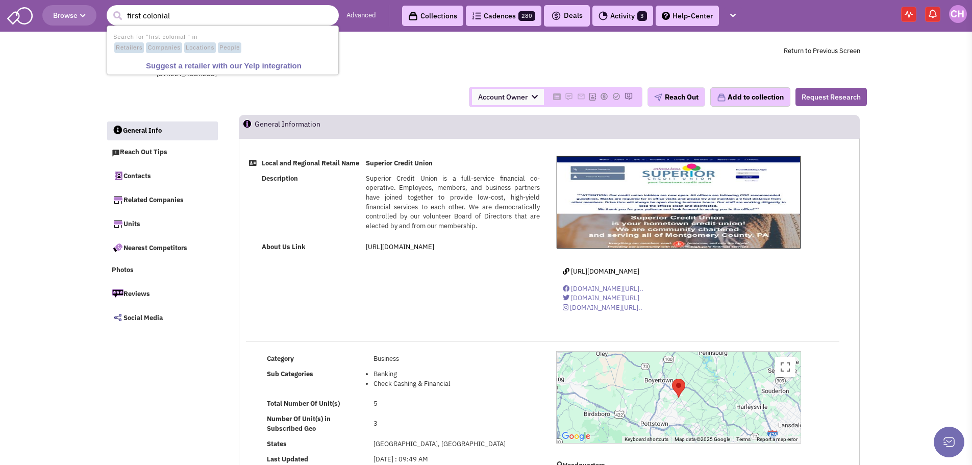
click at [205, 11] on input "first colonial" at bounding box center [223, 15] width 232 height 20
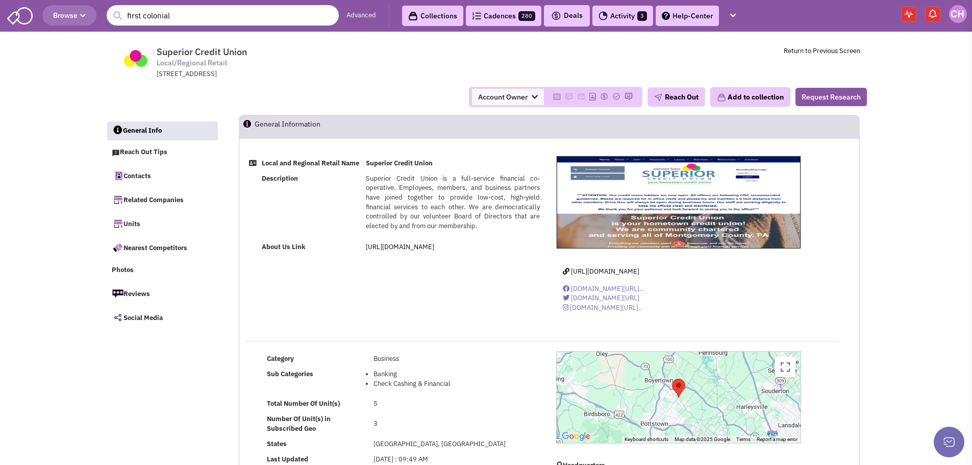
click at [186, 17] on input "first colonial" at bounding box center [223, 15] width 232 height 20
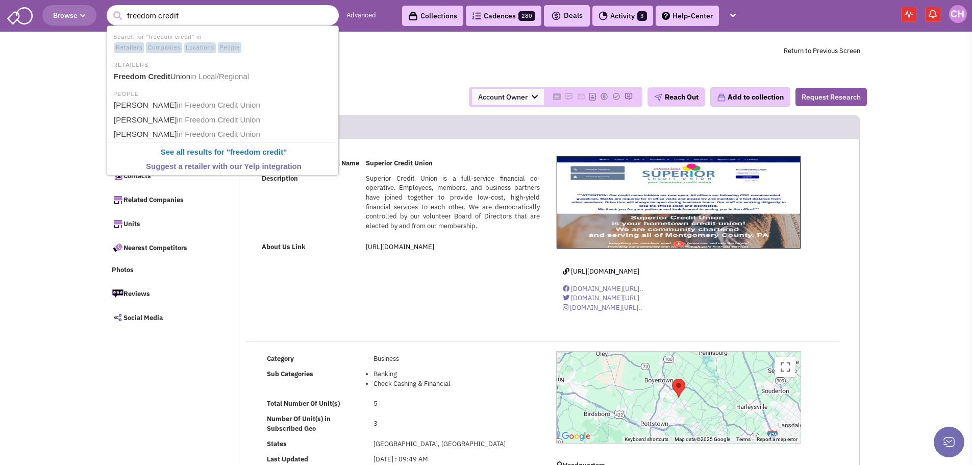
type input "Freedom Credit Union"
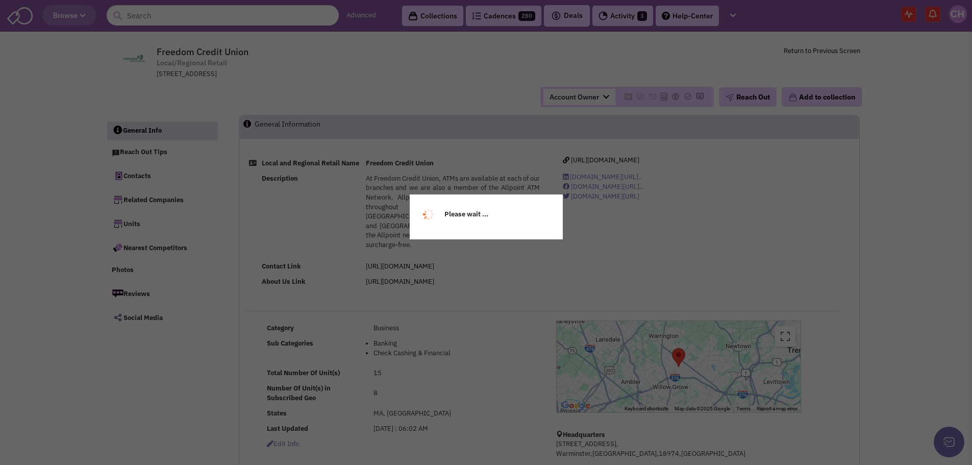
select select
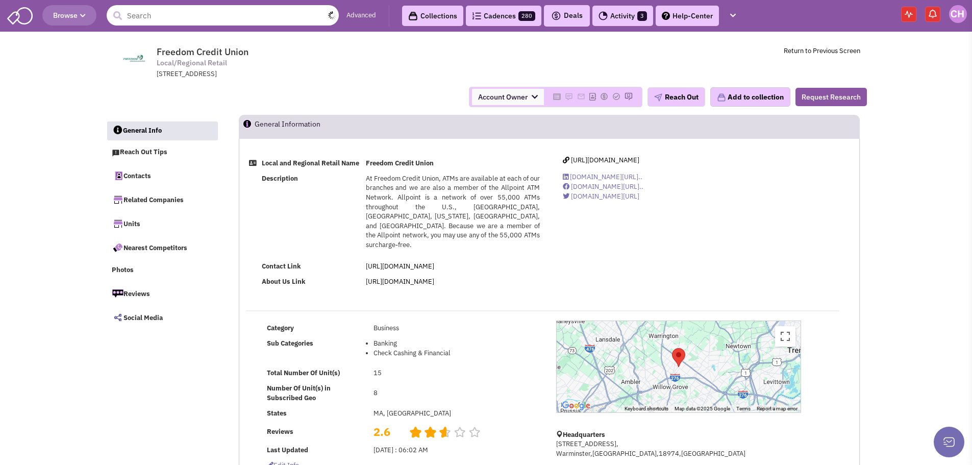
click at [266, 17] on input "text" at bounding box center [223, 15] width 232 height 20
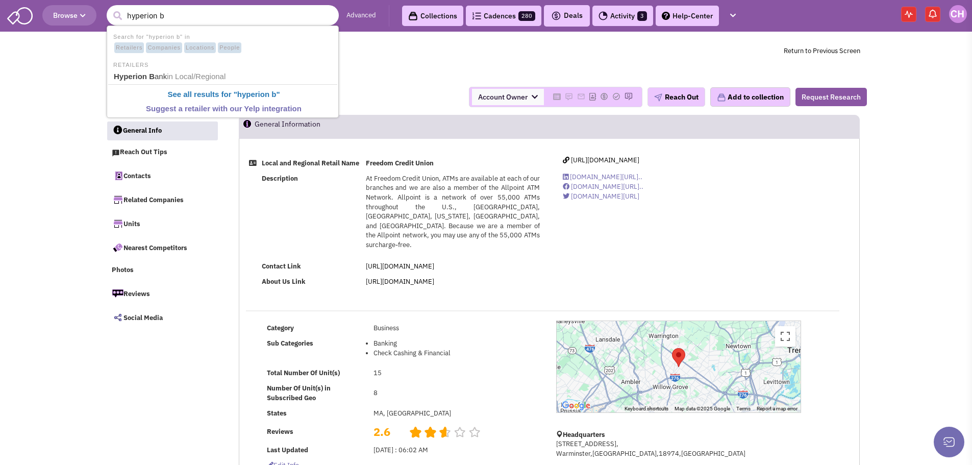
type input "Hyperion Bank"
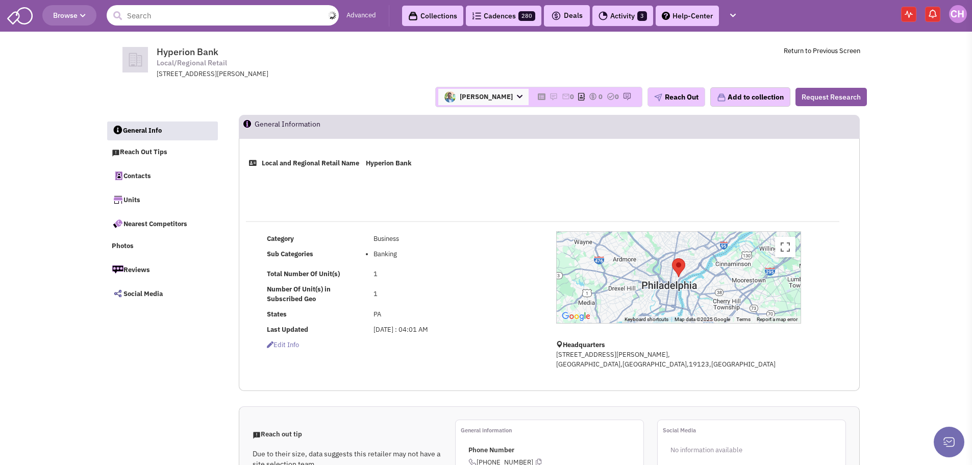
click at [189, 7] on input "text" at bounding box center [223, 15] width 232 height 20
drag, startPoint x: 199, startPoint y: 15, endPoint x: 206, endPoint y: 13, distance: 7.4
click at [199, 15] on input "phoenixville federal" at bounding box center [223, 15] width 232 height 20
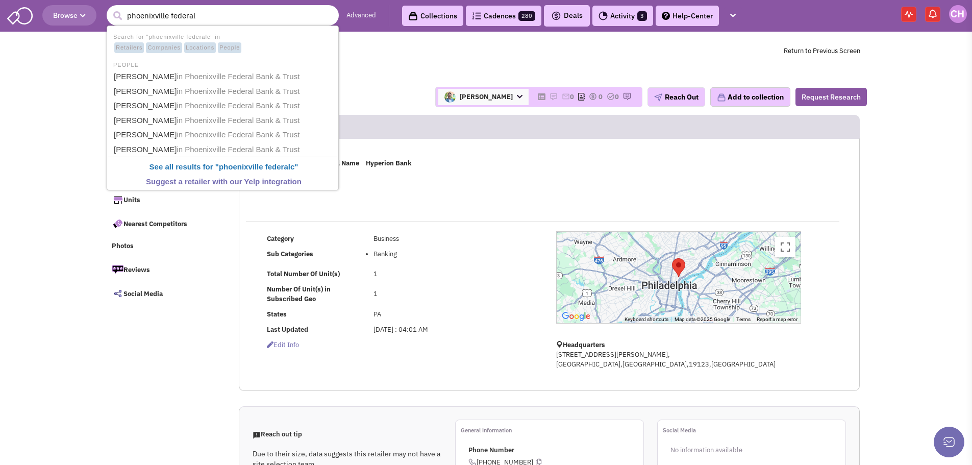
type input "phoenixville federal"
click at [234, 83] on link "Carol A Buckwalter in Phoenixville Federal Bank & Trust" at bounding box center [224, 77] width 226 height 14
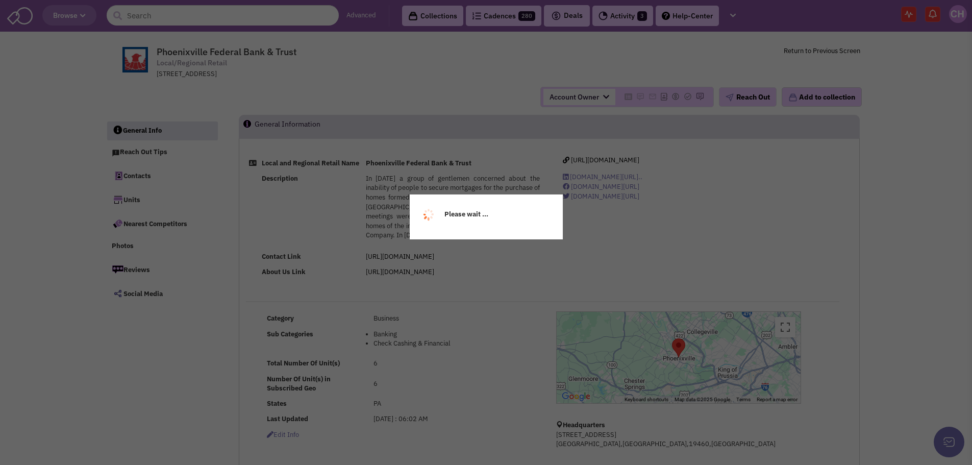
select select
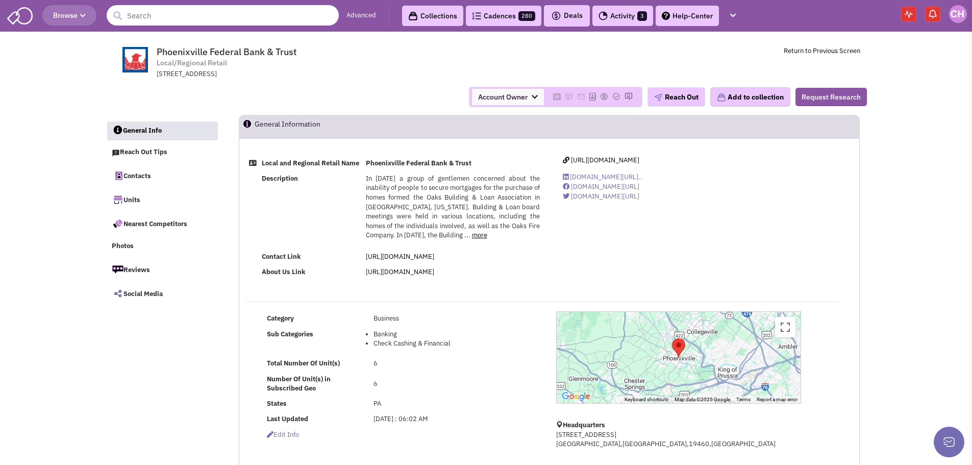
click at [181, 18] on input "text" at bounding box center [223, 15] width 232 height 20
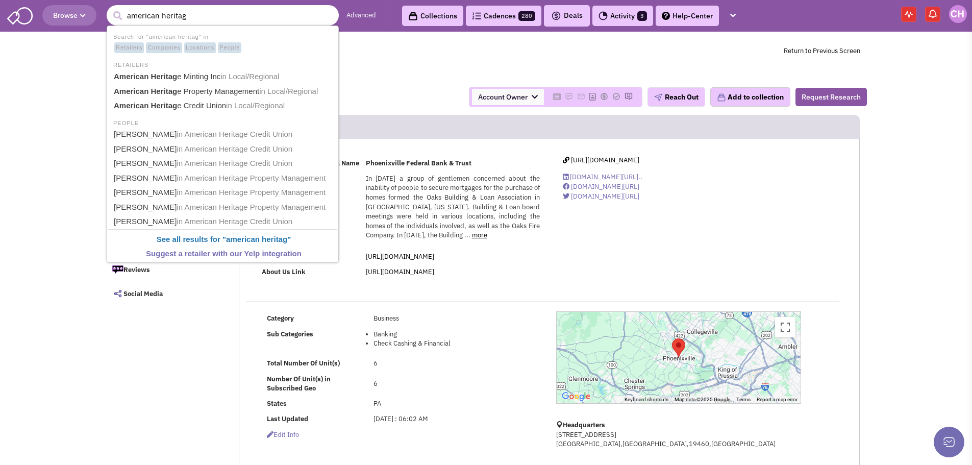
type input "american heritage"
click at [191, 107] on link "American Heritage Credit Union in Local/Regional" at bounding box center [224, 106] width 226 height 14
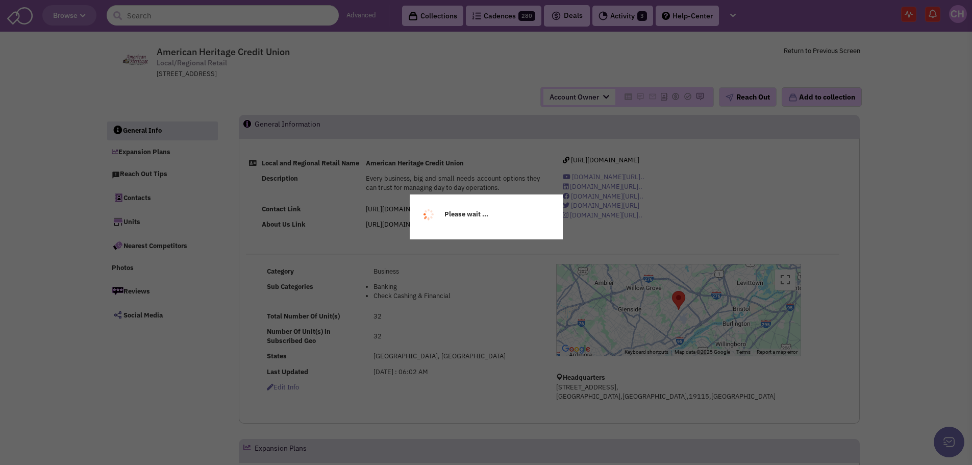
select select
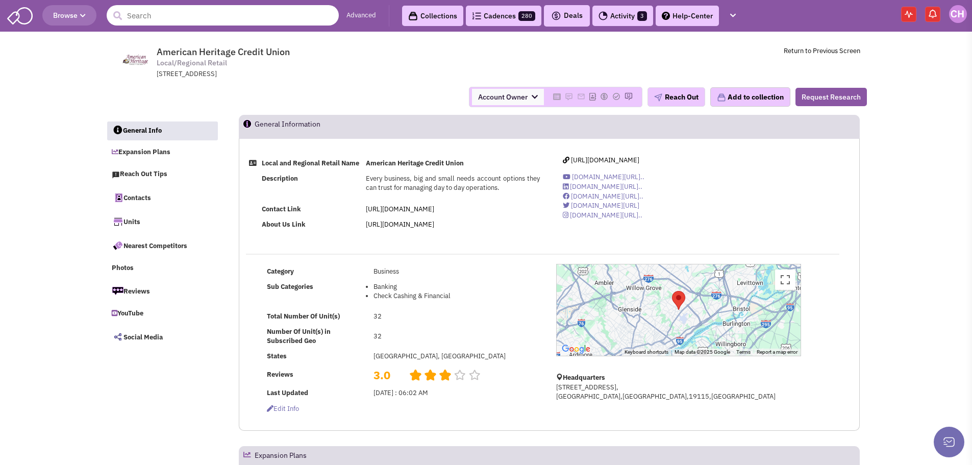
click at [179, 13] on input "text" at bounding box center [223, 15] width 232 height 20
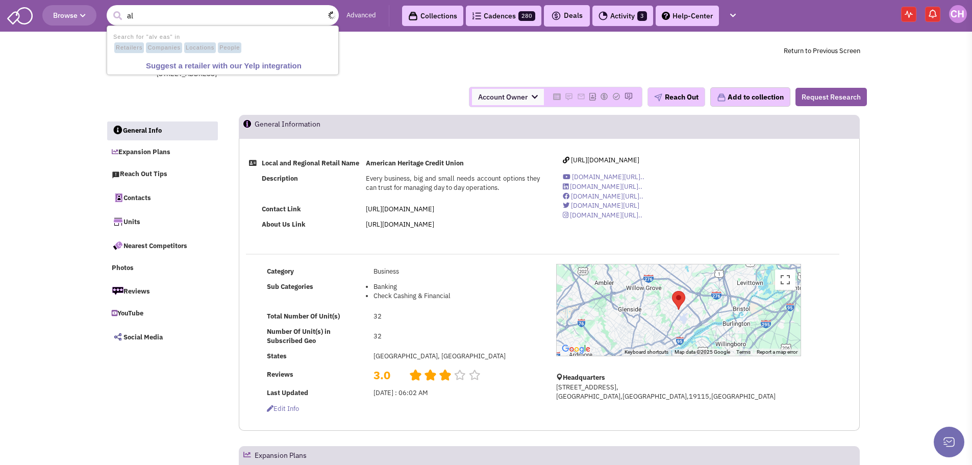
type input "a"
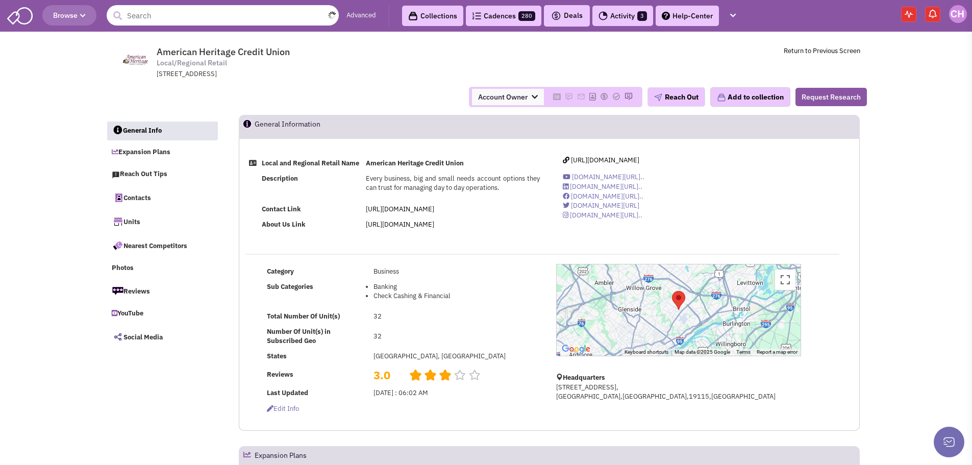
click at [184, 14] on input "text" at bounding box center [223, 15] width 232 height 20
drag, startPoint x: 188, startPoint y: 17, endPoint x: 84, endPoint y: 14, distance: 104.7
click at [84, 14] on header "Browse 1 result is available, use up and down arrow keys to navigate. first imp…" at bounding box center [486, 16] width 972 height 32
click at [220, 21] on input "fort billings" at bounding box center [223, 15] width 232 height 20
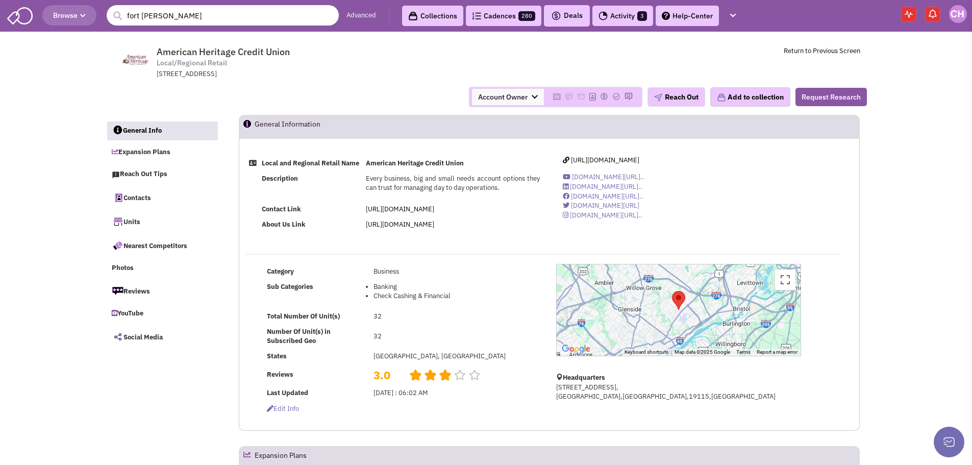
click at [220, 21] on input "fort billings" at bounding box center [223, 15] width 232 height 20
click at [218, 13] on input "sentry federal" at bounding box center [223, 15] width 232 height 20
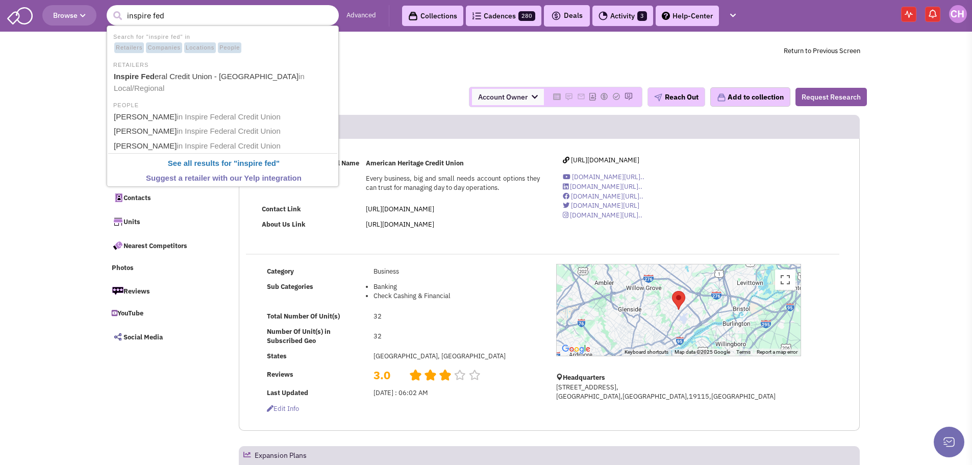
type input "Inspire Federal Credit Union - Langhorne"
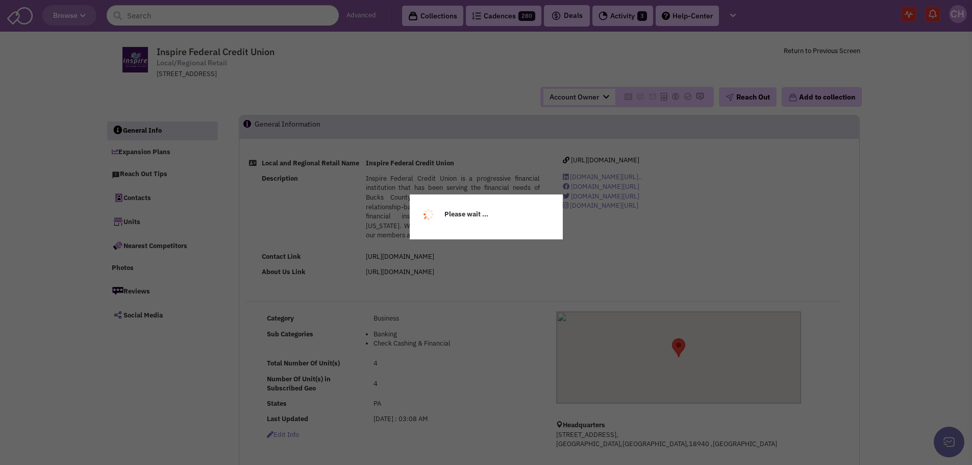
select select
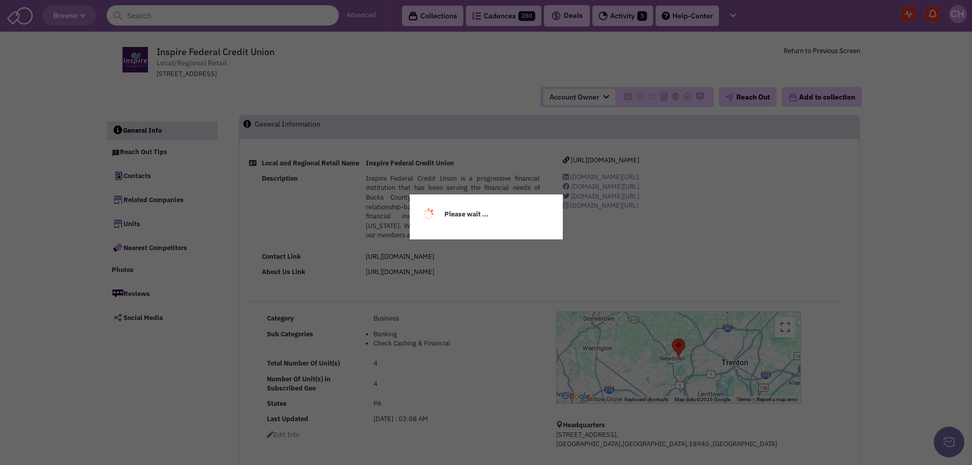
select select
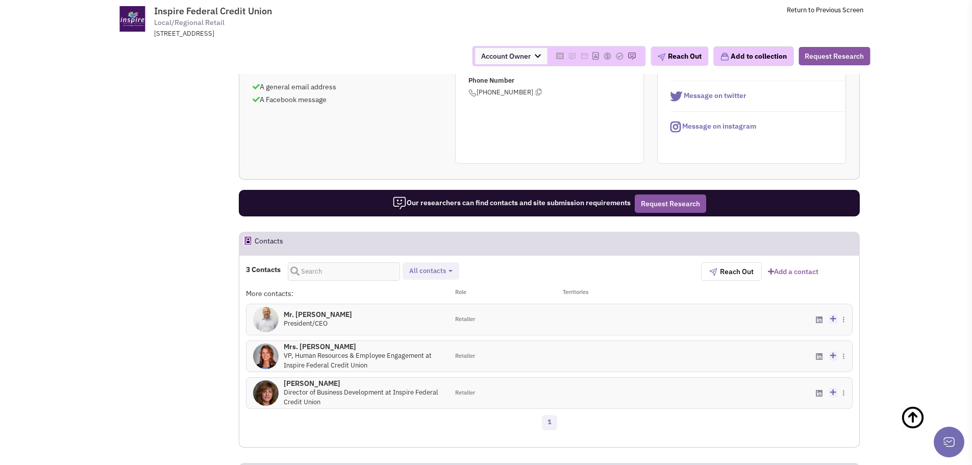
scroll to position [481, 0]
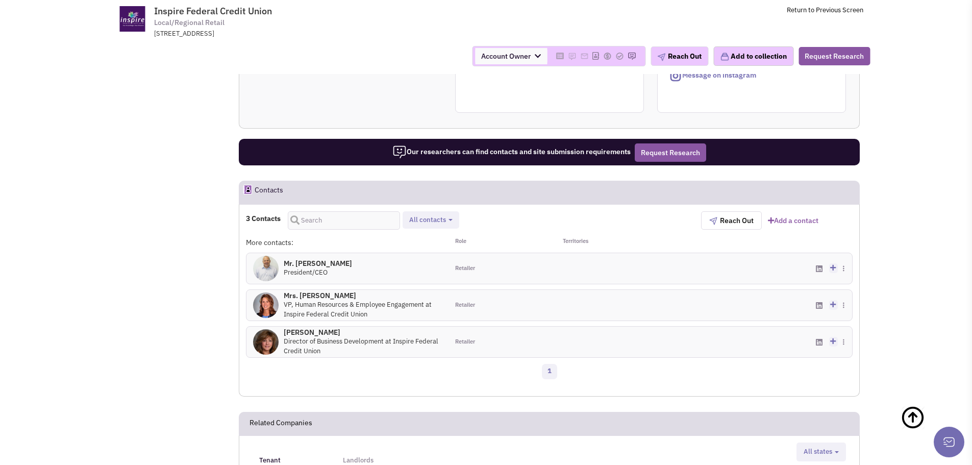
click at [835, 271] on icon at bounding box center [833, 267] width 6 height 7
click at [846, 273] on span "More..." at bounding box center [847, 268] width 9 height 10
click at [844, 272] on img at bounding box center [844, 268] width 2 height 6
click at [495, 267] on div "Retailer" at bounding box center [499, 268] width 101 height 31
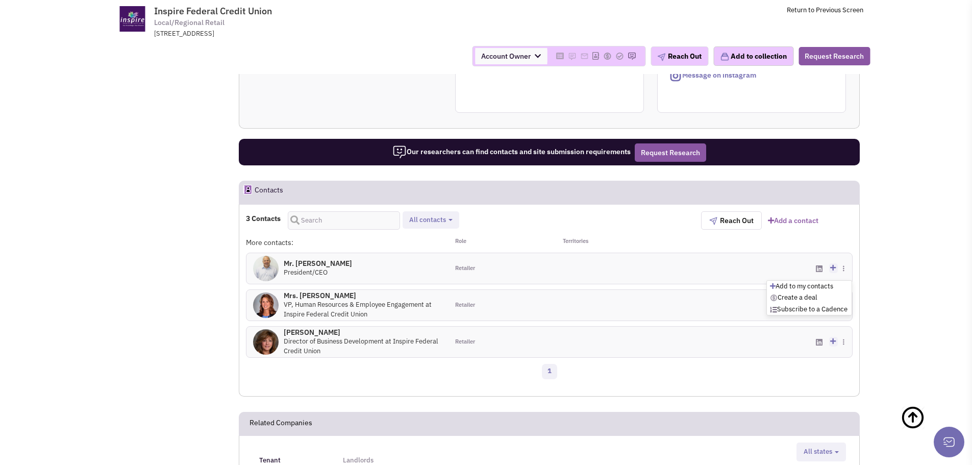
drag, startPoint x: 330, startPoint y: 270, endPoint x: 408, endPoint y: 300, distance: 84.0
click at [408, 300] on div "Mrs. Denise H 0 VP, Human Resources & Employee Engagement at Inspire Federal Cr…" at bounding box center [348, 305] width 202 height 31
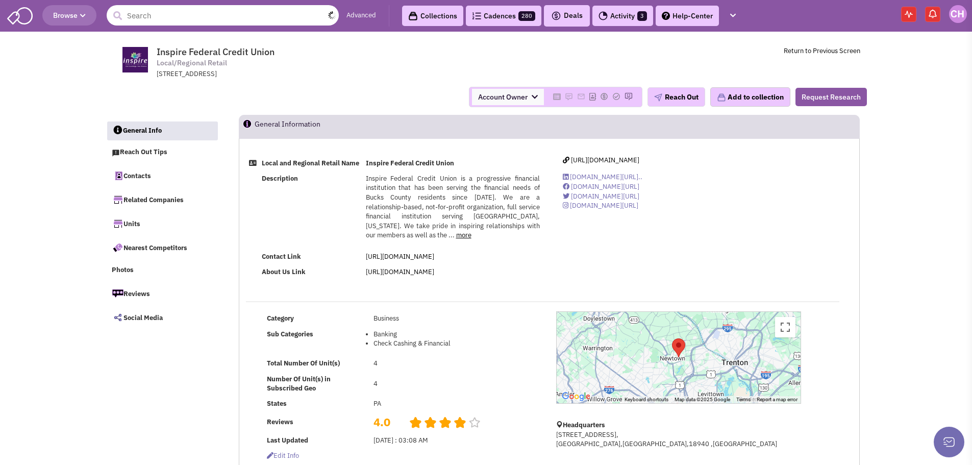
click at [155, 24] on input "text" at bounding box center [223, 15] width 232 height 20
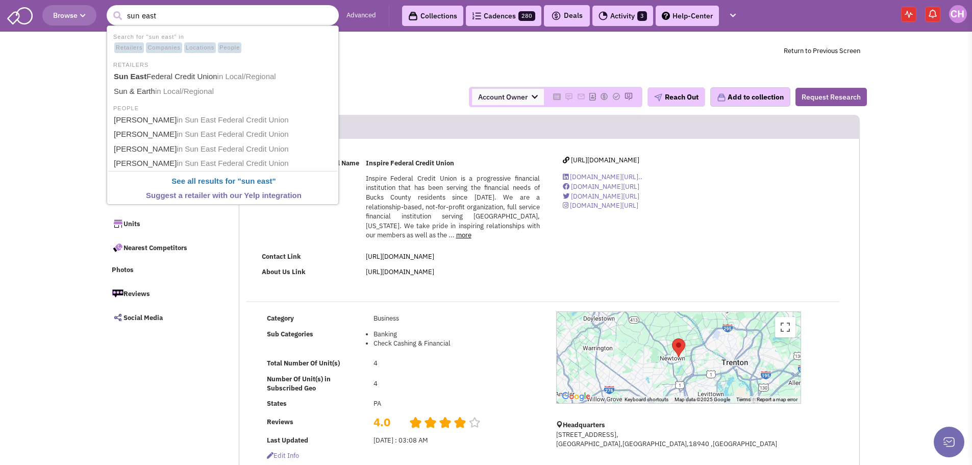
type input "Sun East Federal Credit Union"
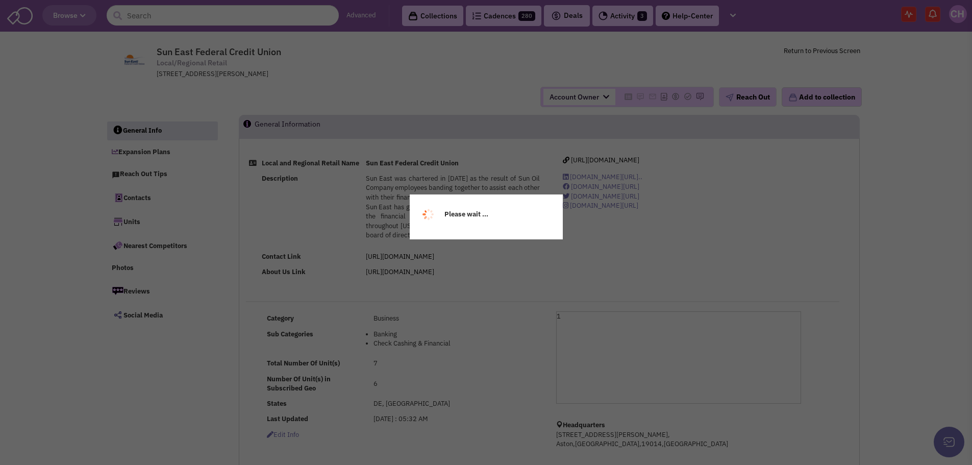
select select
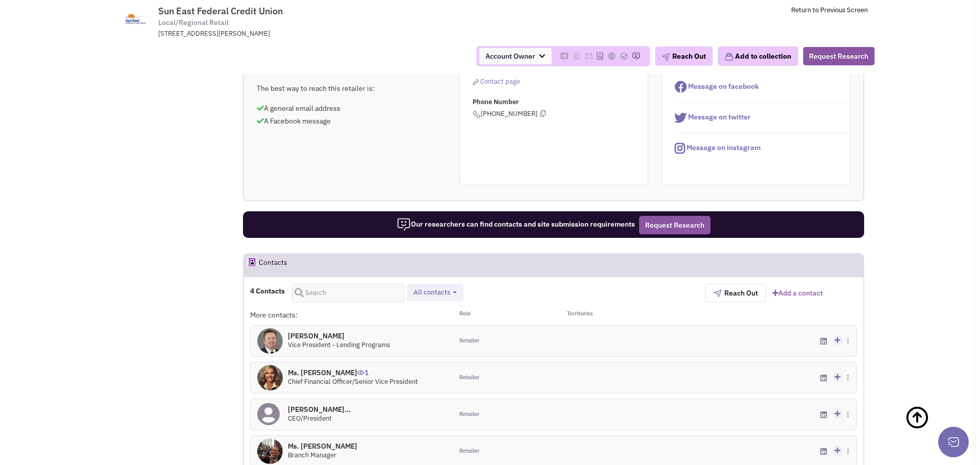
scroll to position [510, 0]
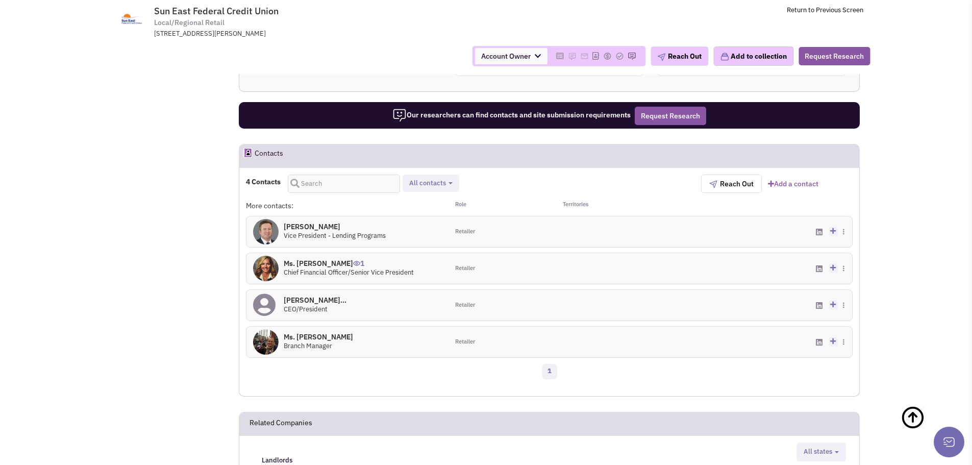
click at [788, 189] on link "Add a contact" at bounding box center [793, 184] width 51 height 10
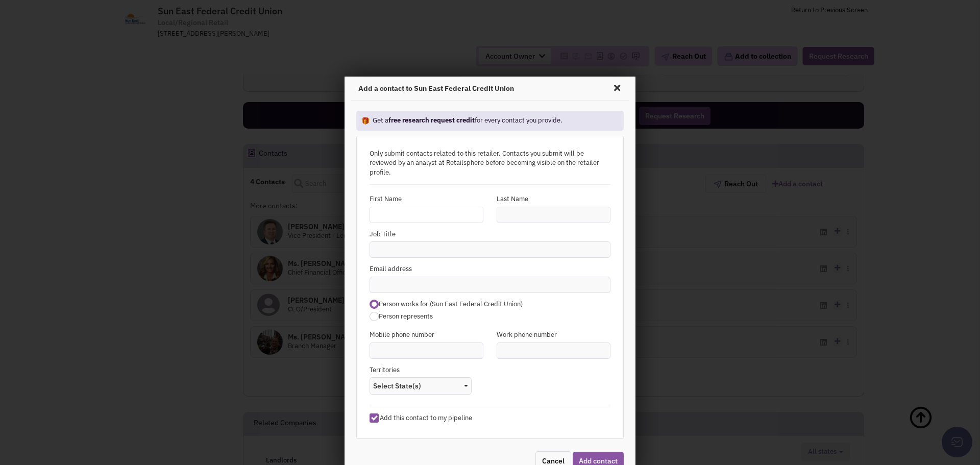
click at [400, 211] on input "text" at bounding box center [427, 215] width 114 height 16
type input "[PERSON_NAME]"
paste input "[EMAIL_ADDRESS][DOMAIN_NAME]"
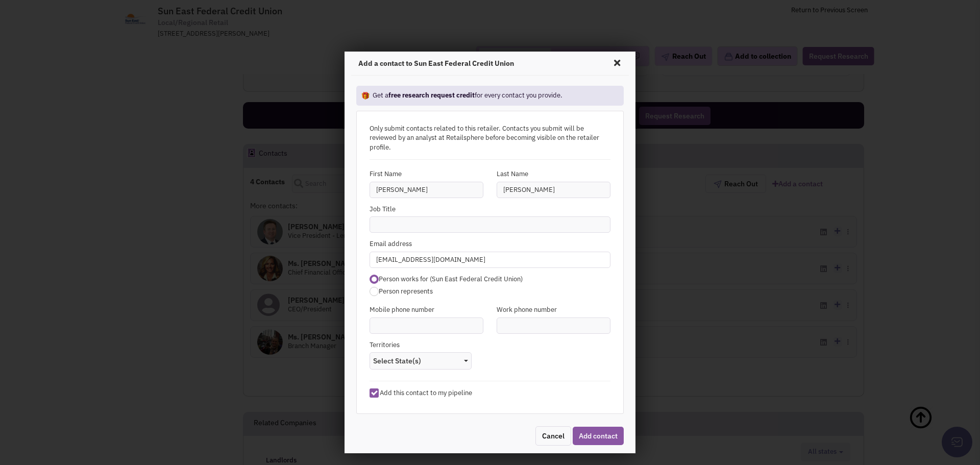
scroll to position [38, 0]
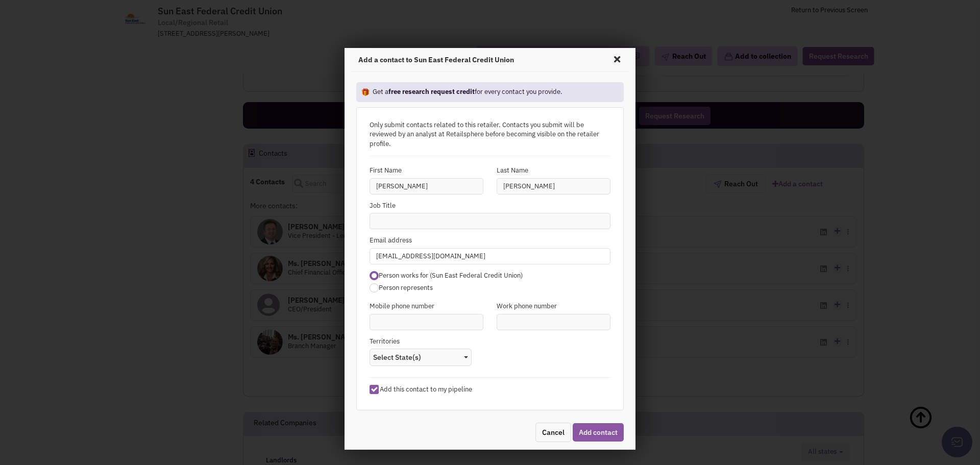
type input "[EMAIL_ADDRESS][DOMAIN_NAME]"
click at [463, 213] on input "text" at bounding box center [490, 221] width 241 height 16
click at [433, 213] on input "text" at bounding box center [490, 221] width 241 height 16
click at [395, 213] on input "EVP | COO" at bounding box center [490, 221] width 241 height 16
type input "EVP | CIO"
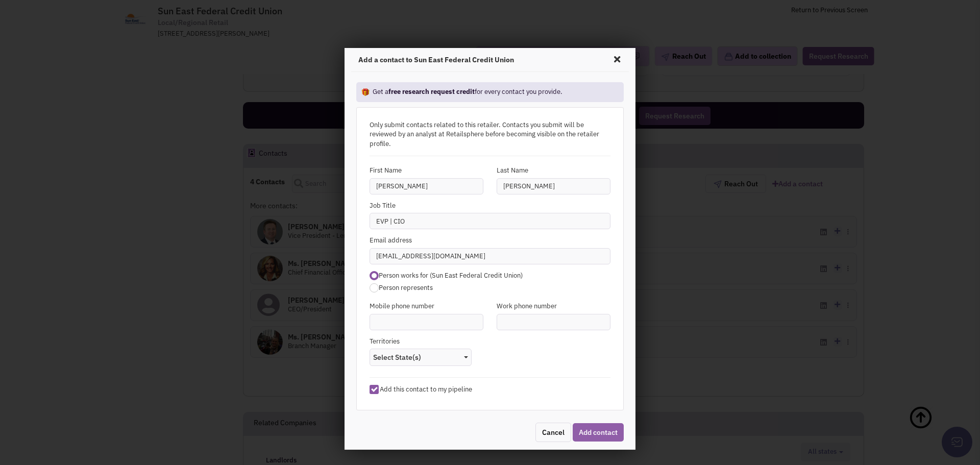
click at [608, 430] on button "Add contact" at bounding box center [598, 432] width 51 height 18
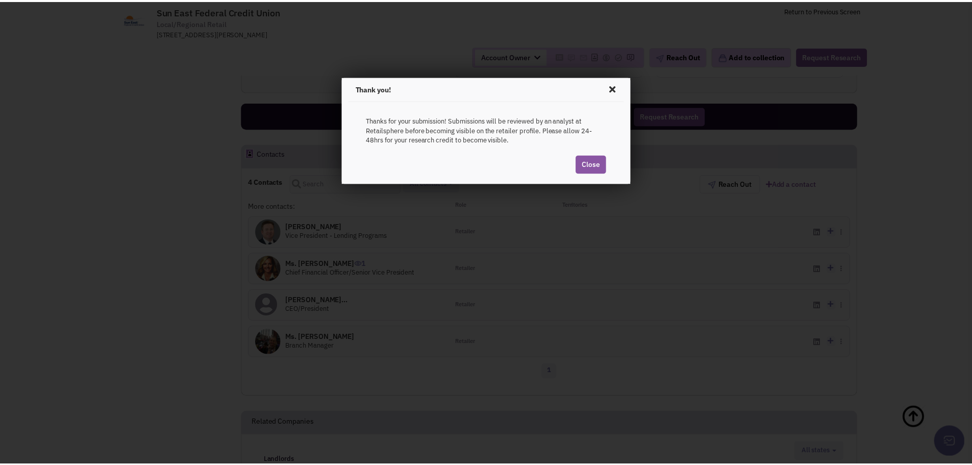
scroll to position [0, 0]
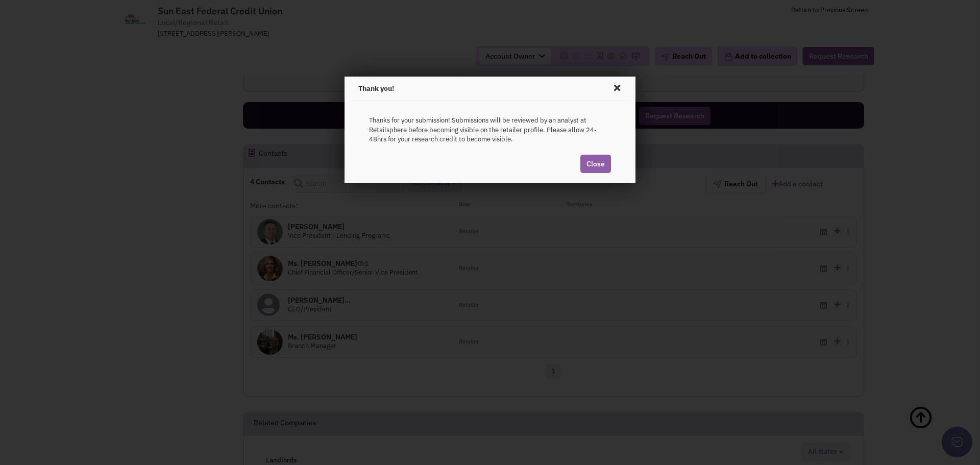
click at [604, 169] on link "Close" at bounding box center [595, 164] width 31 height 18
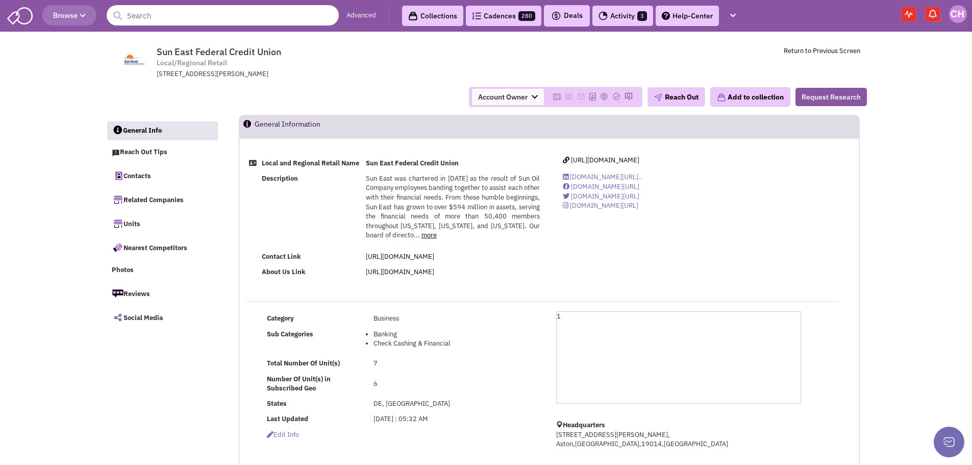
click at [175, 19] on input "text" at bounding box center [223, 15] width 232 height 20
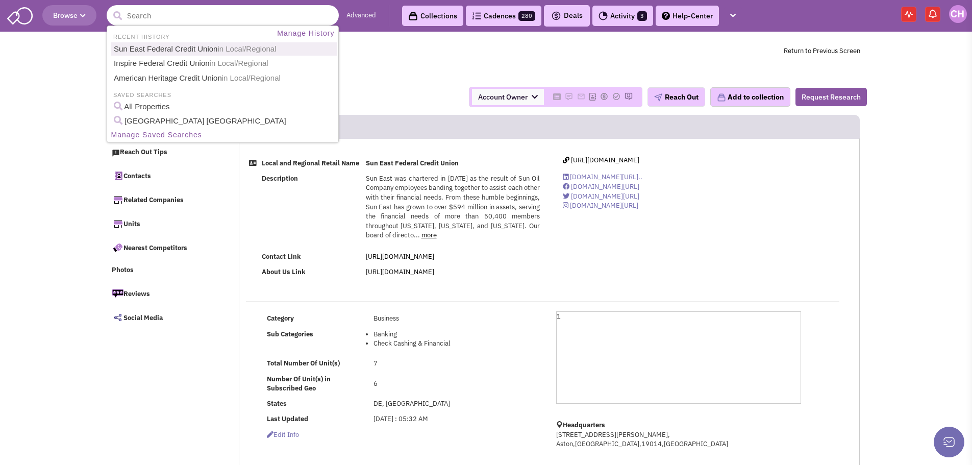
click at [199, 11] on input "text" at bounding box center [223, 15] width 232 height 20
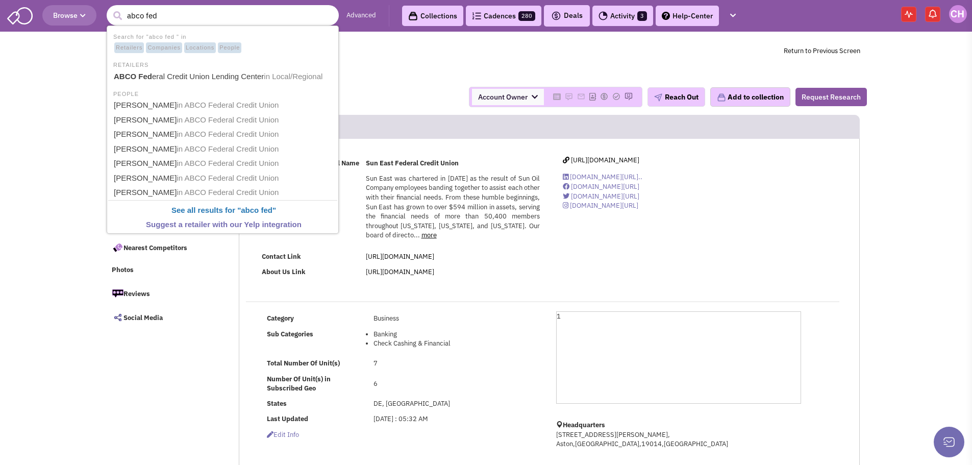
type input "ABCO Federal Credit Union Lending Center"
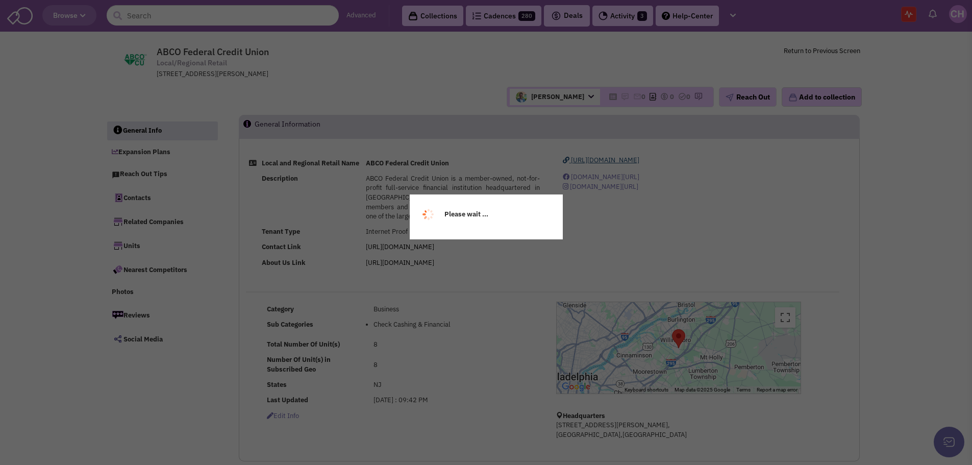
select select
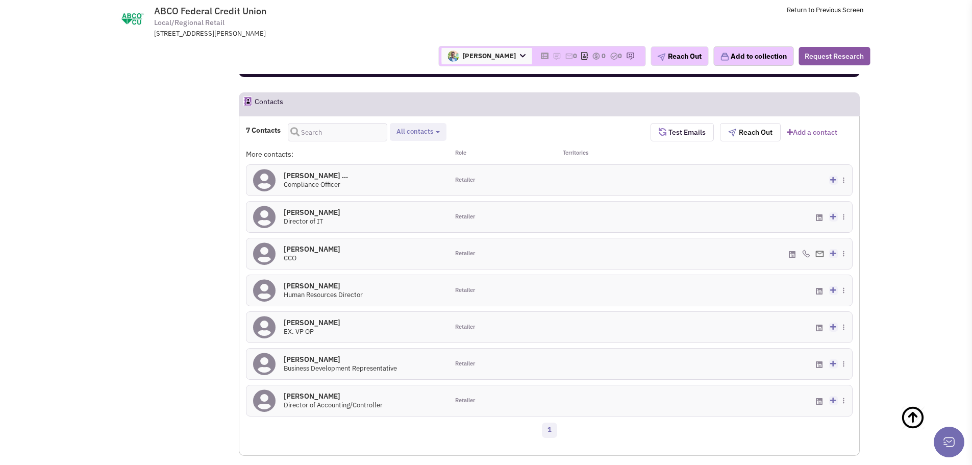
scroll to position [664, 0]
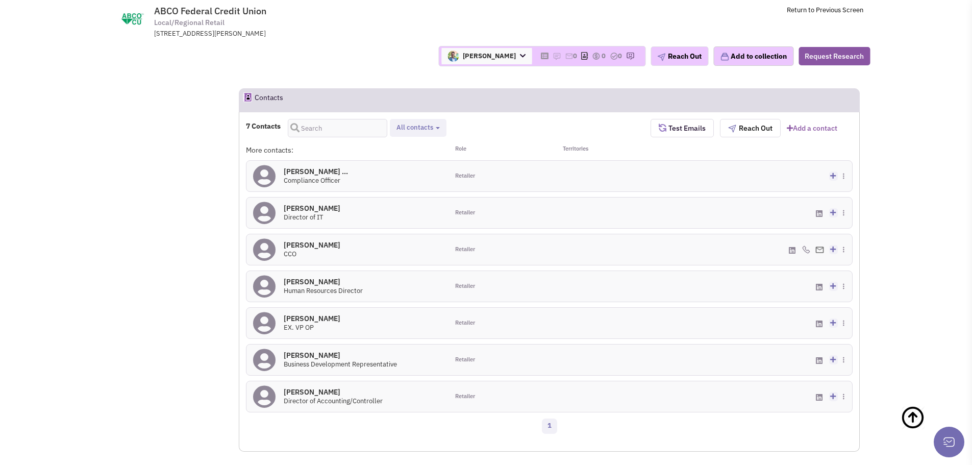
drag, startPoint x: 153, startPoint y: 239, endPoint x: 153, endPoint y: 231, distance: 7.7
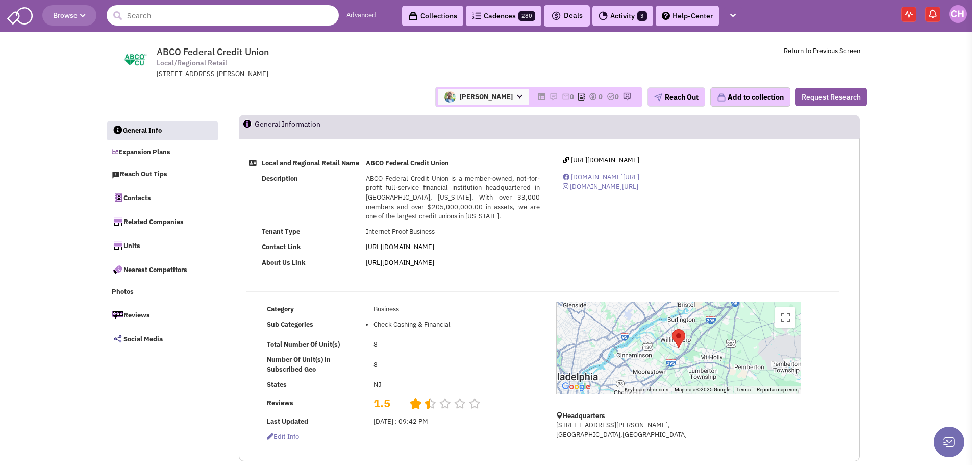
click at [184, 21] on input "text" at bounding box center [223, 15] width 232 height 20
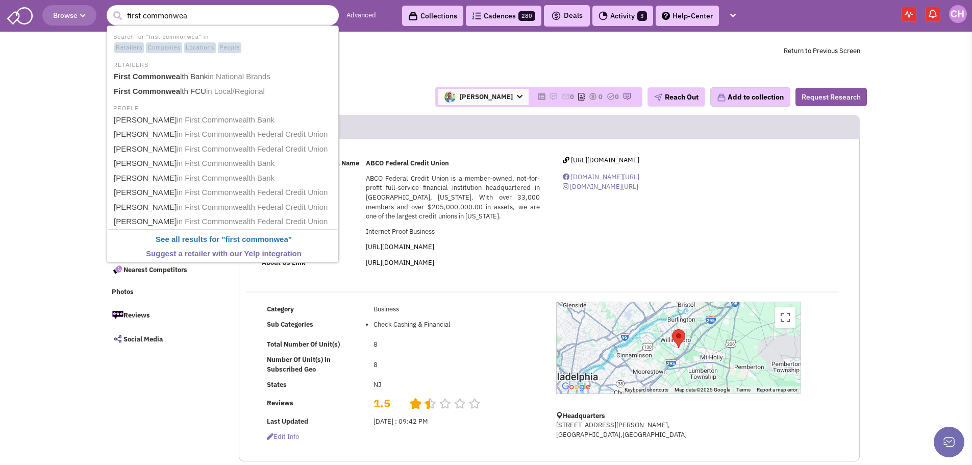
type input "First Commonwealth Bank"
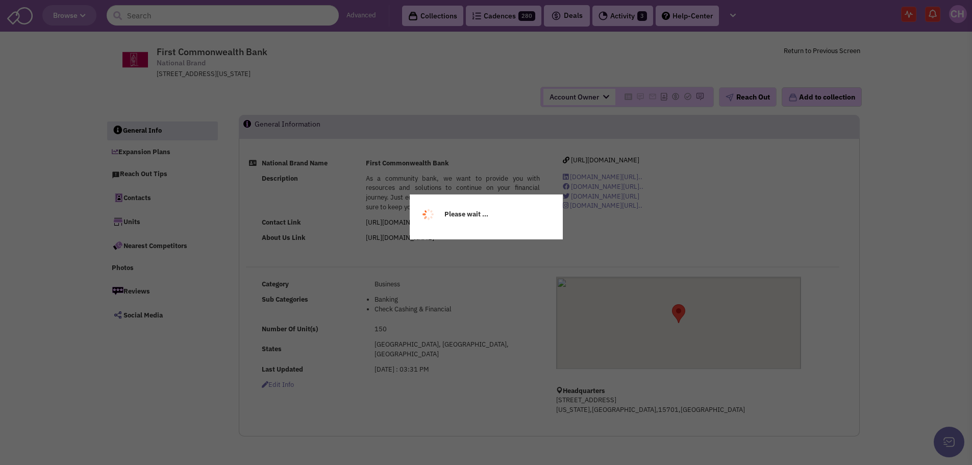
select select
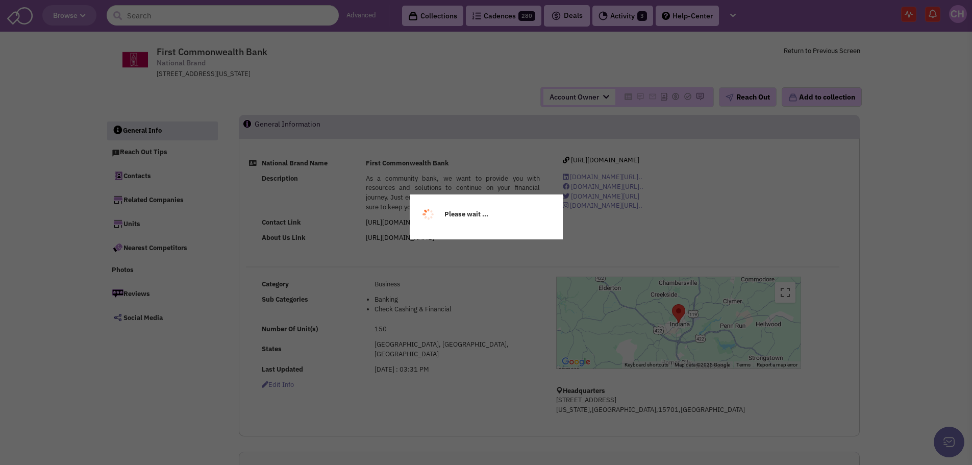
select select
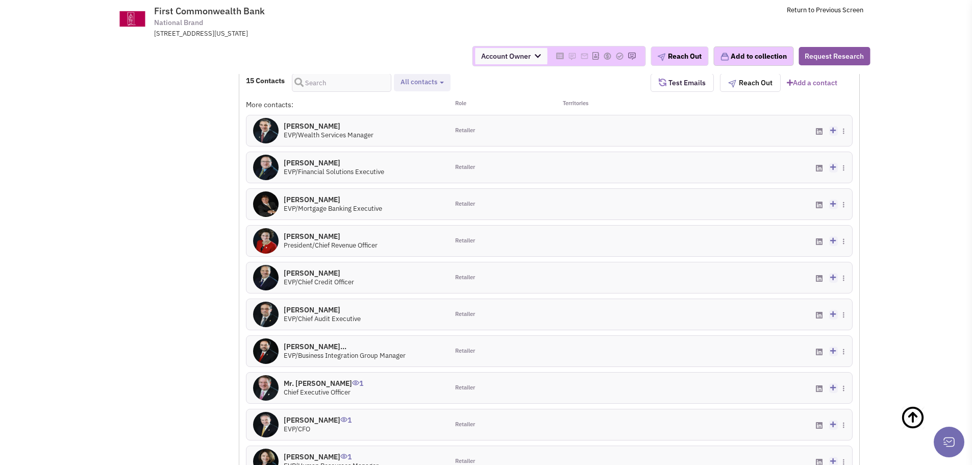
scroll to position [715, 0]
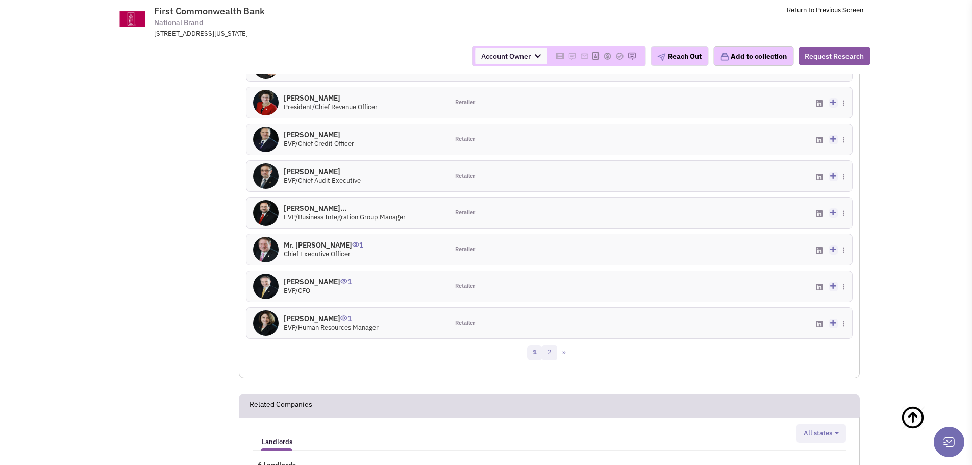
click at [551, 350] on link "2" at bounding box center [549, 352] width 15 height 15
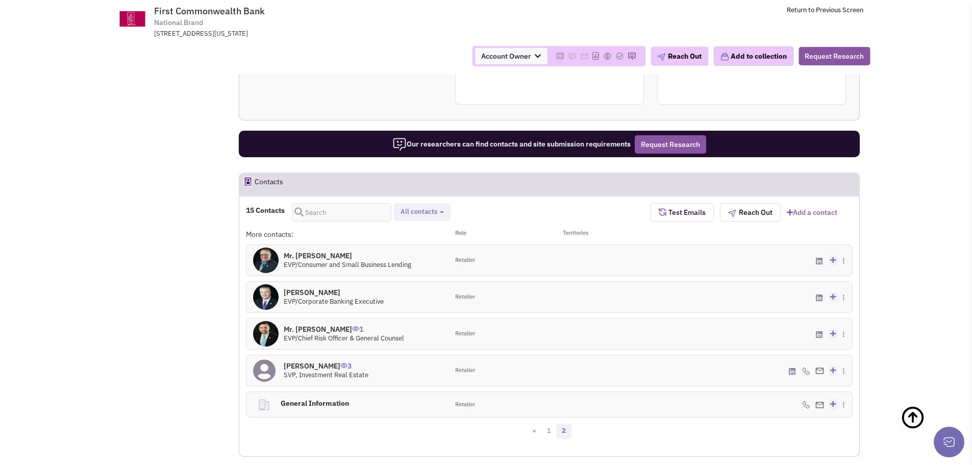
scroll to position [510, 0]
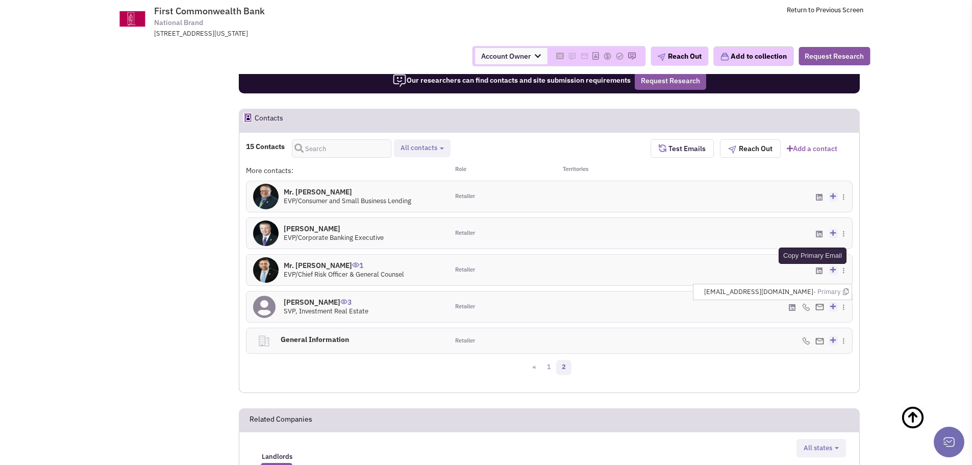
click at [848, 290] on icon at bounding box center [846, 291] width 6 height 7
click at [848, 291] on icon at bounding box center [846, 291] width 6 height 7
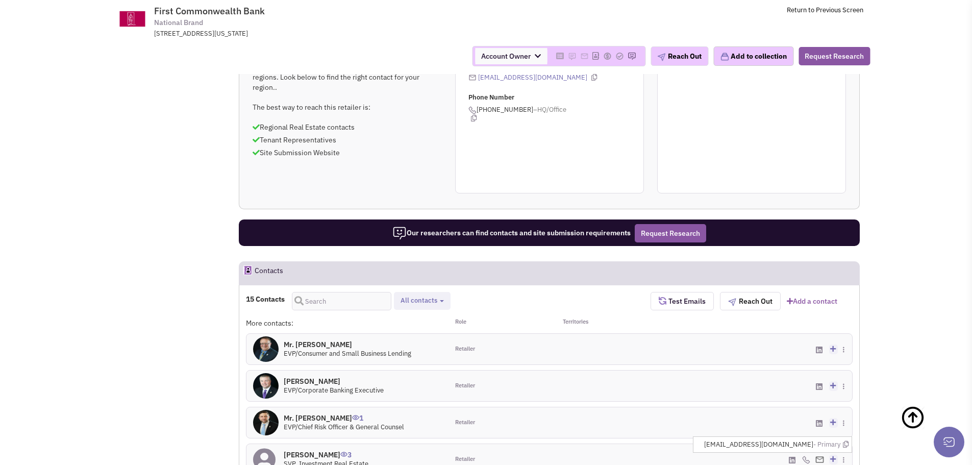
scroll to position [357, 0]
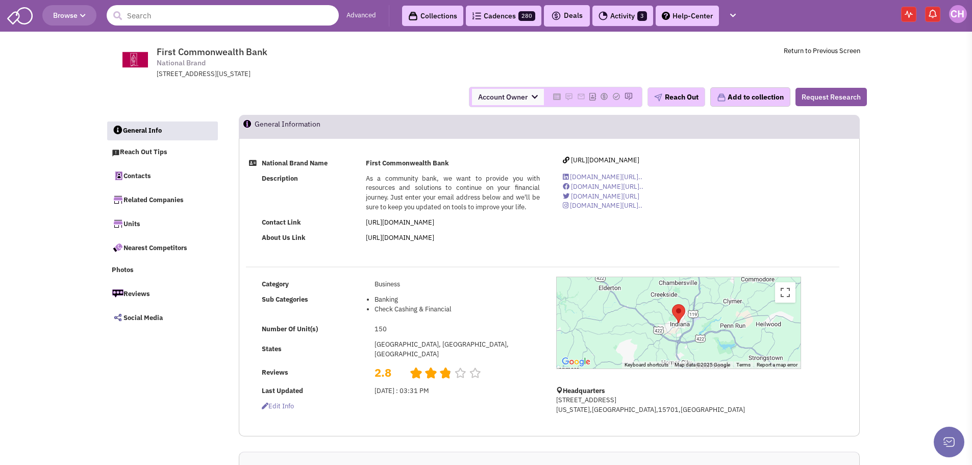
click at [157, 12] on input "text" at bounding box center [223, 15] width 232 height 20
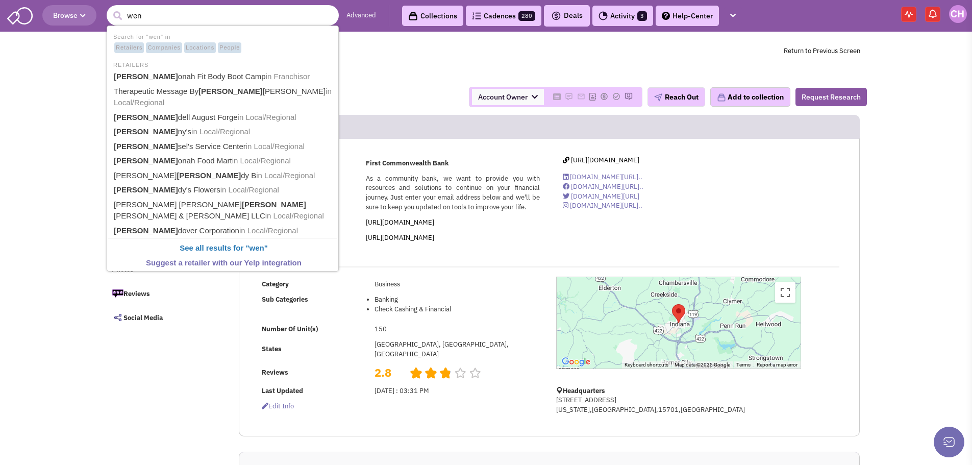
type input "wend"
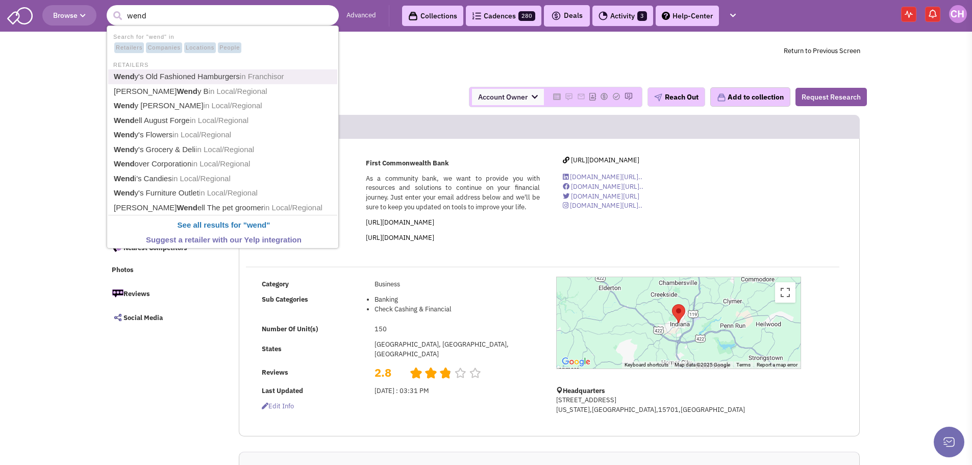
click at [223, 73] on link "Wend y's Old Fashioned Hamburgers in Franchisor" at bounding box center [224, 77] width 226 height 14
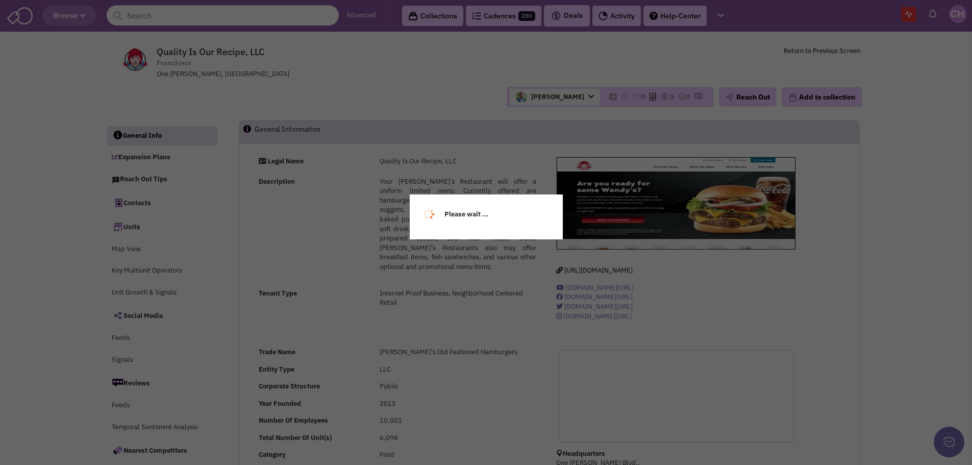
select select
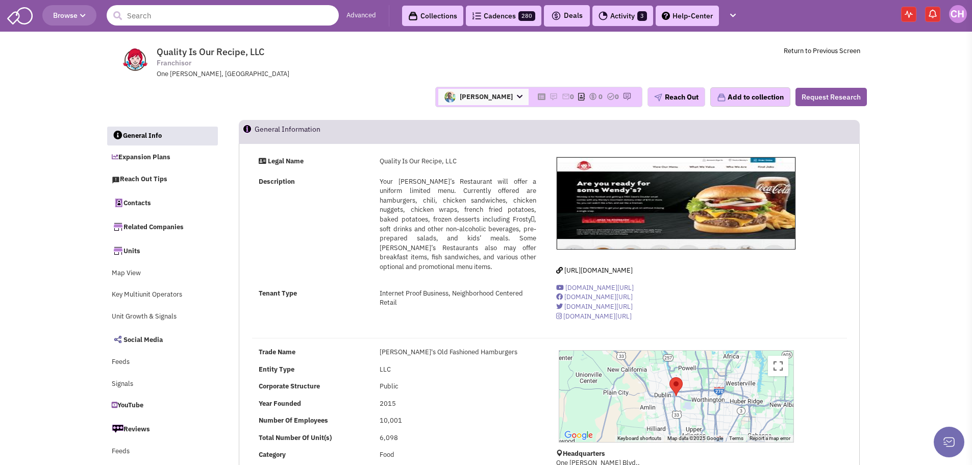
click at [203, 21] on input "text" at bounding box center [223, 15] width 232 height 20
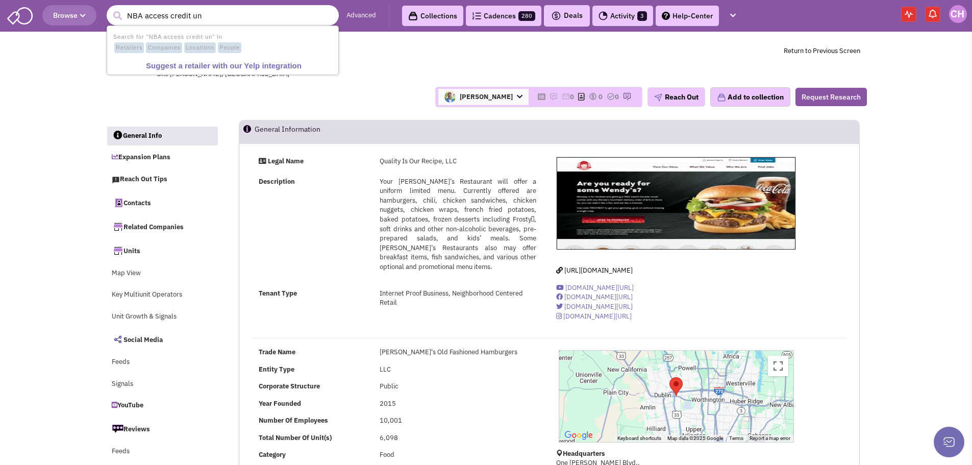
type input "NBA access credit un"
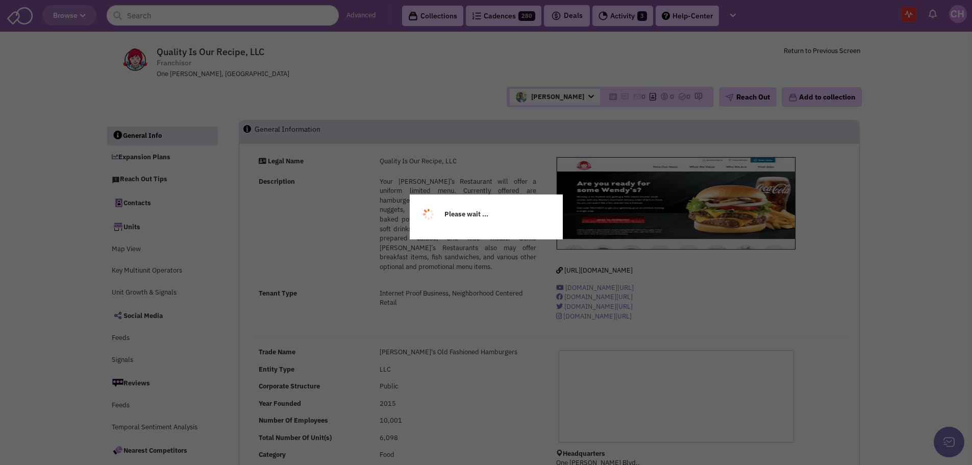
select select
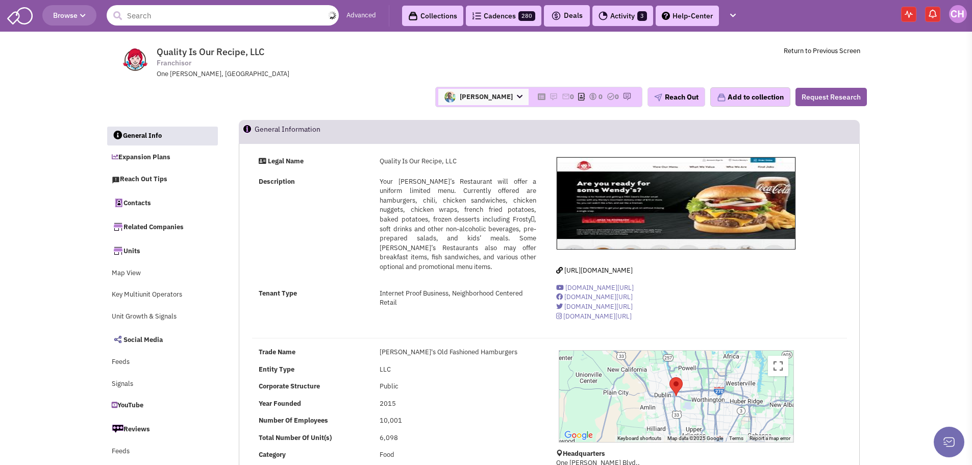
click at [198, 8] on input "text" at bounding box center [223, 15] width 232 height 20
click at [193, 20] on input "access credit union" at bounding box center [223, 15] width 232 height 20
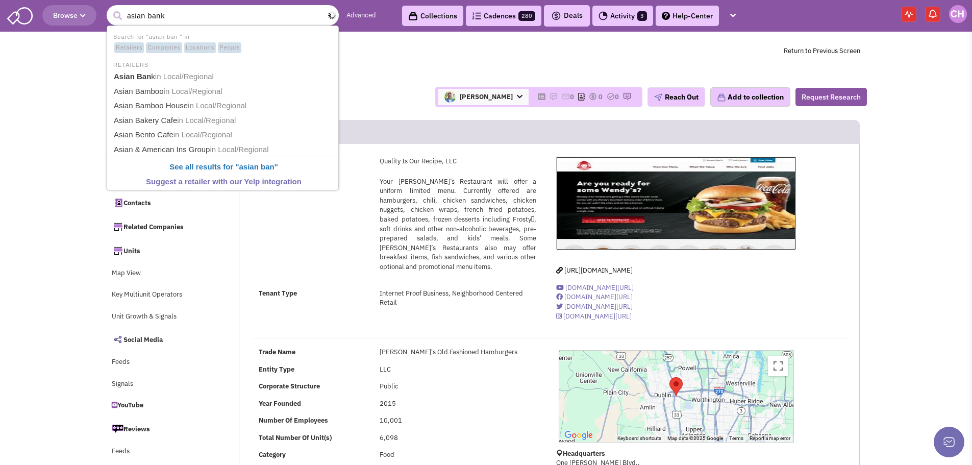
type input "Asian Bank"
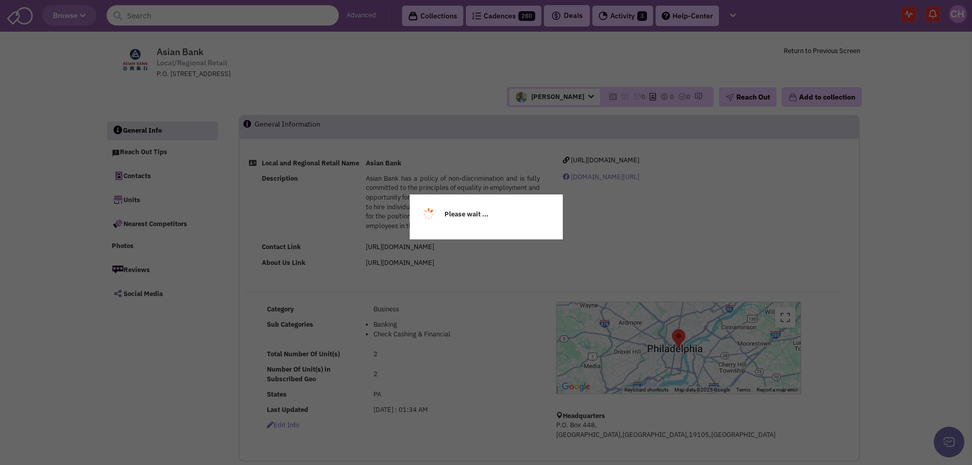
select select
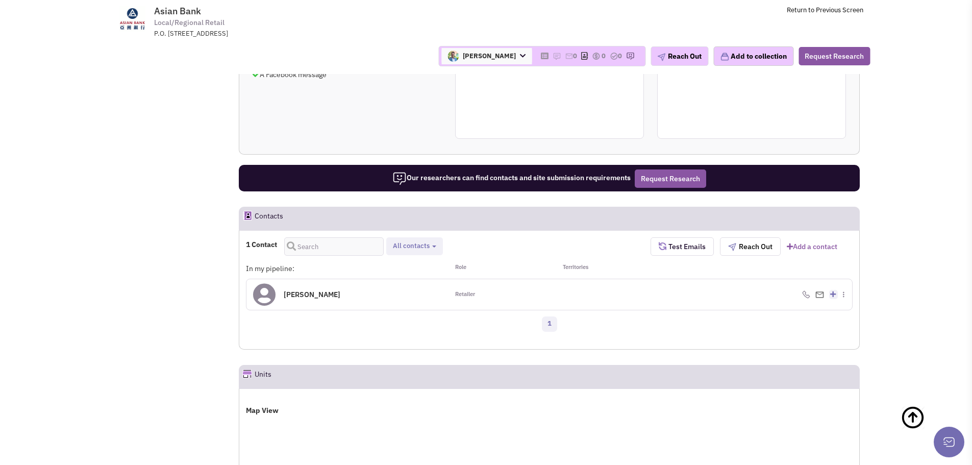
scroll to position [459, 0]
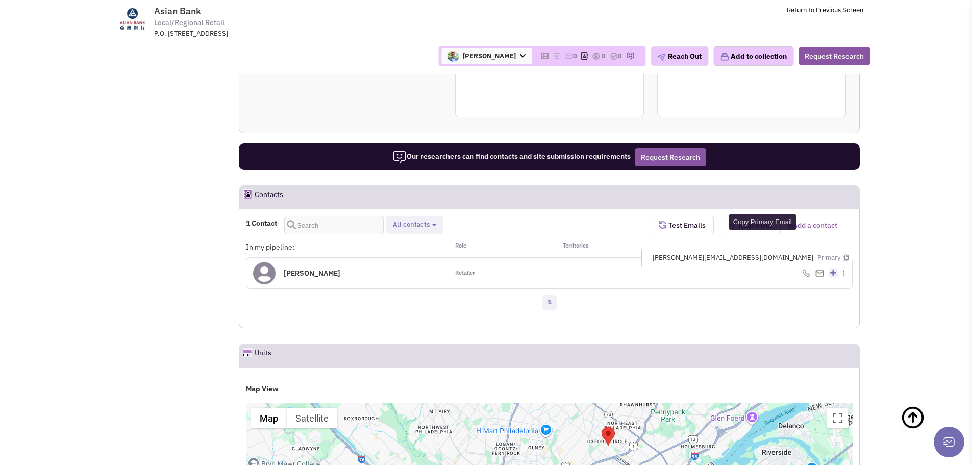
click at [845, 261] on icon at bounding box center [846, 258] width 6 height 7
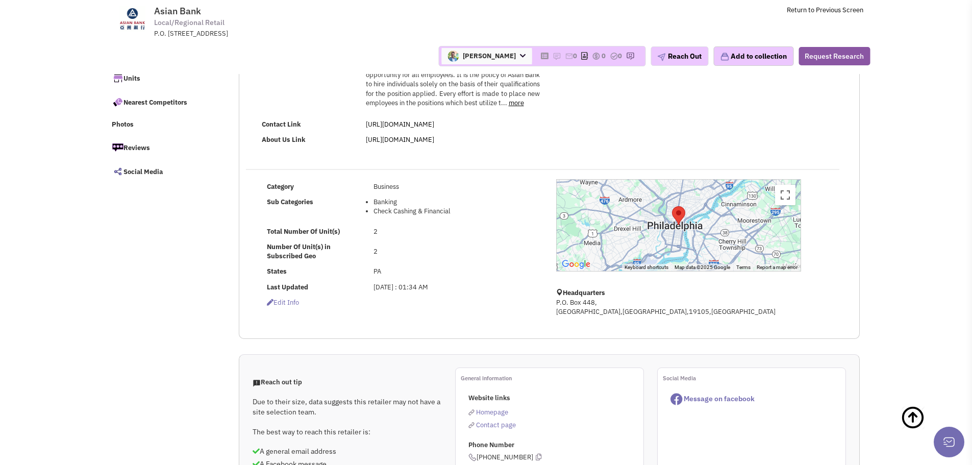
scroll to position [0, 0]
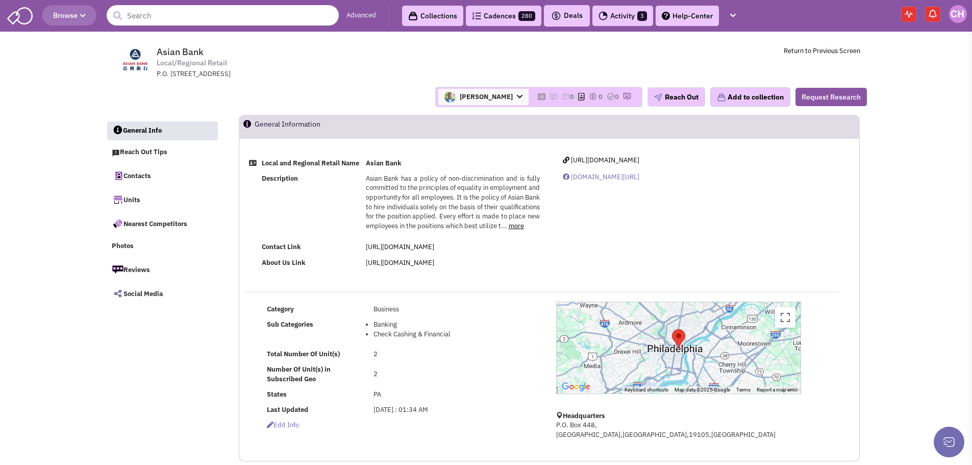
click at [168, 14] on input "text" at bounding box center [223, 15] width 232 height 20
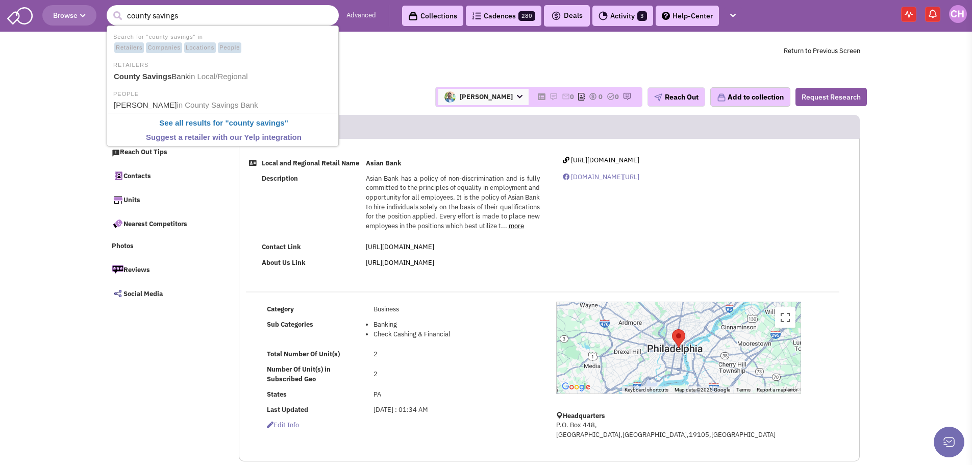
type input "County Savings Bank"
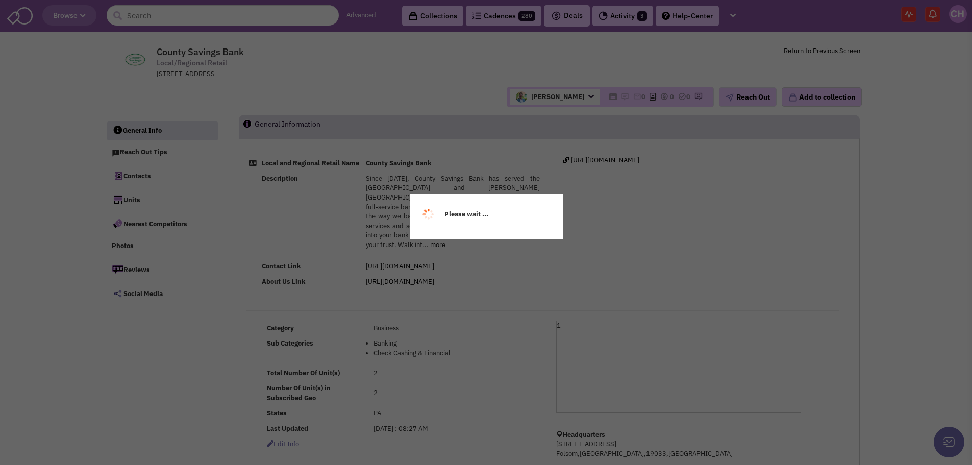
select select
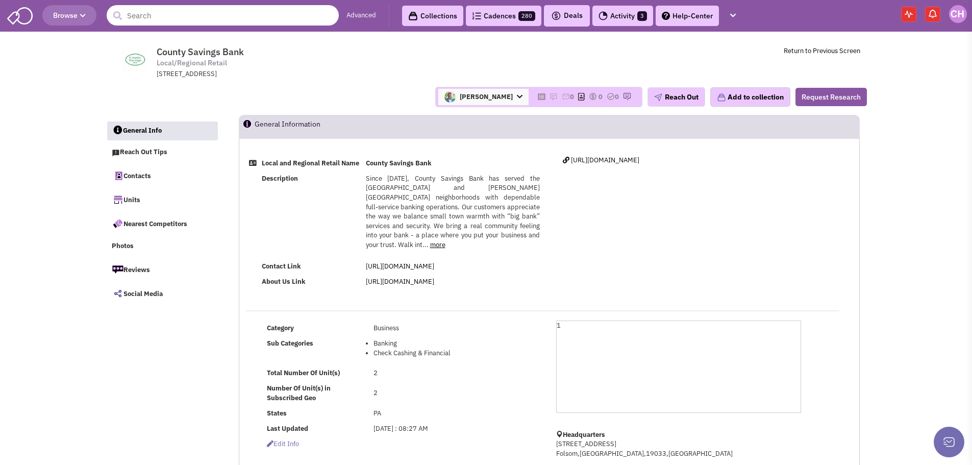
click at [143, 15] on input "text" at bounding box center [223, 15] width 232 height 20
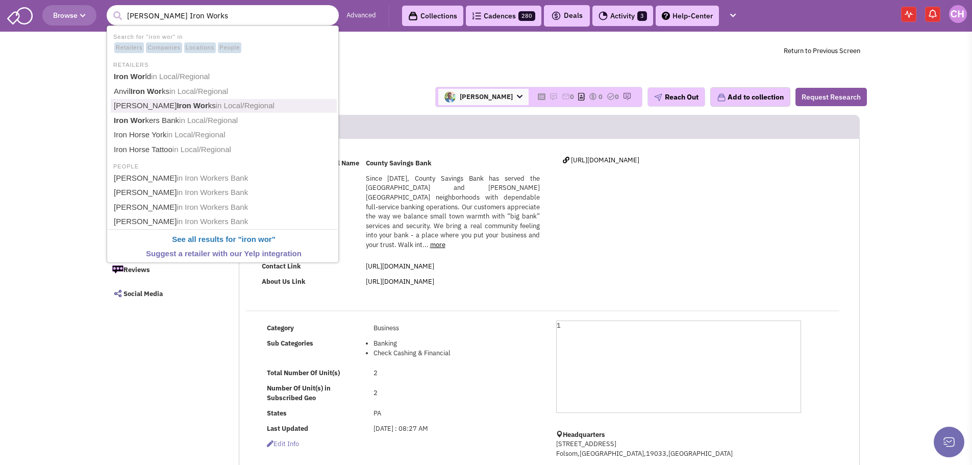
type input "Iron Workers Bank"
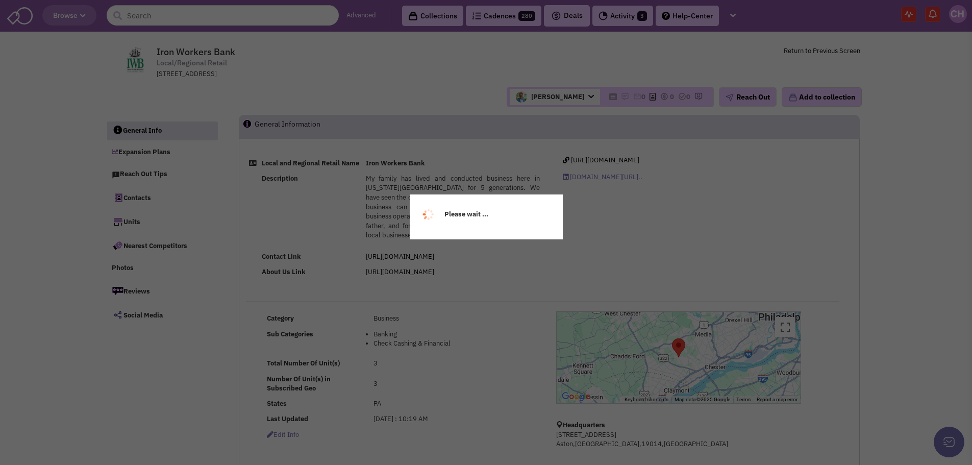
select select
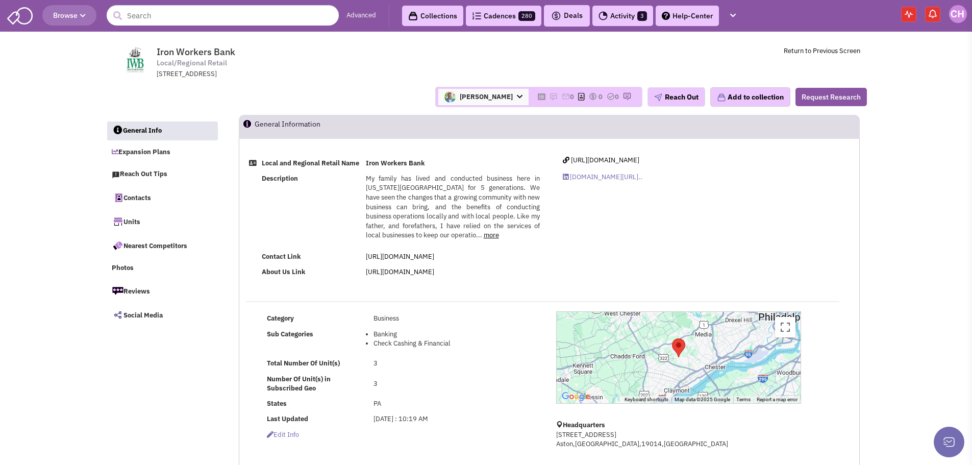
click at [163, 27] on header "Browse Advanced Collections Cadences 280 Deals 3" at bounding box center [486, 16] width 972 height 32
click at [167, 18] on input "text" at bounding box center [223, 15] width 232 height 20
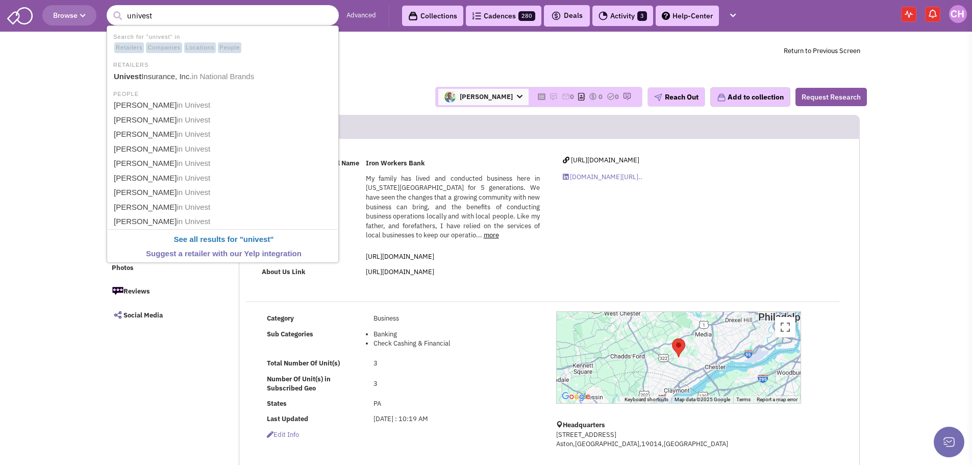
type input "Univest Insurance, Inc."
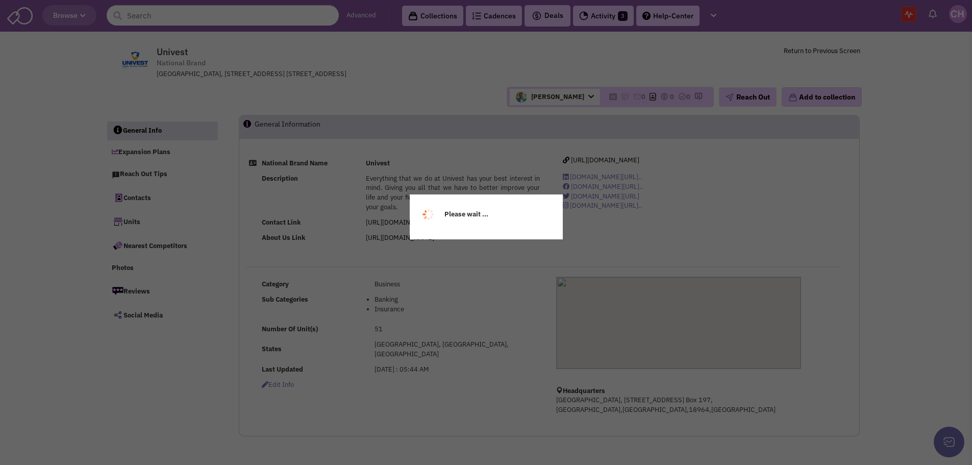
select select
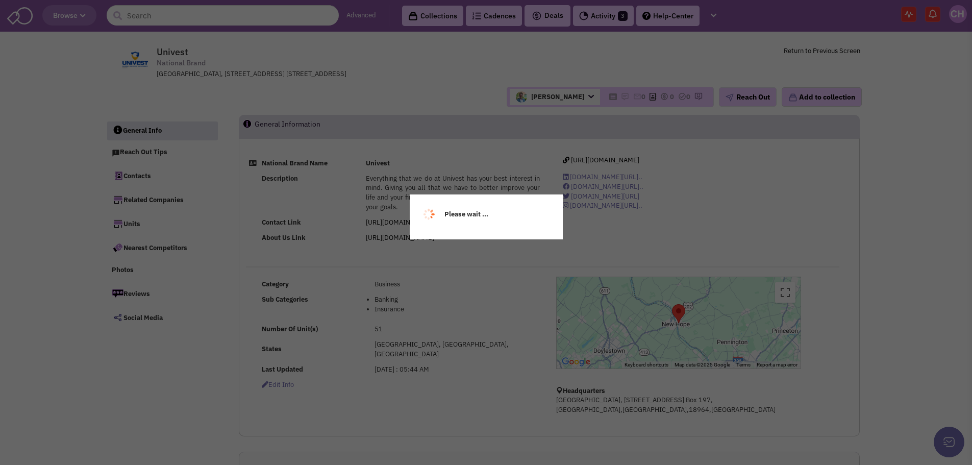
select select
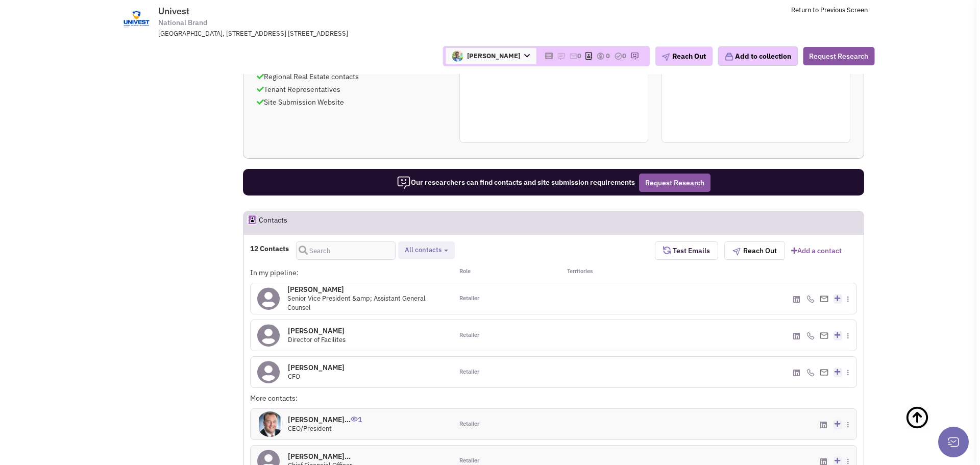
scroll to position [459, 0]
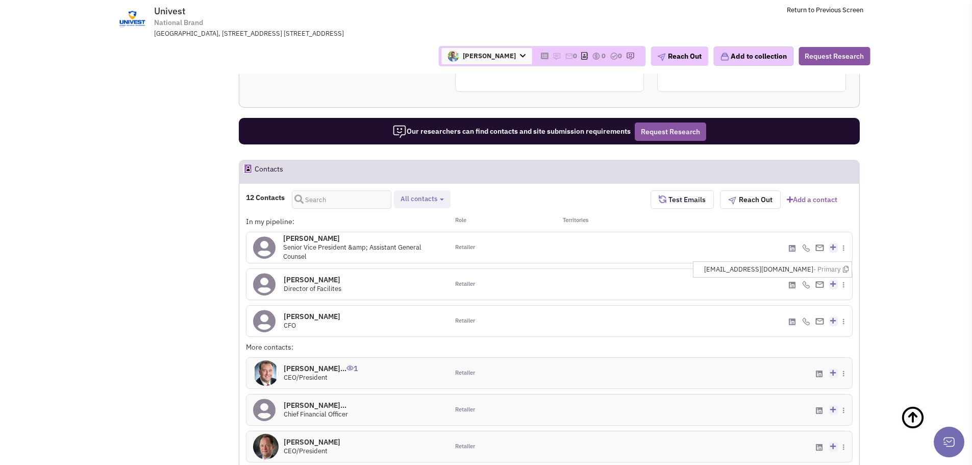
click at [821, 281] on img at bounding box center [820, 284] width 9 height 7
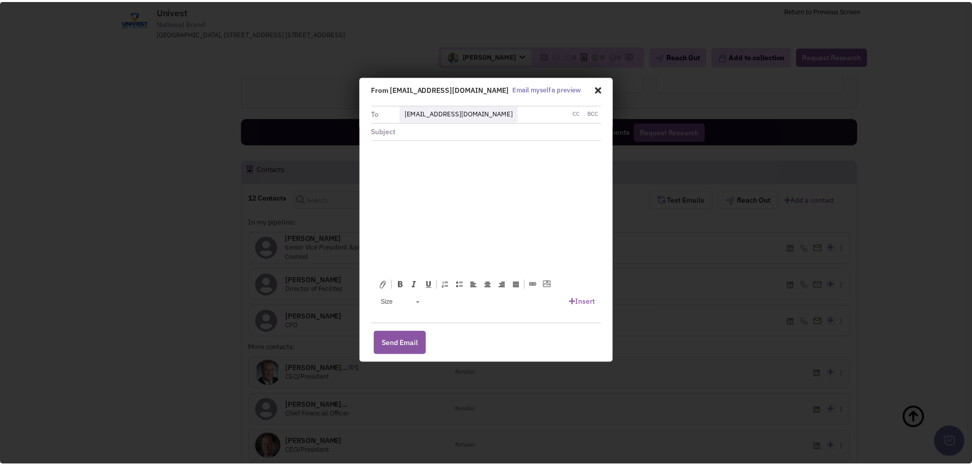
scroll to position [0, 0]
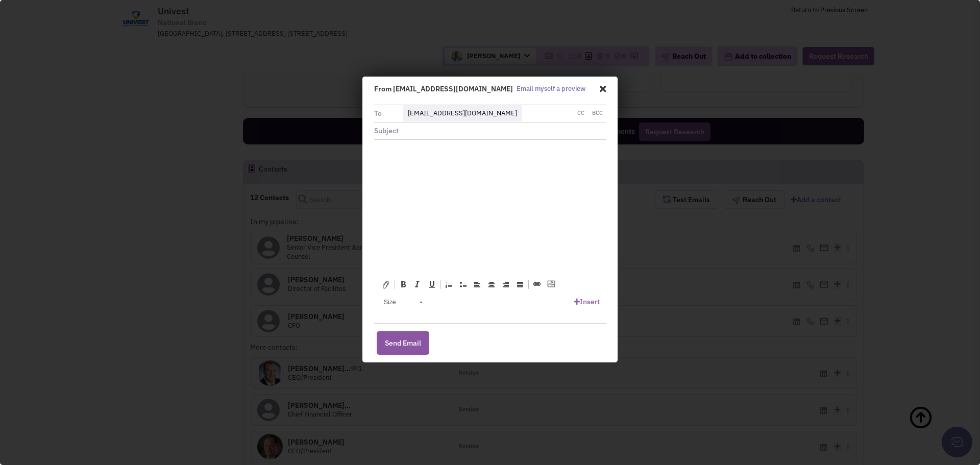
click at [600, 90] on span at bounding box center [601, 88] width 10 height 17
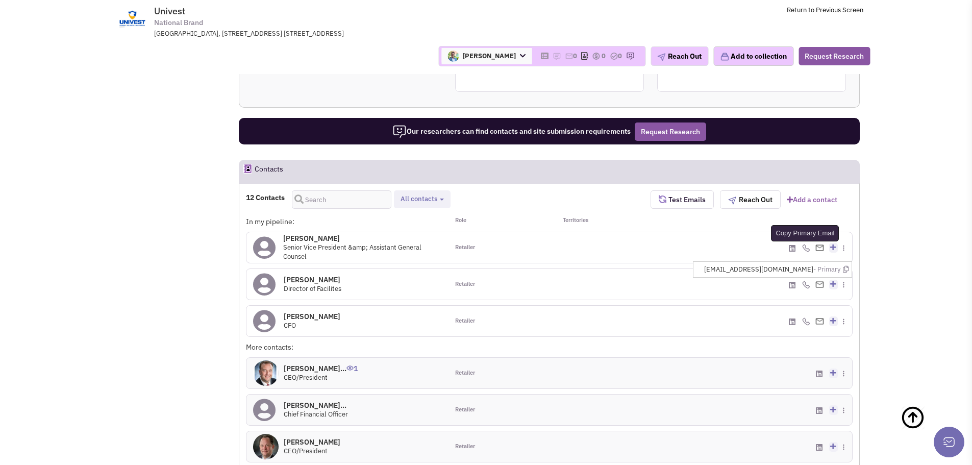
click at [847, 269] on icon at bounding box center [846, 269] width 6 height 7
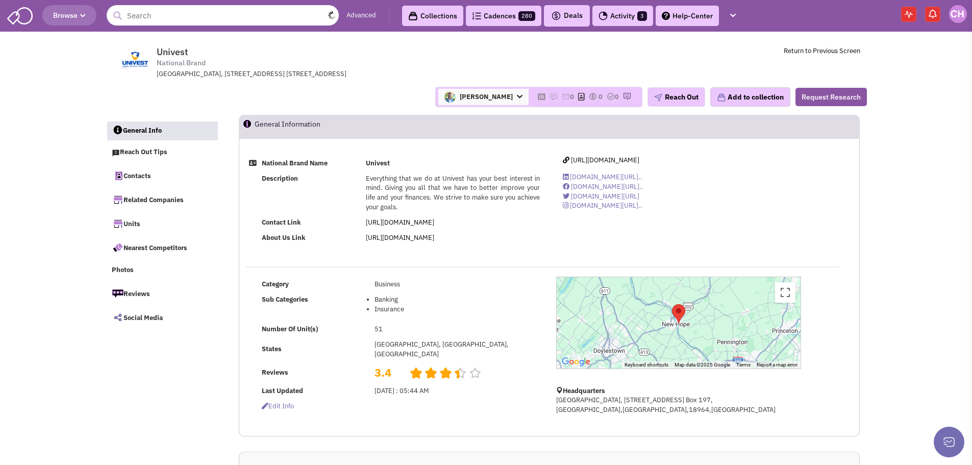
click at [158, 16] on input "text" at bounding box center [223, 15] width 232 height 20
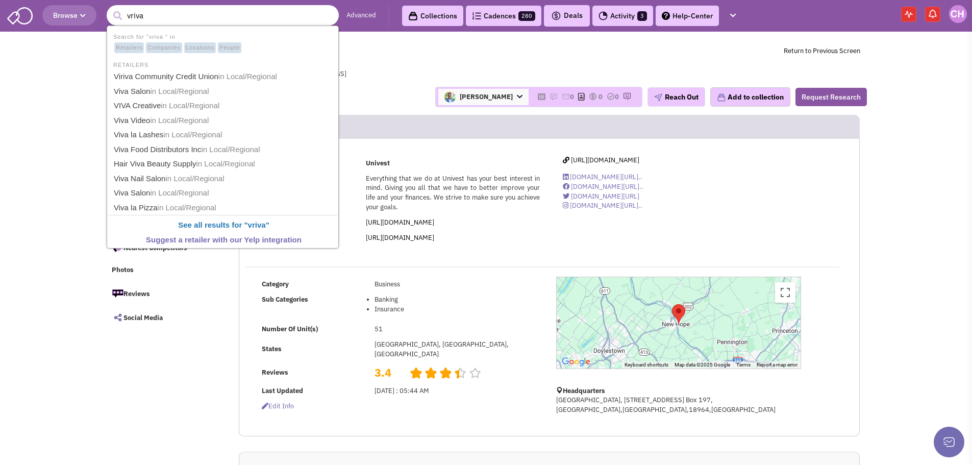
type input "Viriva Community Credit Union"
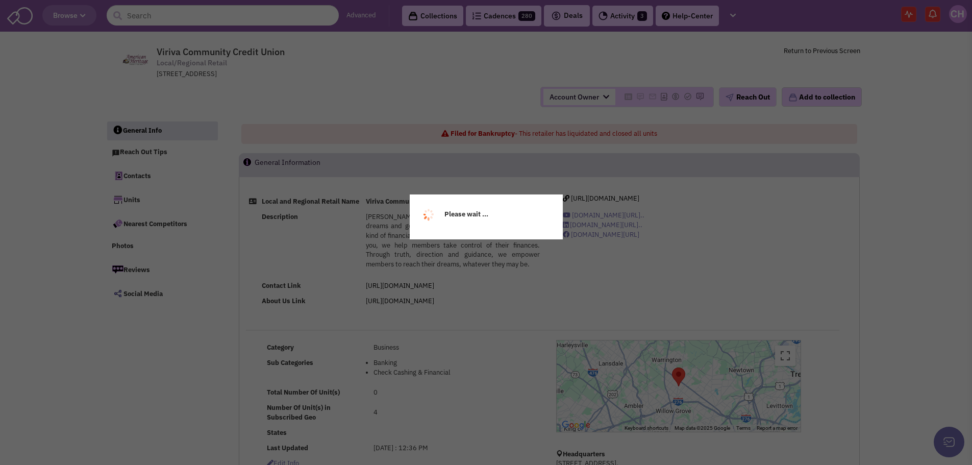
select select
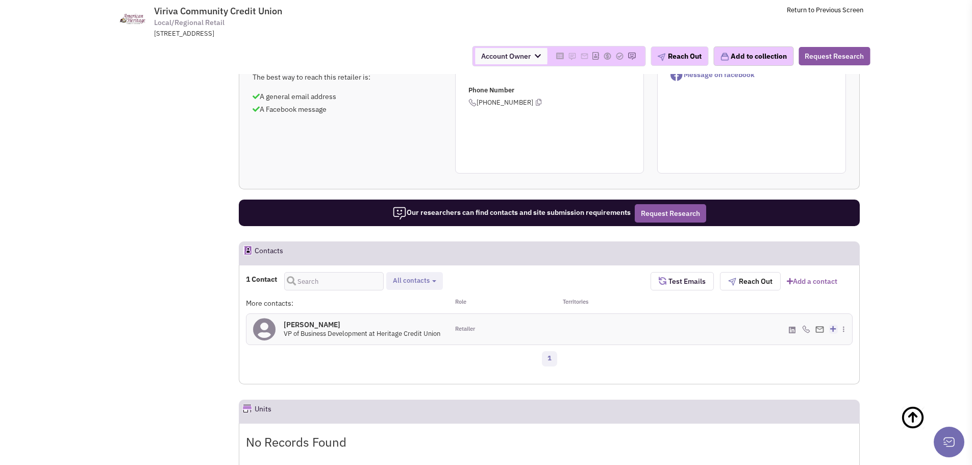
scroll to position [459, 0]
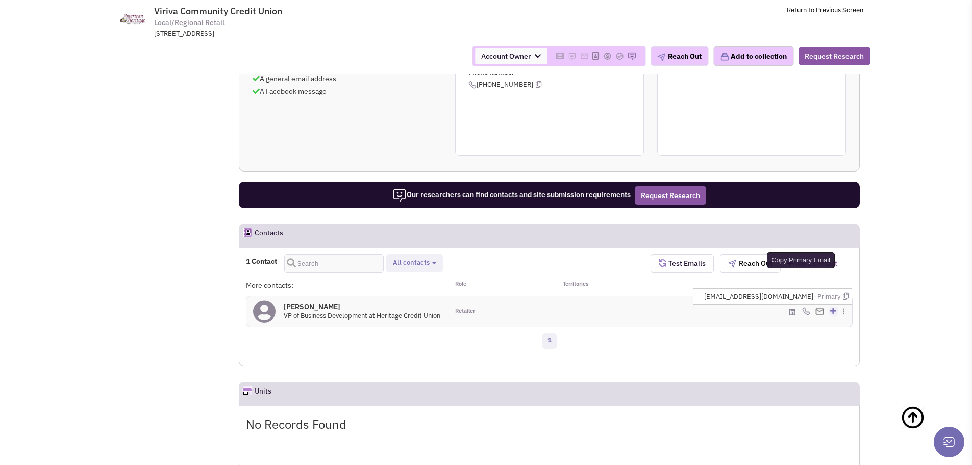
click at [848, 300] on icon at bounding box center [846, 296] width 6 height 7
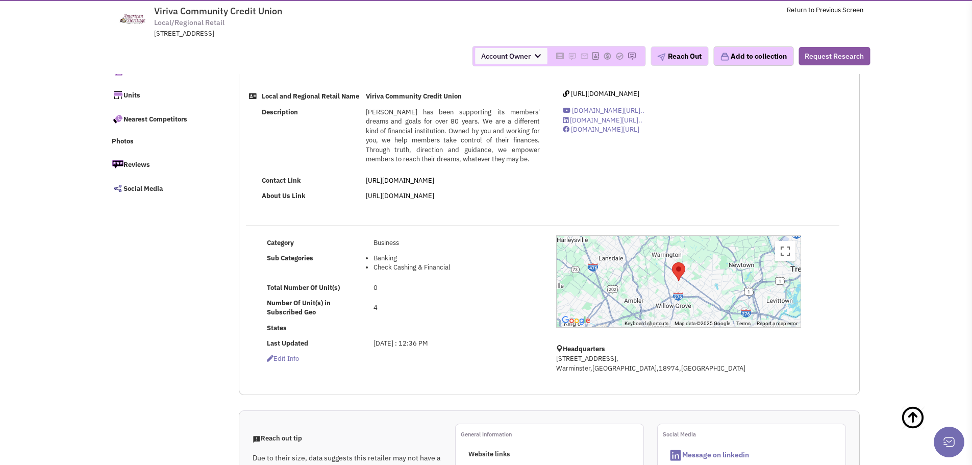
scroll to position [0, 0]
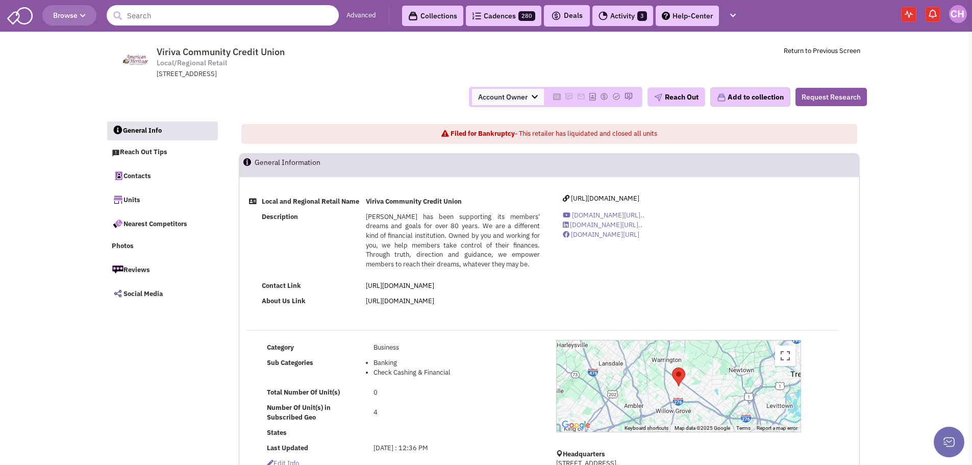
drag, startPoint x: 80, startPoint y: 73, endPoint x: 156, endPoint y: 15, distance: 95.8
click at [156, 15] on input "text" at bounding box center [223, 15] width 232 height 20
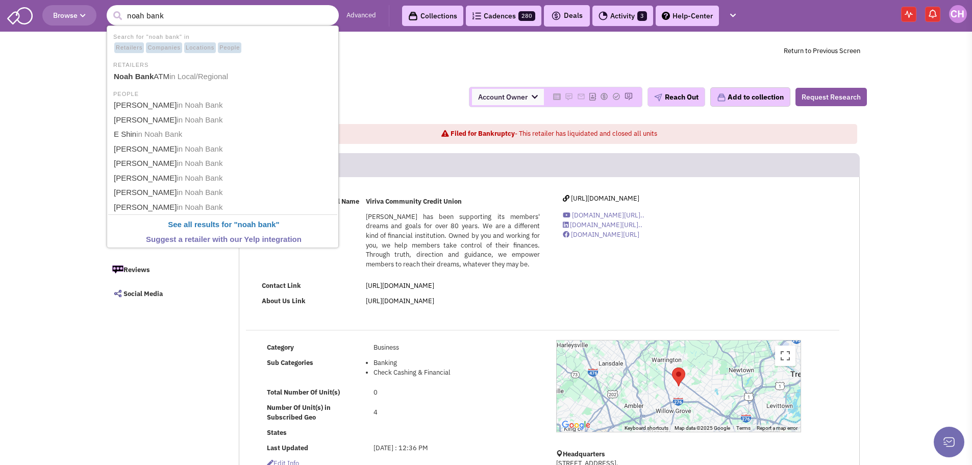
type input "Noah Bank ATM"
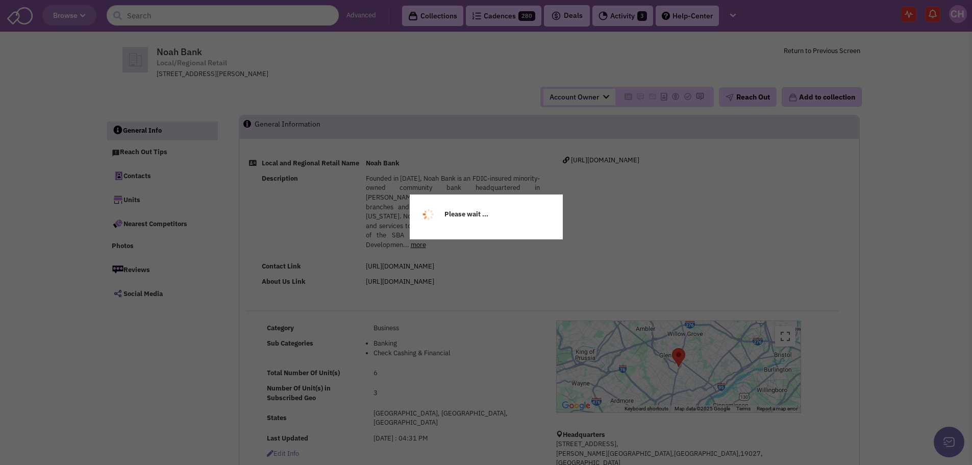
select select
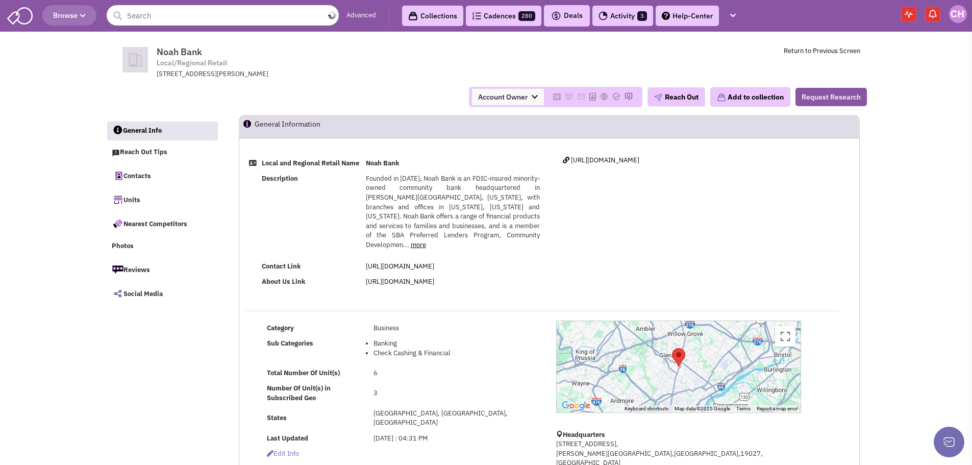
click at [140, 12] on input "text" at bounding box center [223, 15] width 232 height 20
drag, startPoint x: 230, startPoint y: 14, endPoint x: 155, endPoint y: 20, distance: 75.3
click at [155, 20] on input "horizon federal credit union" at bounding box center [223, 15] width 232 height 20
type input "horizon"
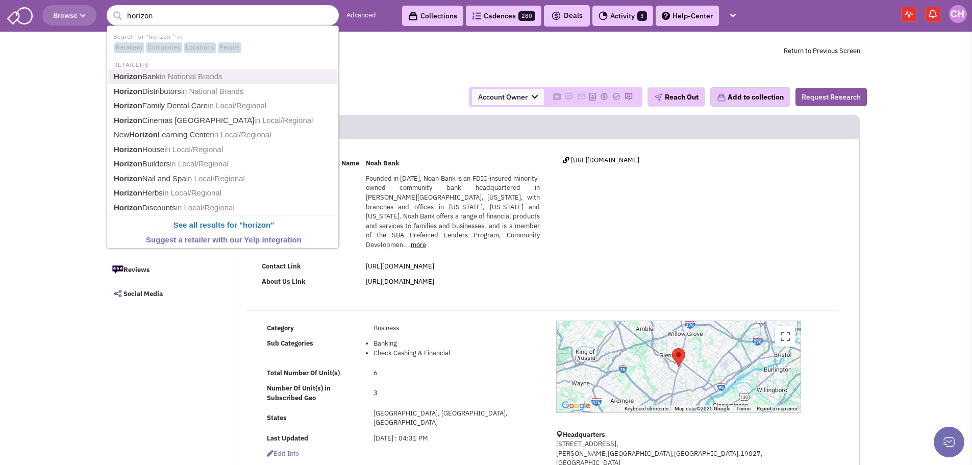
click at [238, 73] on link "Horizon Bank in National Brands" at bounding box center [224, 77] width 226 height 14
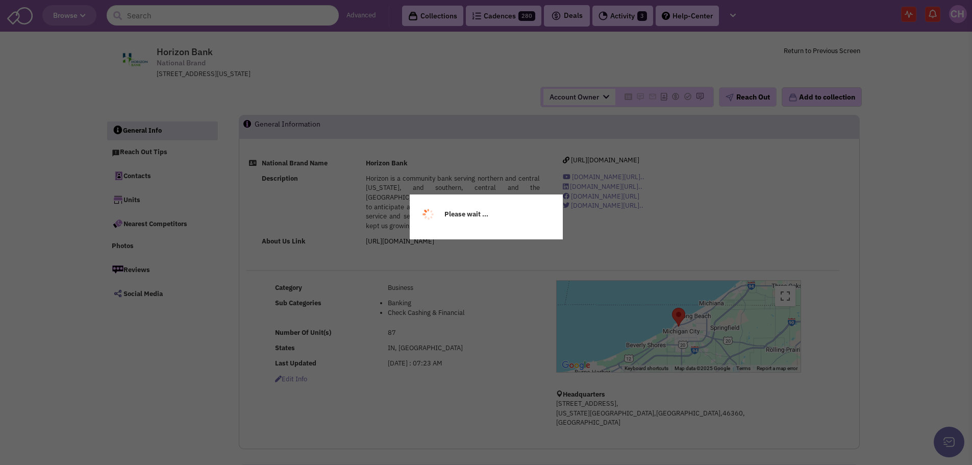
select select
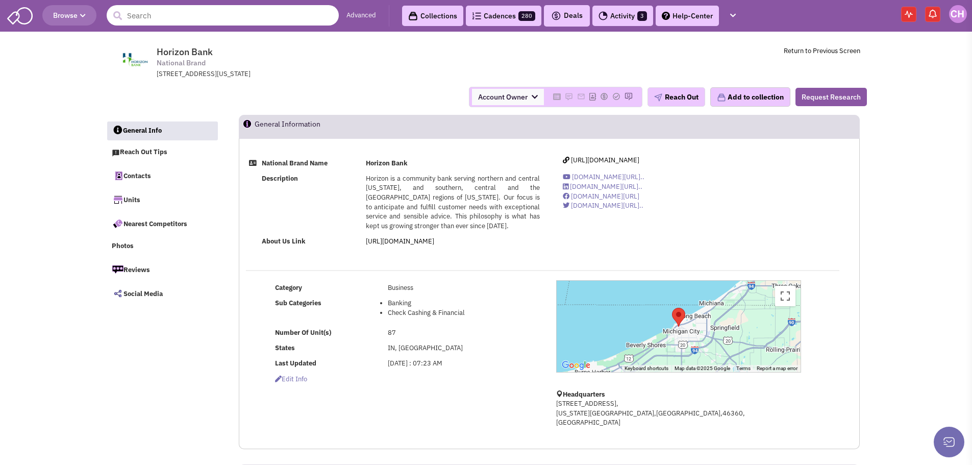
click at [210, 15] on input "text" at bounding box center [223, 15] width 232 height 20
drag, startPoint x: 209, startPoint y: 365, endPoint x: 209, endPoint y: 358, distance: 7.1
click at [146, 14] on input "Horizon" at bounding box center [223, 15] width 232 height 20
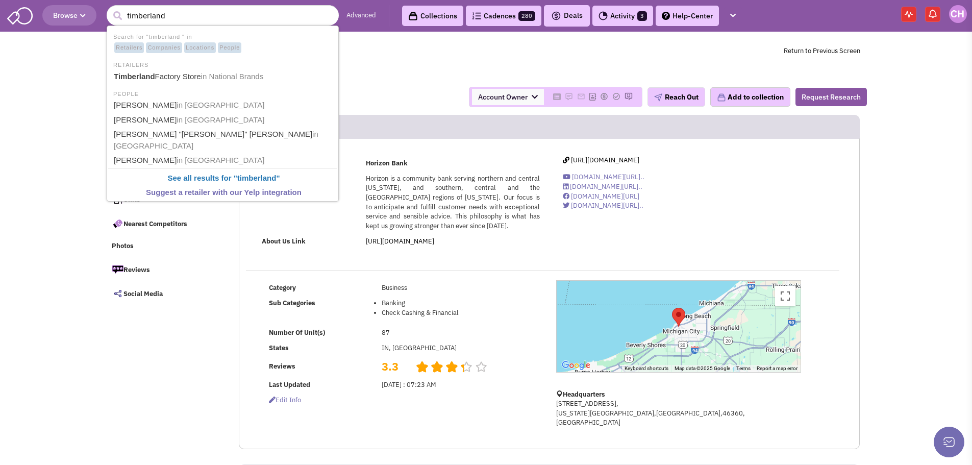
click at [394, 66] on span "Horizon Bank National Brand 515 Franklin St,, Michigan City, IN, 46360" at bounding box center [295, 62] width 256 height 33
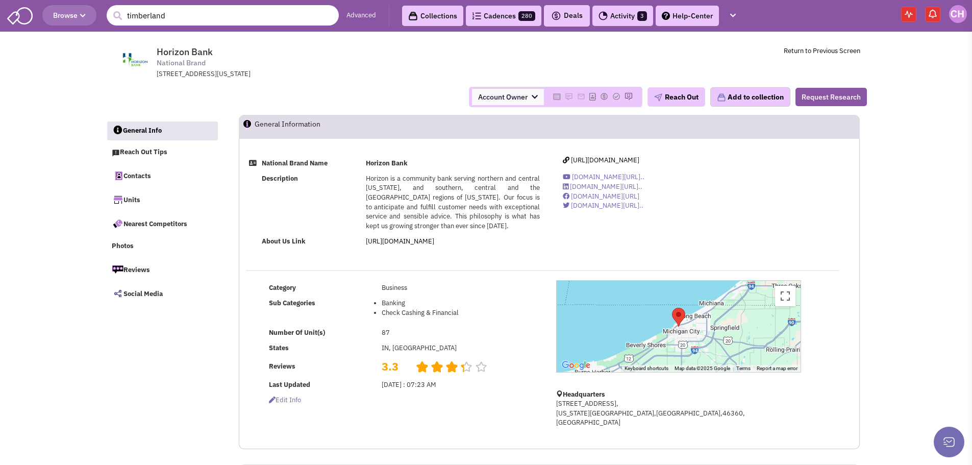
click at [187, 16] on input "timberland" at bounding box center [223, 15] width 232 height 20
click at [148, 8] on input "USX fed" at bounding box center [223, 15] width 232 height 20
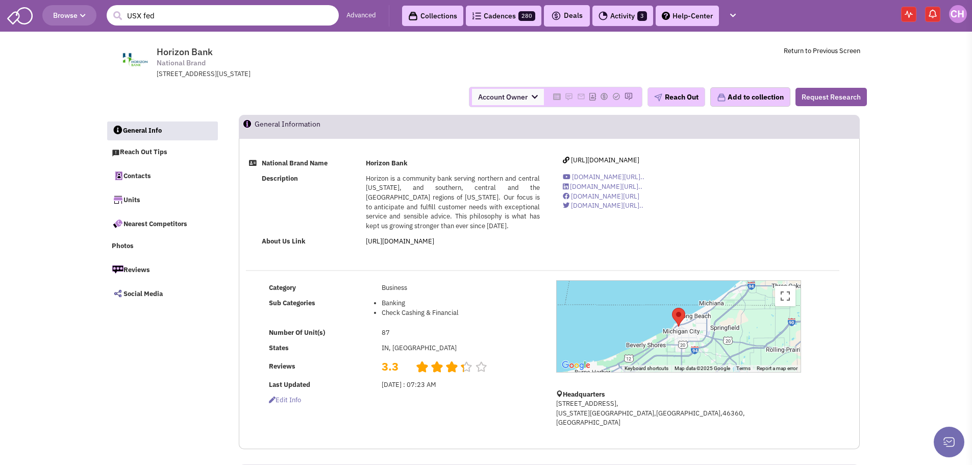
click at [148, 8] on input "USX fed" at bounding box center [223, 15] width 232 height 20
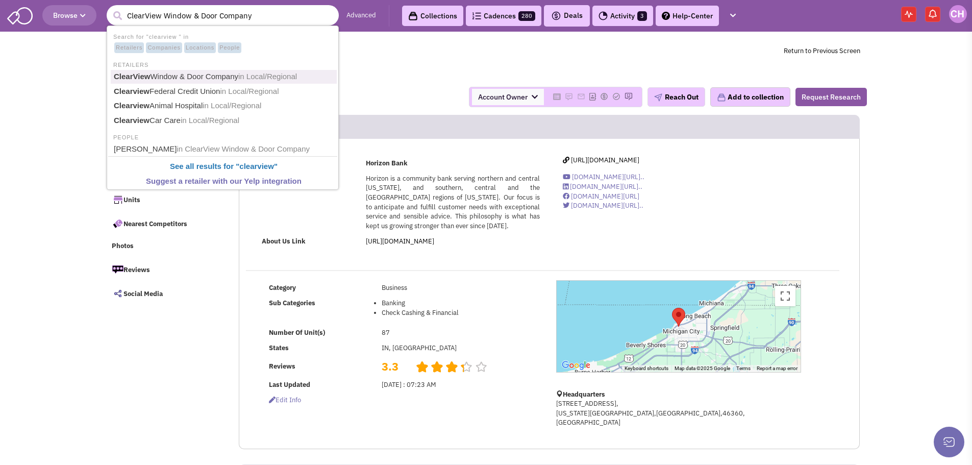
type input "Clearview Federal Credit Union"
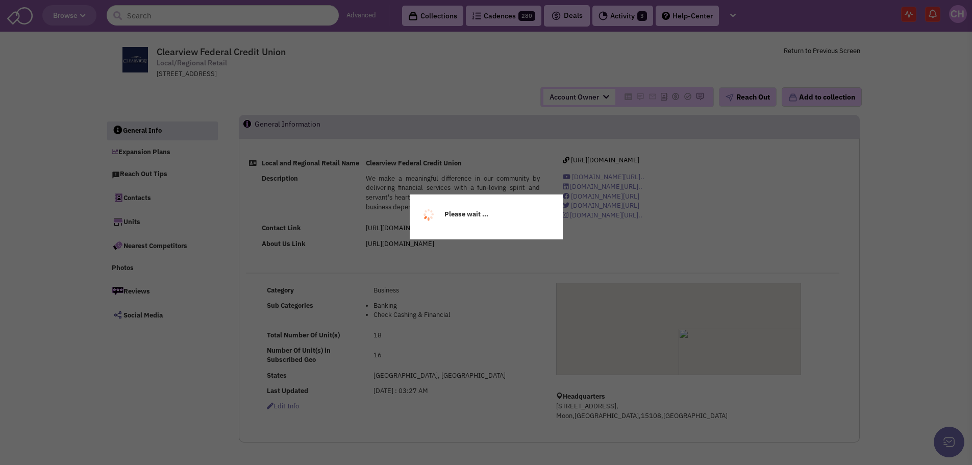
select select
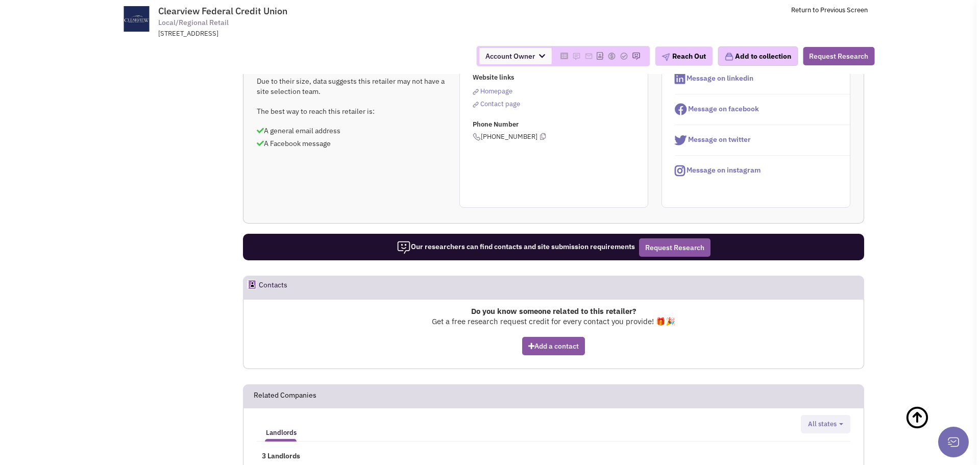
scroll to position [379, 0]
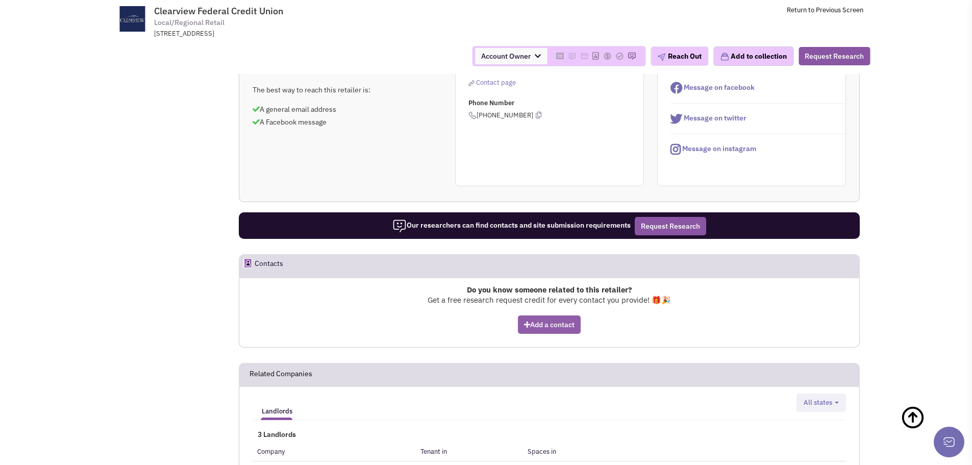
click at [576, 334] on button "Add a contact" at bounding box center [549, 324] width 63 height 18
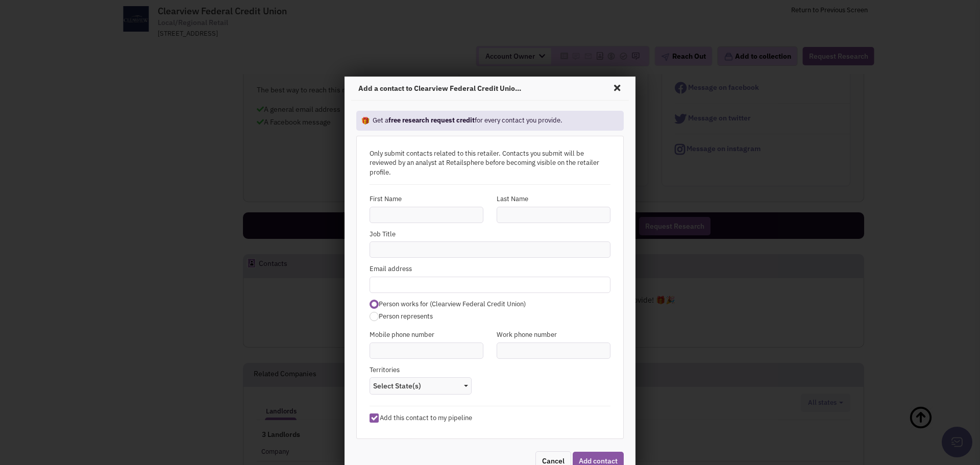
click at [442, 280] on input "text" at bounding box center [490, 285] width 241 height 16
paste input "tdavidson@clearviewfcu.org"
type input "tdavidson@clearviewfcu.org"
click at [400, 219] on input "text" at bounding box center [427, 215] width 114 height 16
type input "Tori"
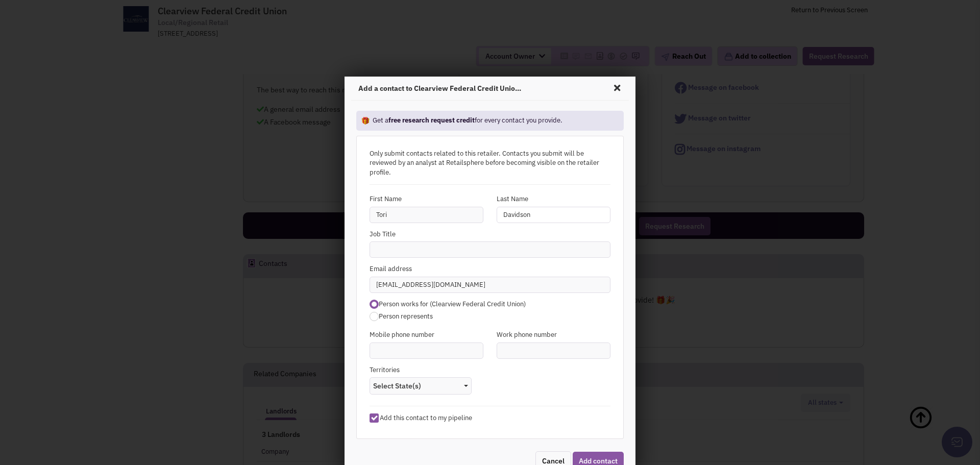
type input "Davidson"
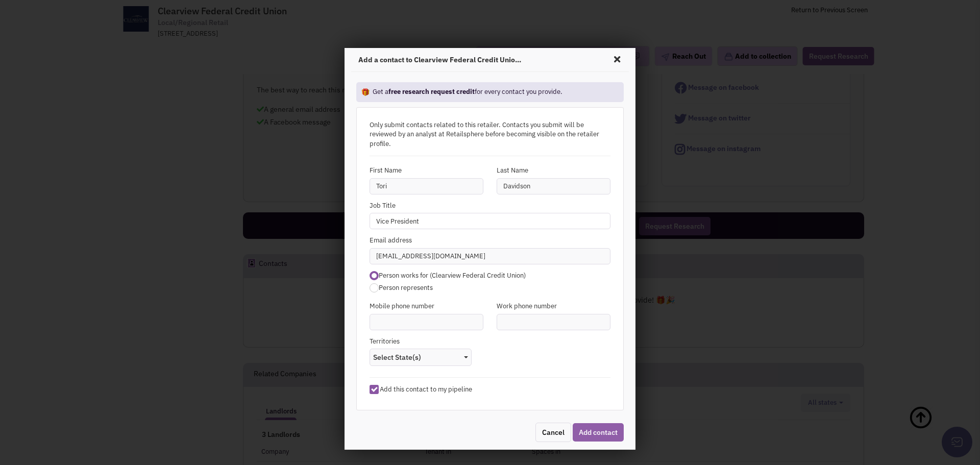
type input "Vice President"
click at [597, 431] on button "Add contact" at bounding box center [598, 432] width 51 height 18
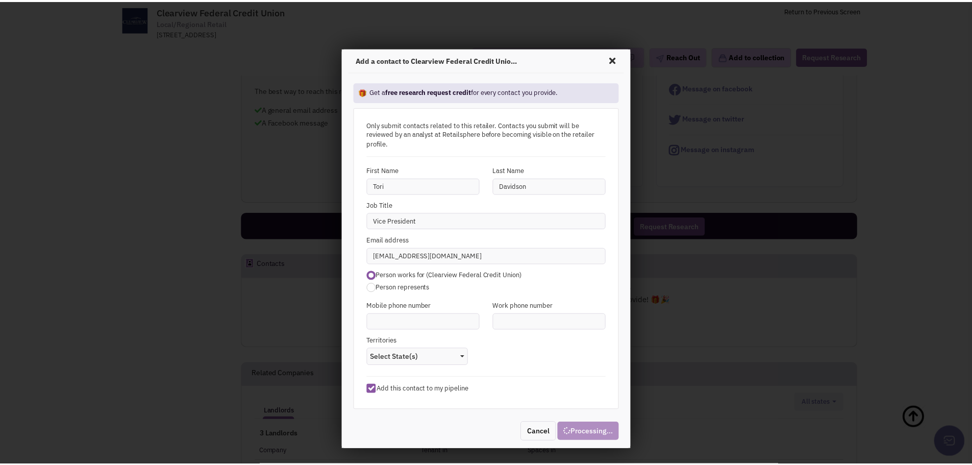
scroll to position [0, 0]
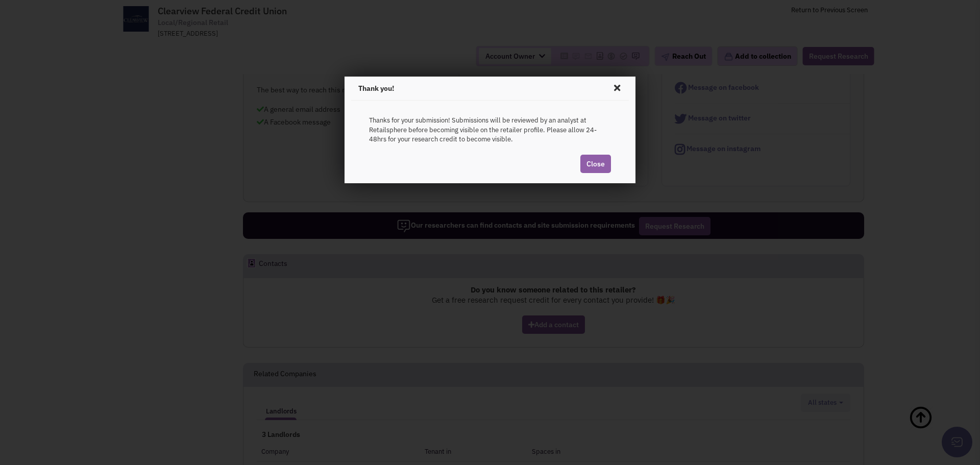
click at [601, 166] on link "Close" at bounding box center [595, 164] width 31 height 18
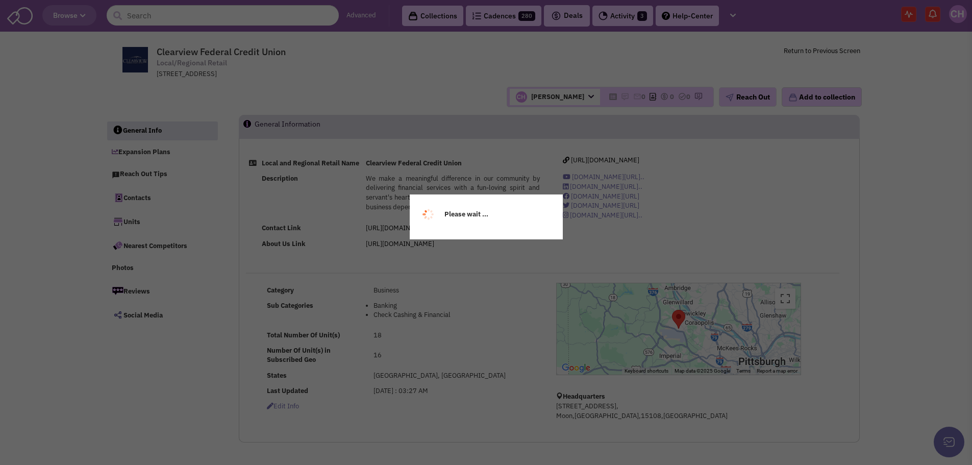
select select
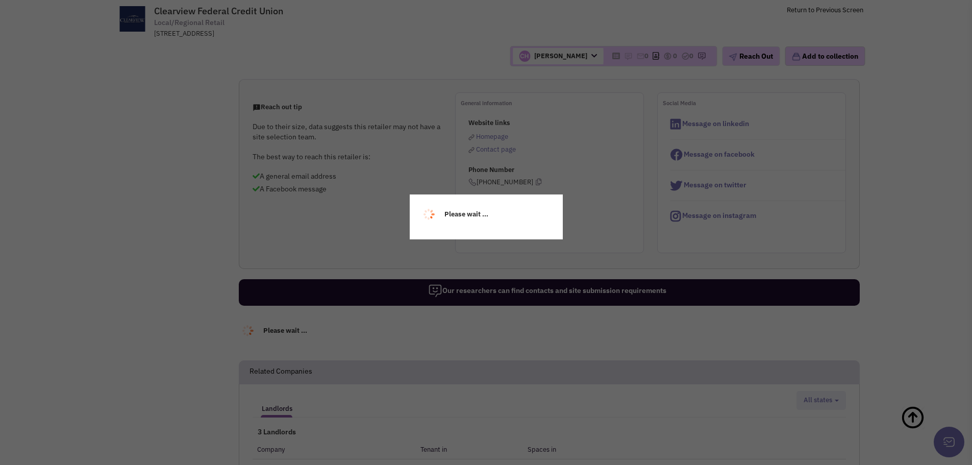
select select
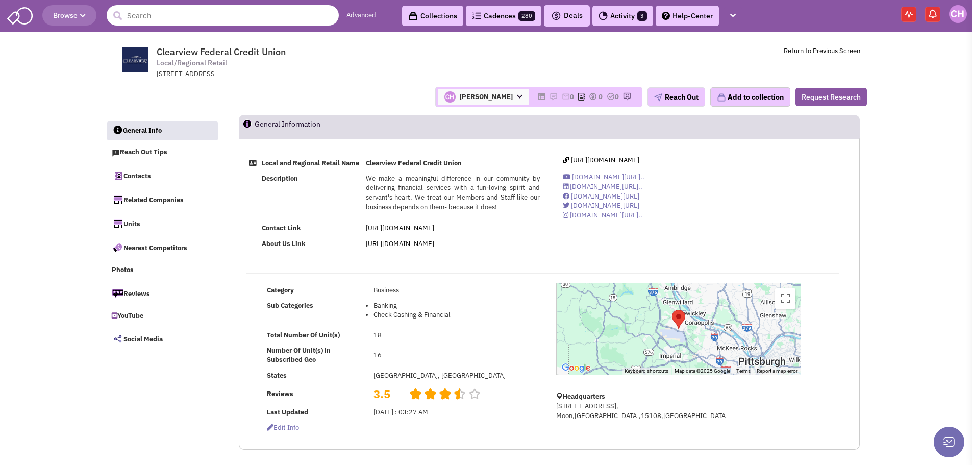
click at [187, 15] on input "text" at bounding box center [223, 15] width 232 height 20
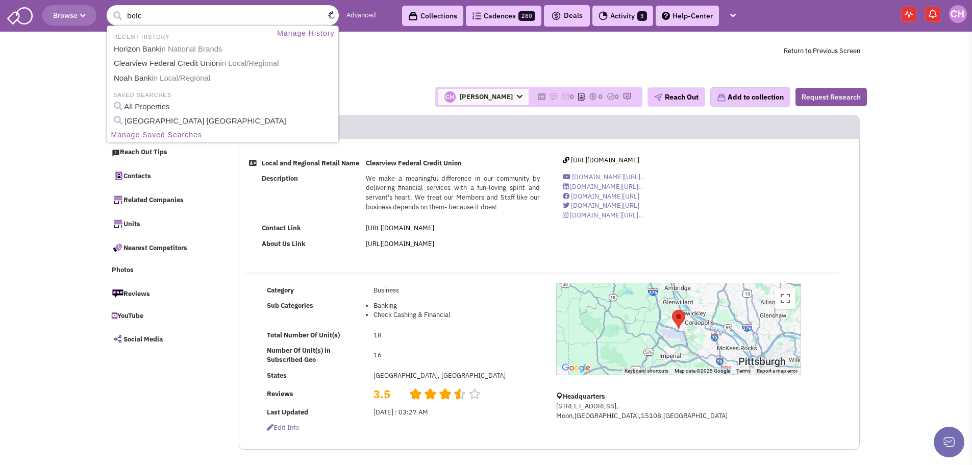
type input "belco"
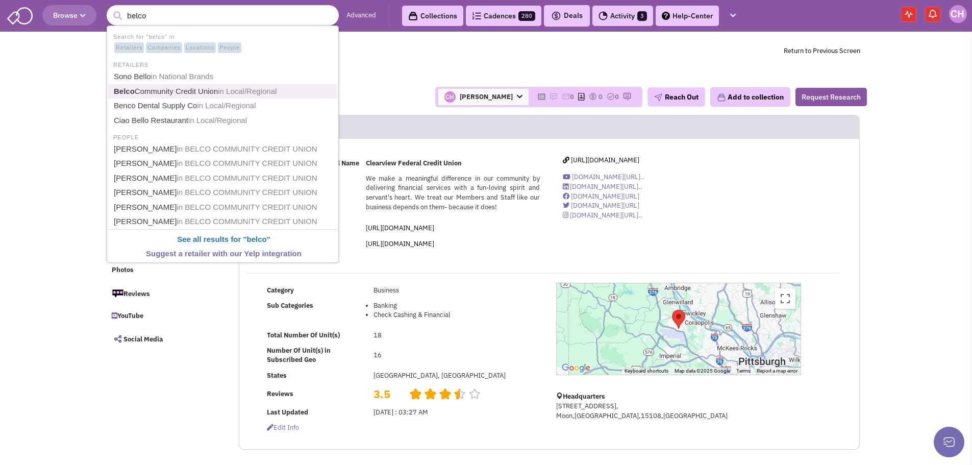
click at [253, 90] on span "in Local/Regional" at bounding box center [247, 91] width 59 height 9
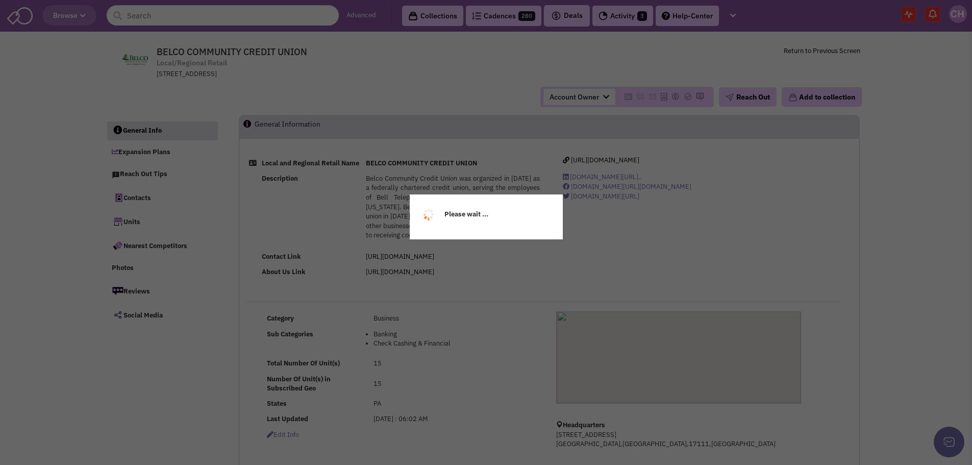
select select
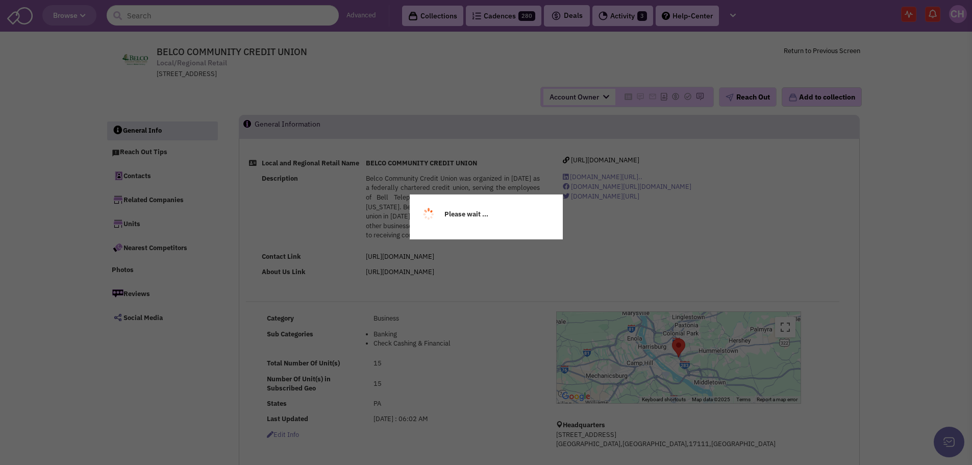
select select
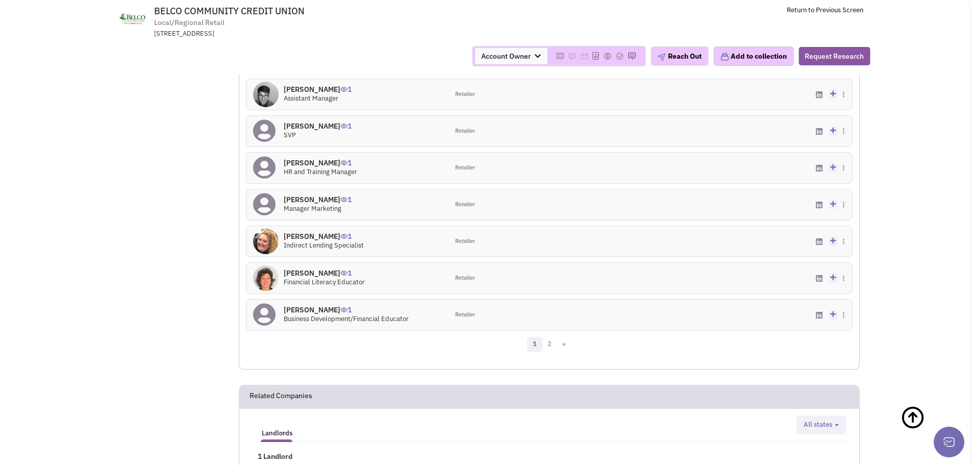
scroll to position [766, 0]
click at [552, 351] on link "2" at bounding box center [549, 343] width 15 height 15
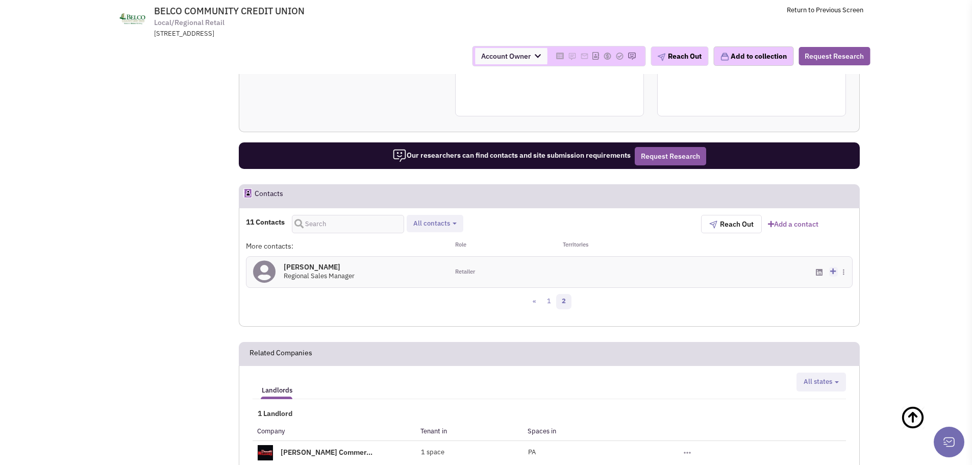
scroll to position [584, 0]
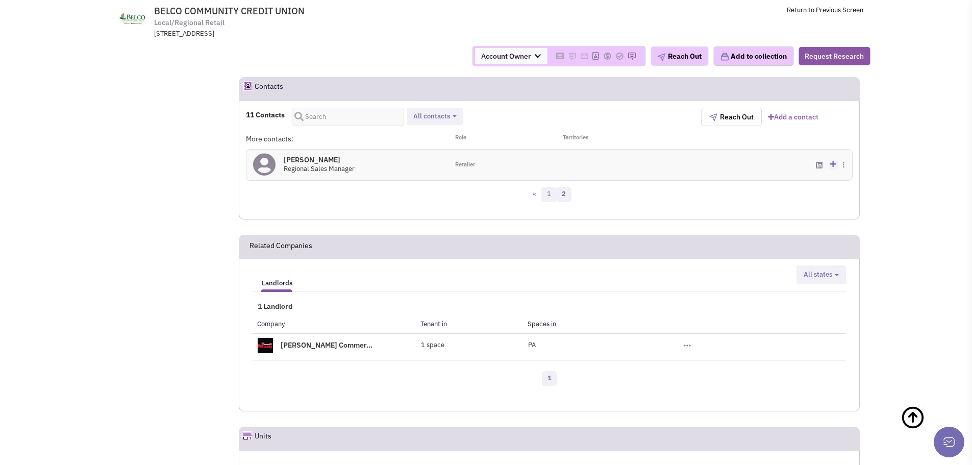
click at [547, 202] on link "1" at bounding box center [549, 194] width 15 height 15
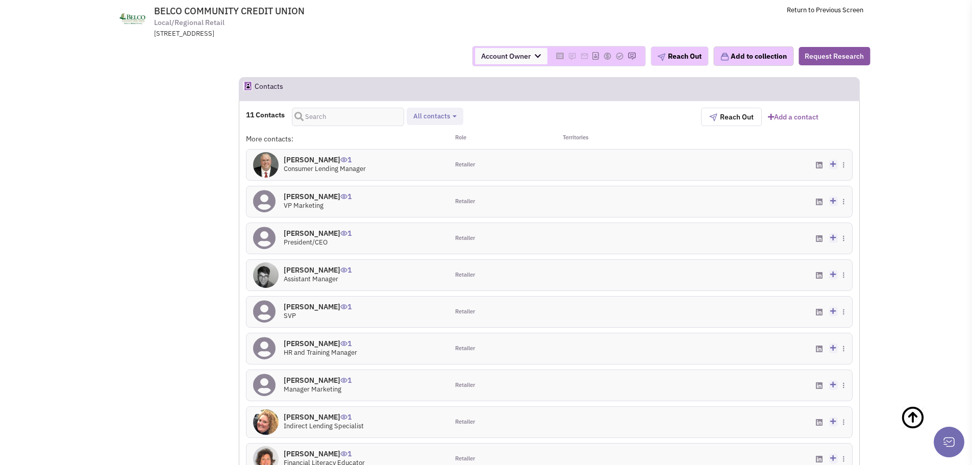
click at [834, 241] on icon at bounding box center [833, 237] width 6 height 7
click at [849, 243] on span at bounding box center [847, 238] width 9 height 10
click at [493, 126] on div "11 Contacts Retailer contacts All contacts Select all Retailer contacts" at bounding box center [473, 117] width 455 height 18
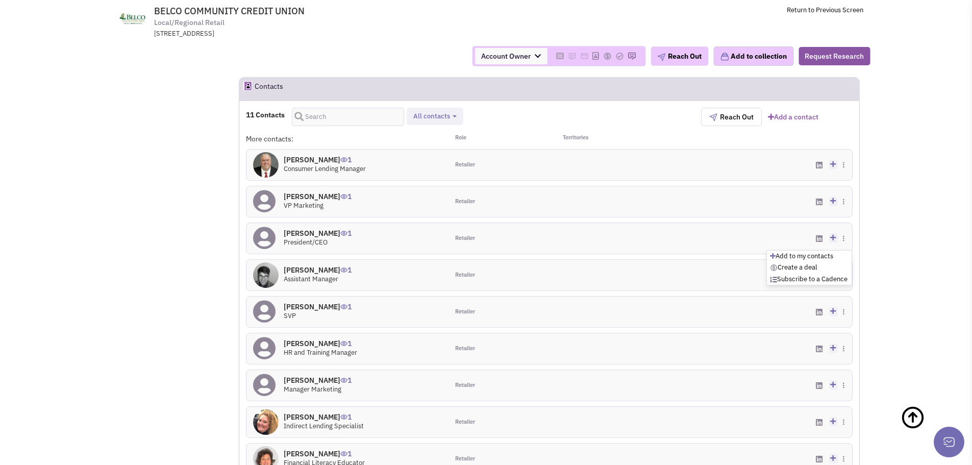
click at [842, 244] on div "Add to my contacts Create a deal Subscribe to a Cadence Suggest changes Downloa…" at bounding box center [752, 238] width 202 height 31
click at [846, 243] on span at bounding box center [847, 238] width 9 height 10
click at [773, 246] on div "Add to my contacts Create a deal Subscribe to a Cadence Suggest changes Downloa…" at bounding box center [752, 238] width 202 height 31
click at [712, 265] on div "More contacts: Role Territories [PERSON_NAME] 1 Consumer Lending Manager Retail…" at bounding box center [549, 325] width 607 height 383
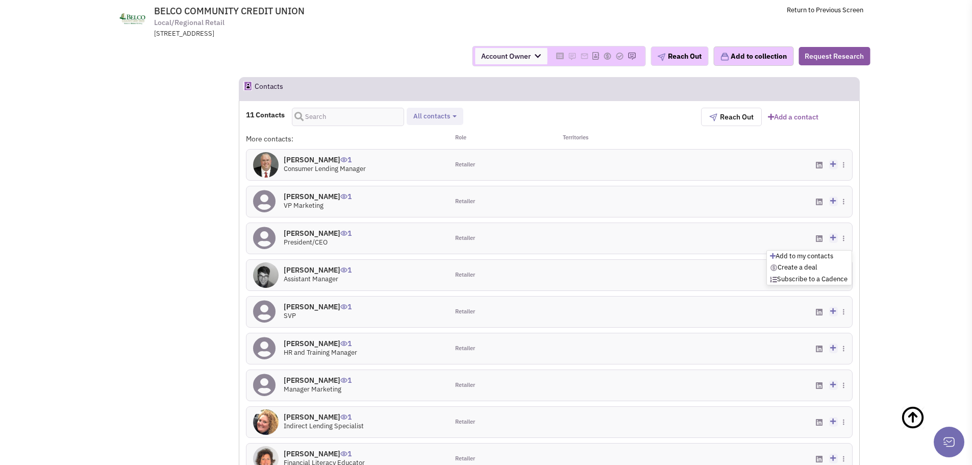
click at [836, 241] on icon at bounding box center [833, 237] width 6 height 7
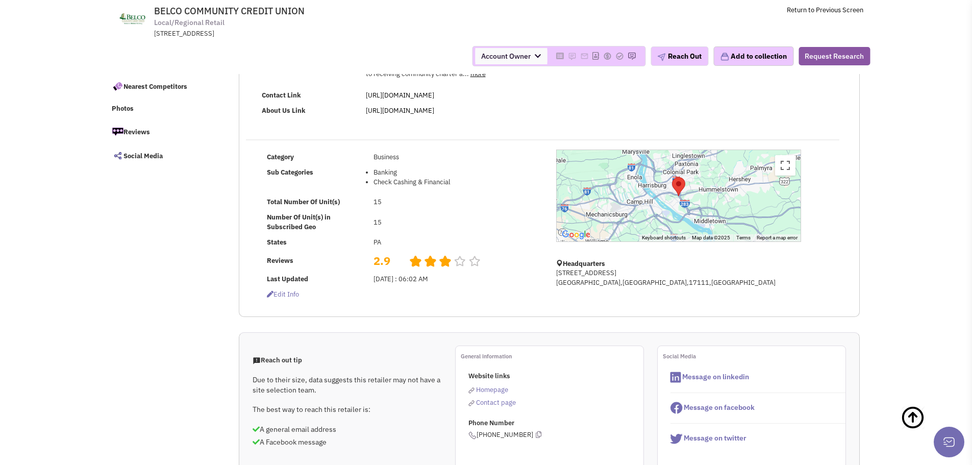
scroll to position [0, 0]
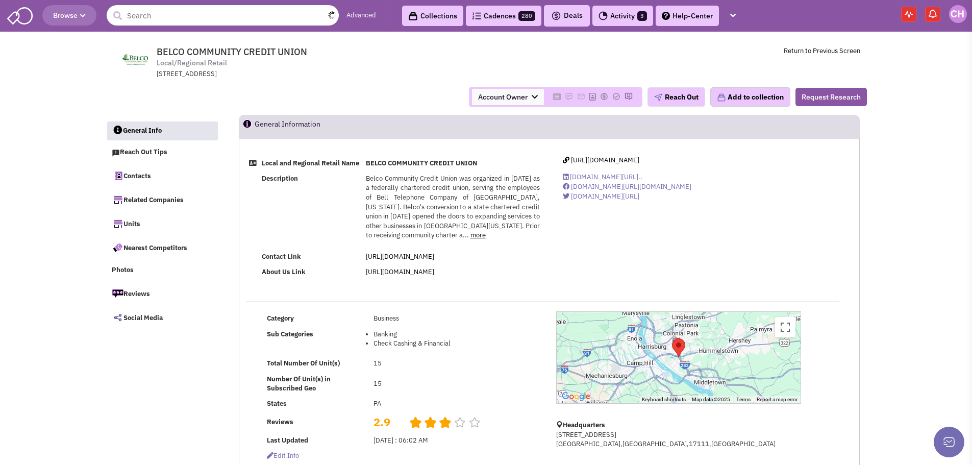
click at [225, 19] on input "text" at bounding box center [223, 15] width 232 height 20
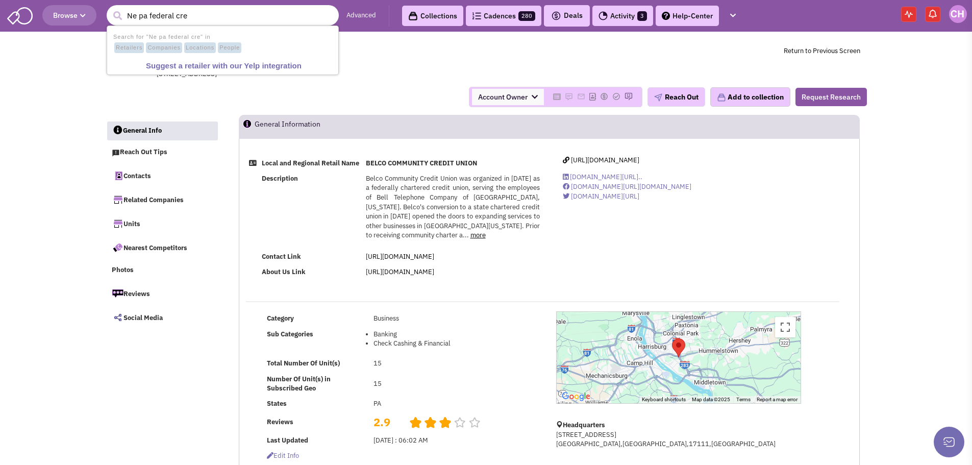
drag, startPoint x: 216, startPoint y: 18, endPoint x: 86, endPoint y: 34, distance: 131.6
click at [86, 34] on div "Browse 1 result is available, use up and down arrow keys to navigate. Ne pa fed…" at bounding box center [486, 17] width 972 height 35
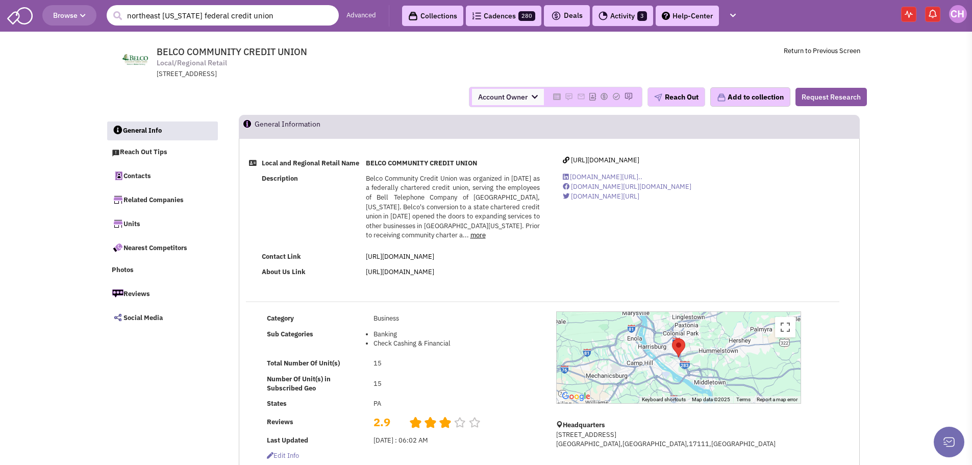
click at [223, 16] on input "northeast [US_STATE] federal credit union" at bounding box center [223, 15] width 232 height 20
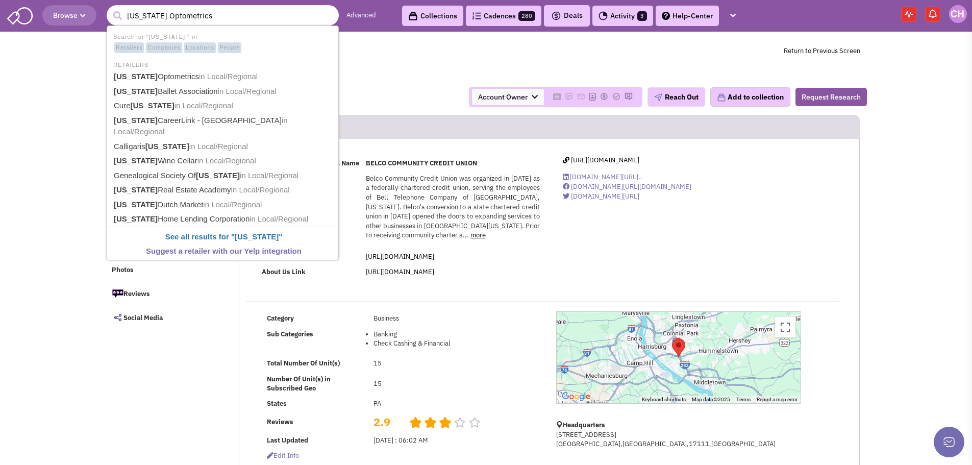
drag, startPoint x: 230, startPoint y: 12, endPoint x: 175, endPoint y: 17, distance: 55.9
click at [175, 17] on input "[US_STATE] Optometrics" at bounding box center [223, 15] width 232 height 20
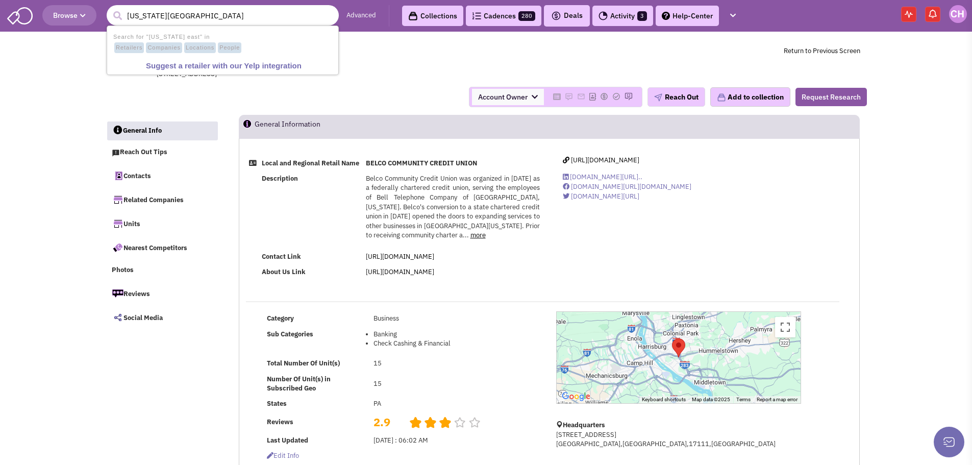
drag, startPoint x: 193, startPoint y: 15, endPoint x: 142, endPoint y: 20, distance: 50.8
click at [142, 20] on input "[US_STATE][GEOGRAPHIC_DATA]" at bounding box center [223, 15] width 232 height 20
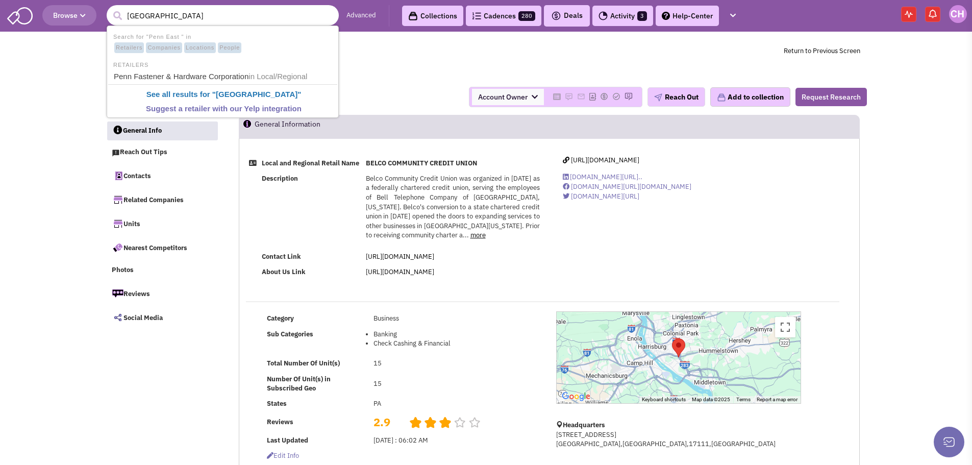
type input "[GEOGRAPHIC_DATA]"
